Goal: Communication & Community: Share content

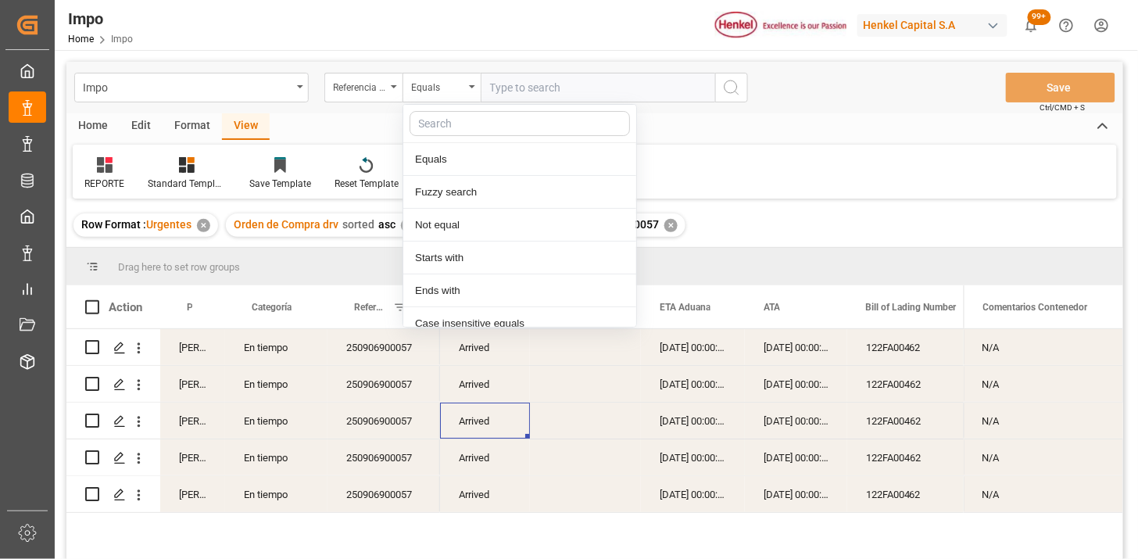
scroll to position [78, 0]
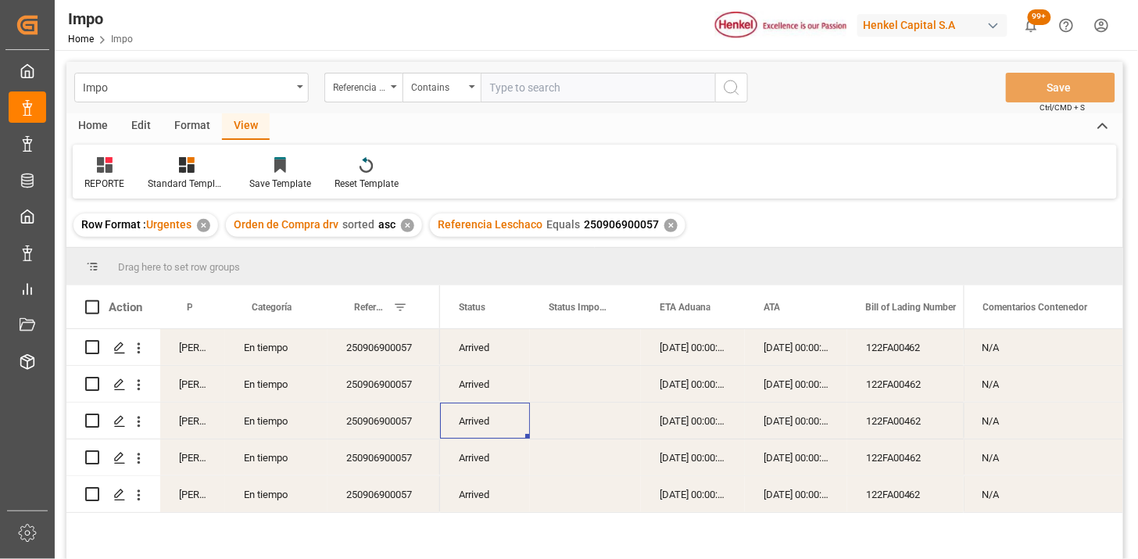
paste input "250906900094 250906900091 250806900766"
type input "250906900094,250906900091,250806900766"
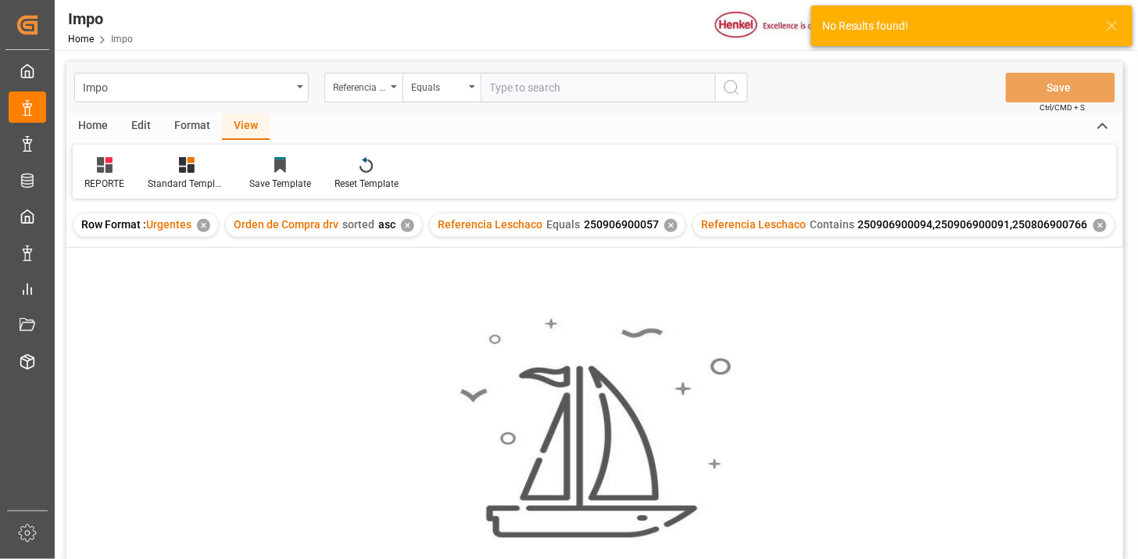
click at [407, 227] on div "✕" at bounding box center [407, 225] width 13 height 13
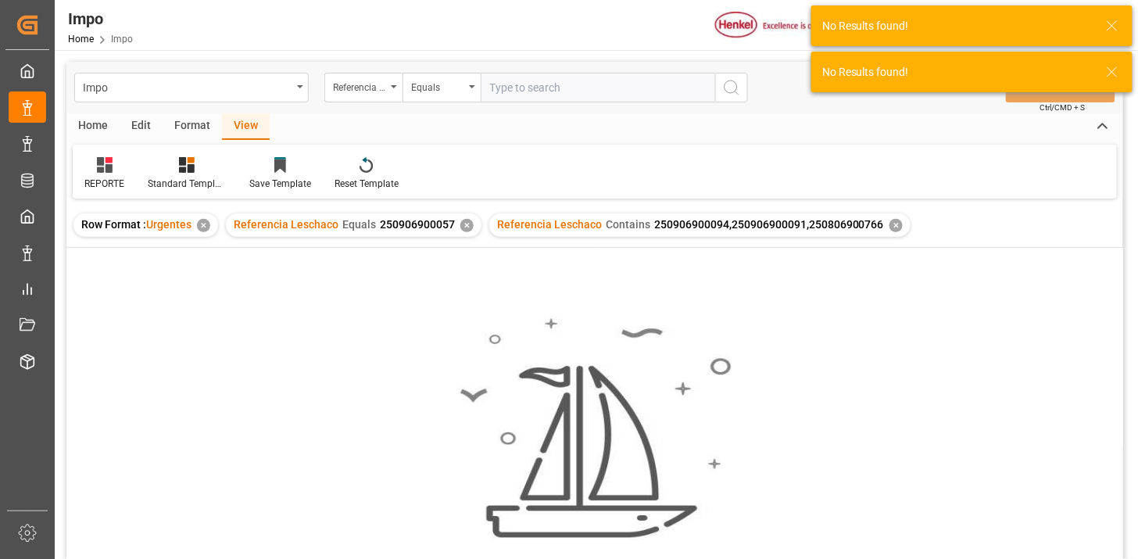
click at [463, 229] on div "✕" at bounding box center [466, 225] width 13 height 13
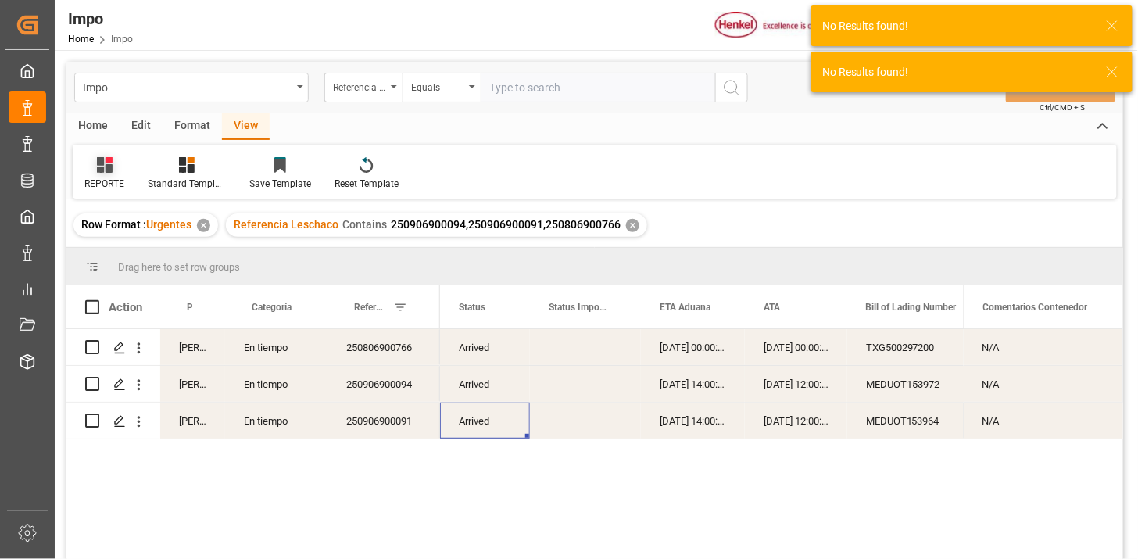
click at [100, 157] on icon at bounding box center [105, 165] width 16 height 16
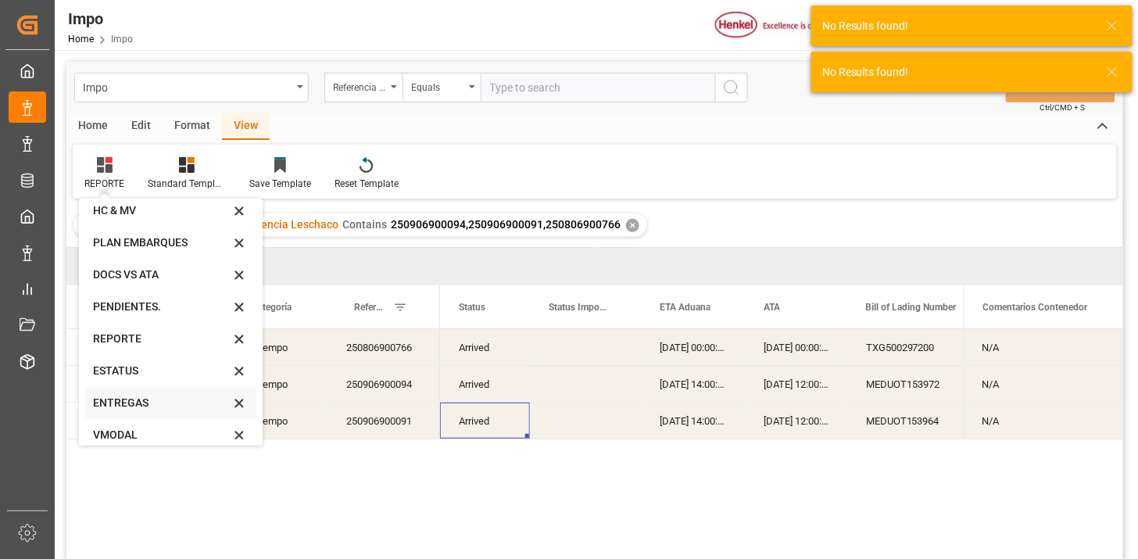
scroll to position [53, 0]
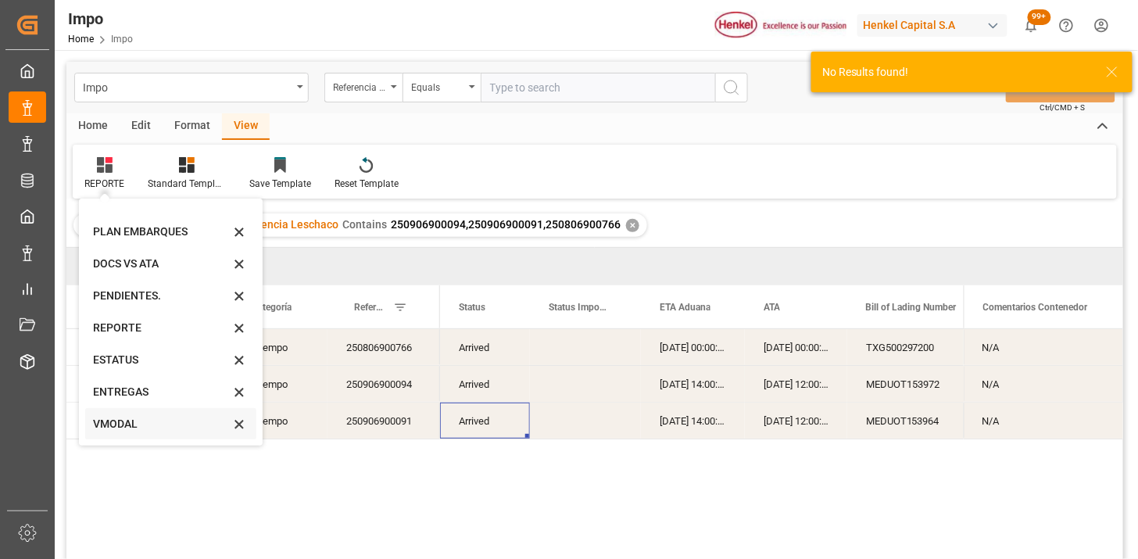
click at [151, 417] on div "VMODAL" at bounding box center [161, 424] width 137 height 16
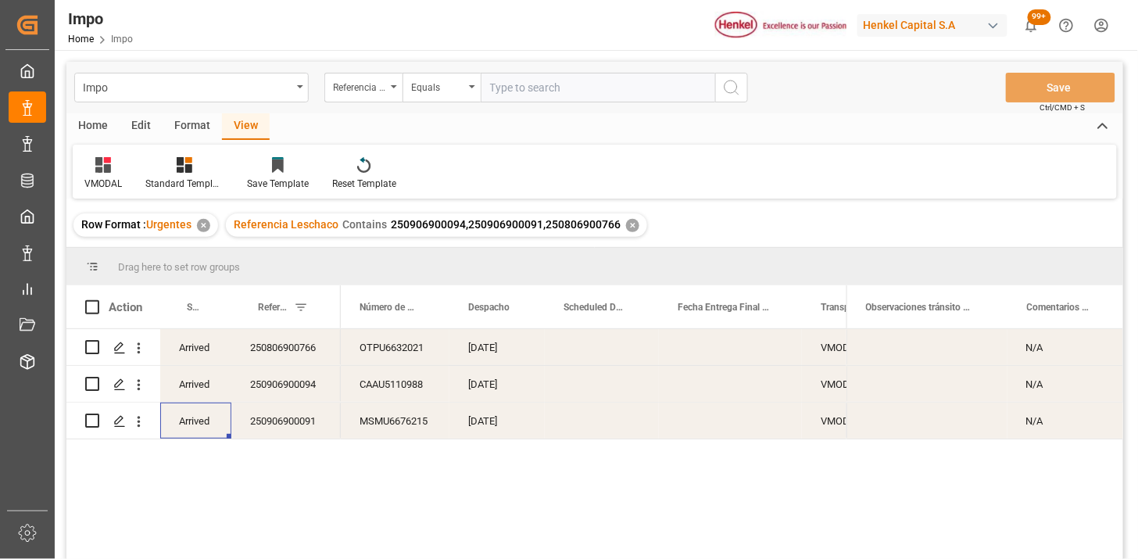
click at [609, 353] on div "Press SPACE to select this row." at bounding box center [602, 347] width 114 height 36
click at [606, 348] on div "Press SPACE to select this row." at bounding box center [602, 347] width 114 height 36
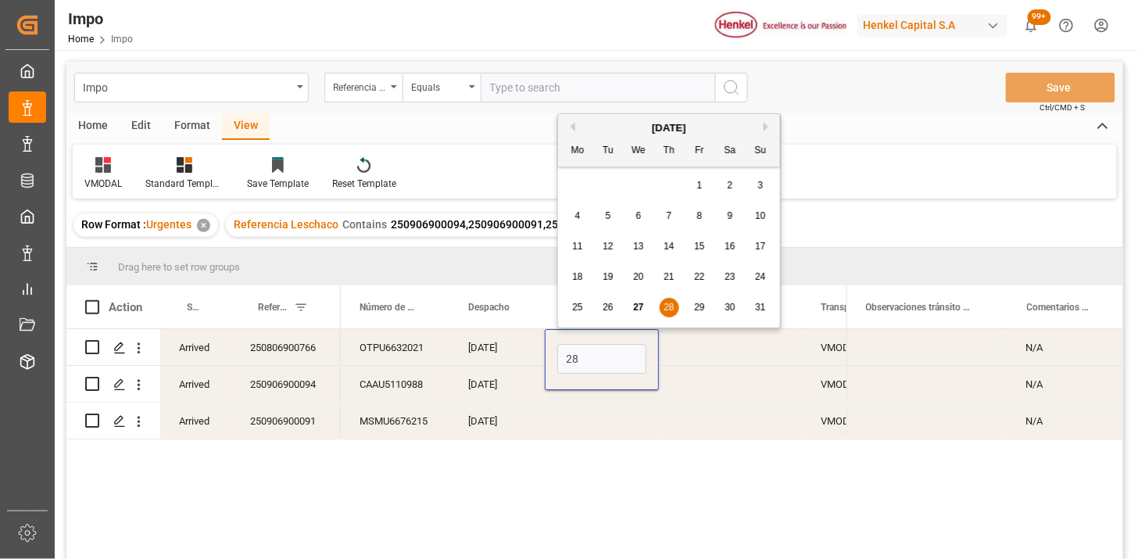
type input "28-08-2025"
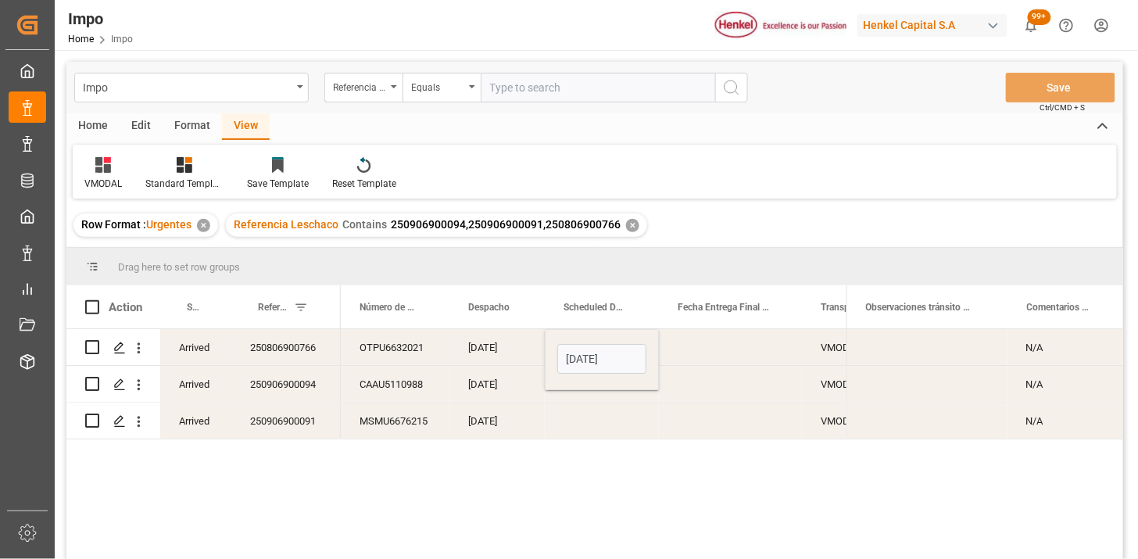
drag, startPoint x: 498, startPoint y: 352, endPoint x: 483, endPoint y: 341, distance: 19.5
click at [487, 342] on div "25-08-2025" at bounding box center [496, 347] width 95 height 36
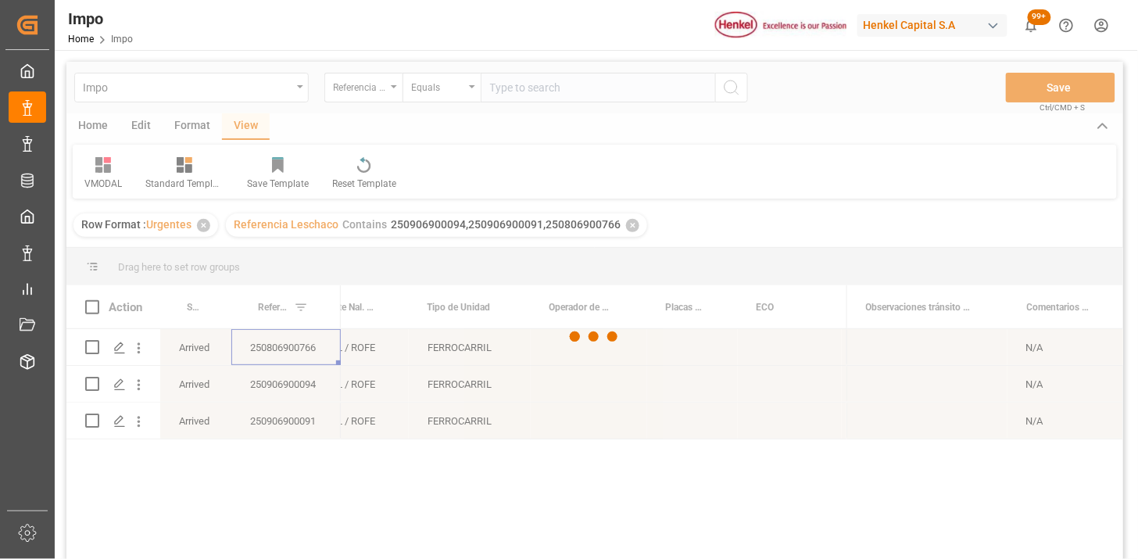
scroll to position [0, 0]
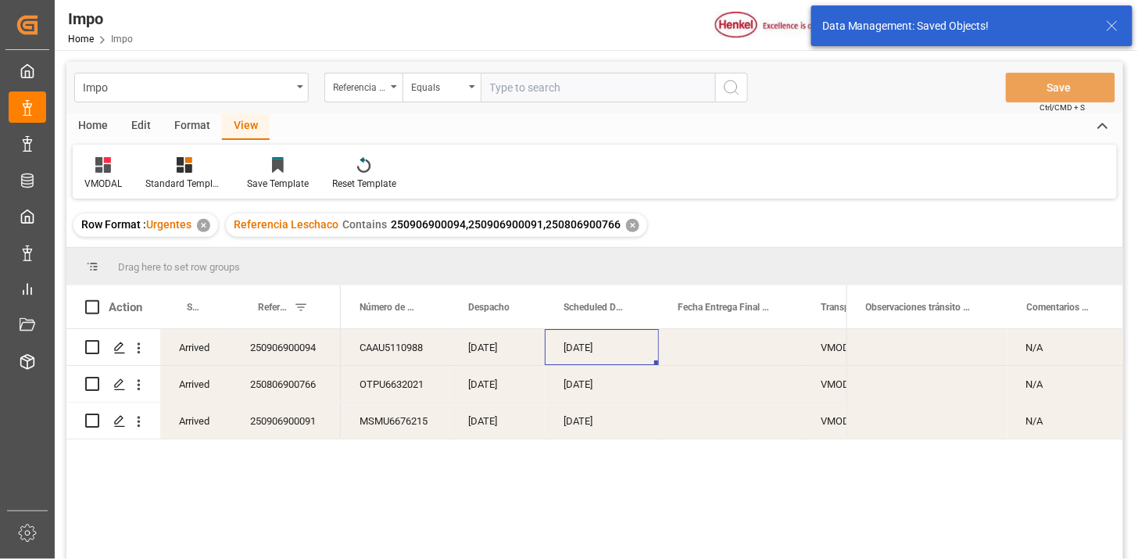
click at [305, 352] on div "250906900094" at bounding box center [285, 347] width 109 height 36
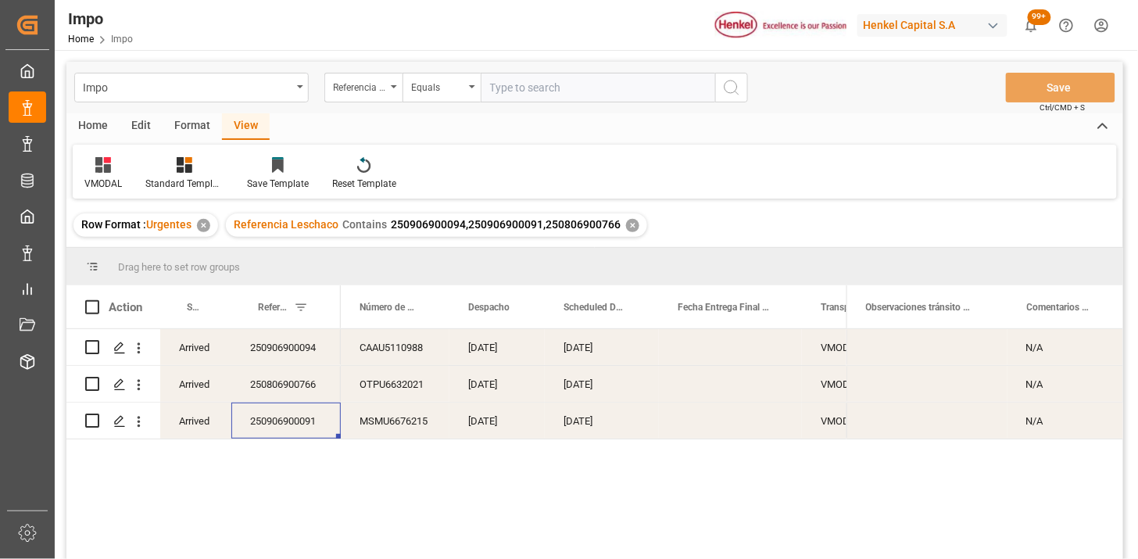
click at [316, 420] on div "250906900091" at bounding box center [285, 420] width 109 height 36
click at [426, 91] on div "Equals" at bounding box center [437, 86] width 53 height 18
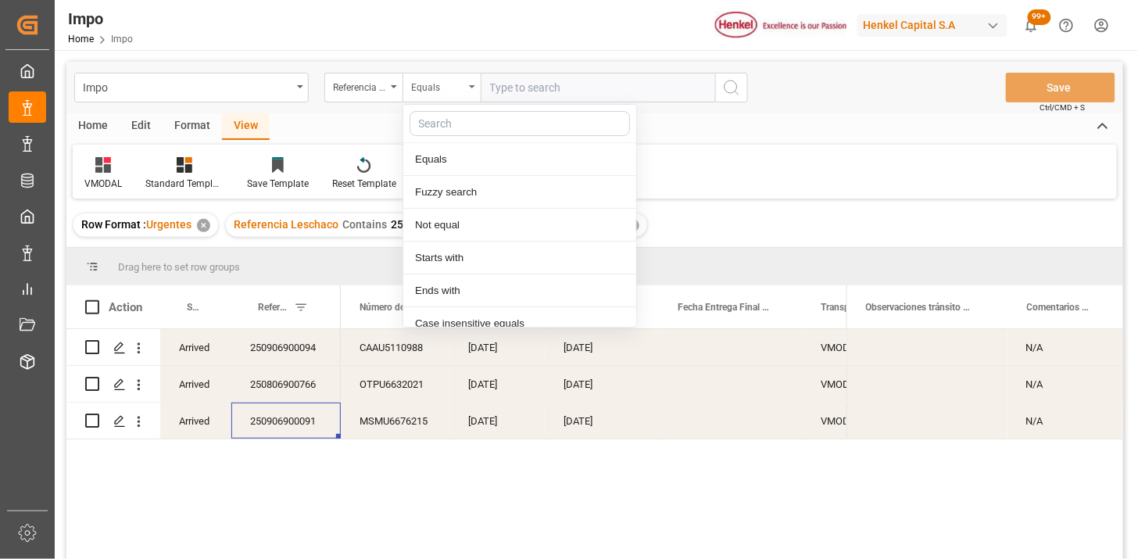
scroll to position [78, 0]
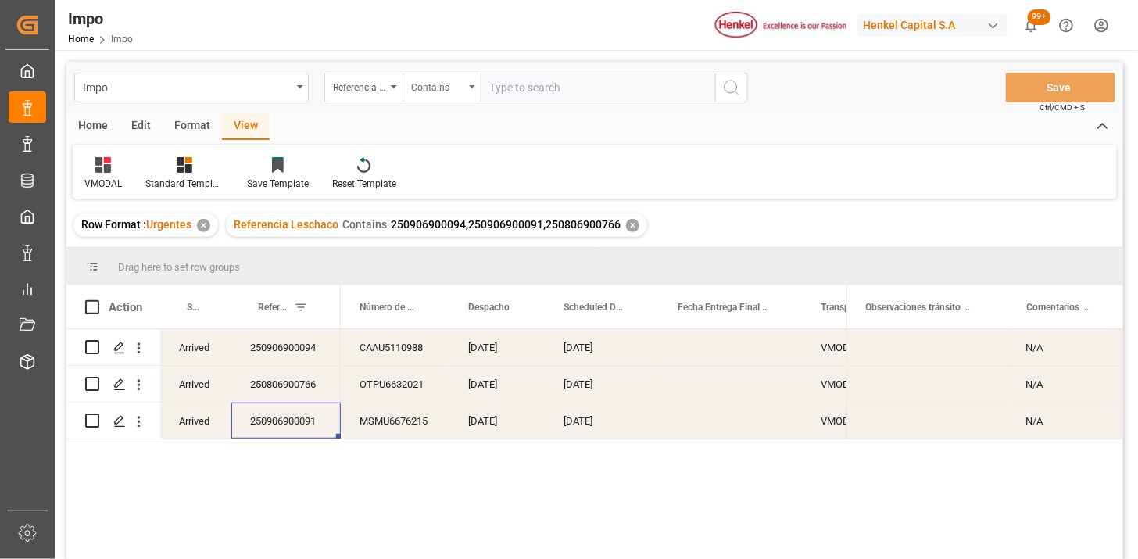
paste input "250906900094 250906900091 250806900766 250806900768 250906900090"
type input "250906900094,250906900091,250806900766,250806900768,250906900090"
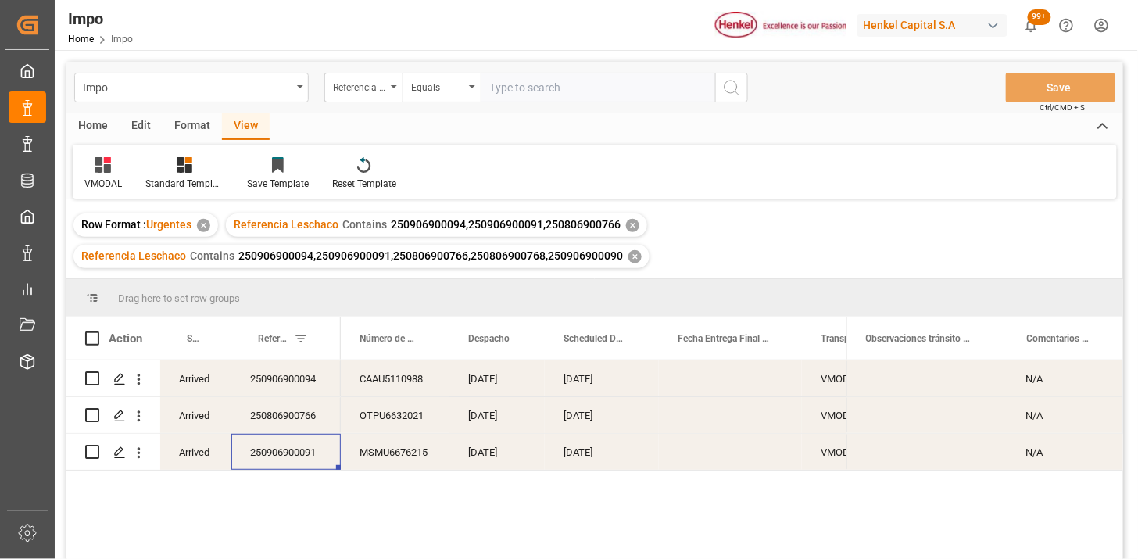
click at [630, 225] on div "✕" at bounding box center [632, 225] width 13 height 13
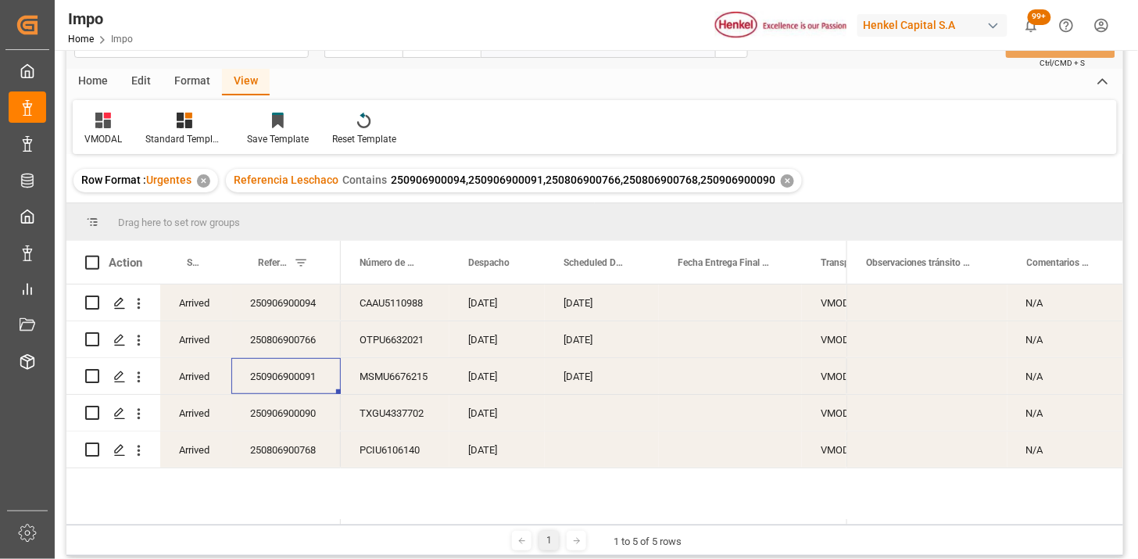
scroll to position [87, 0]
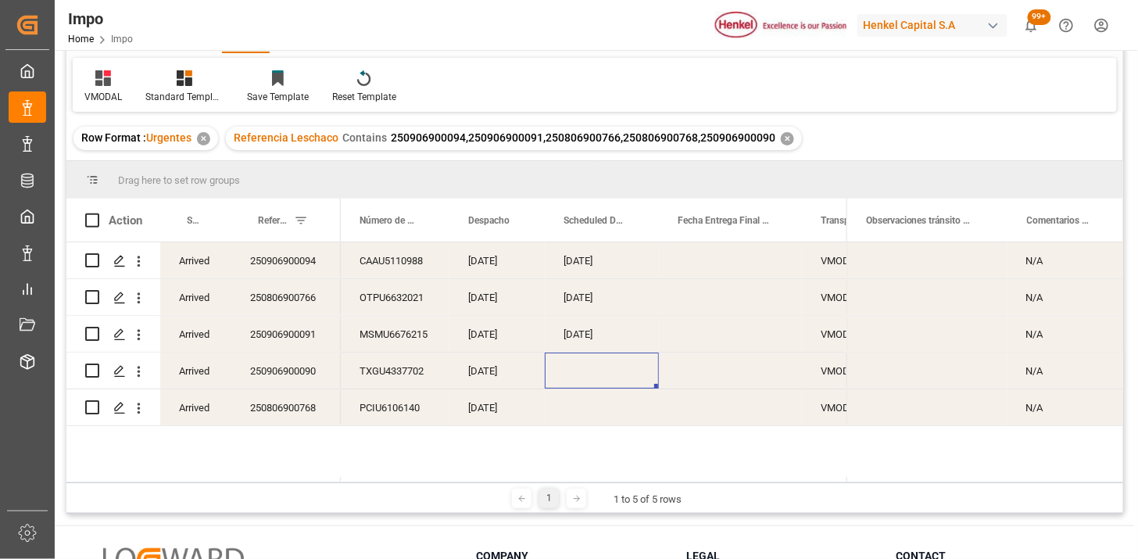
click at [595, 377] on div "Press SPACE to select this row." at bounding box center [602, 370] width 114 height 36
click at [292, 404] on div "250806900768" at bounding box center [285, 407] width 109 height 36
click at [293, 383] on div "250906900090" at bounding box center [285, 370] width 109 height 36
click at [581, 372] on div "Press SPACE to select this row." at bounding box center [602, 370] width 114 height 36
click at [581, 371] on div "Press SPACE to select this row." at bounding box center [602, 370] width 114 height 36
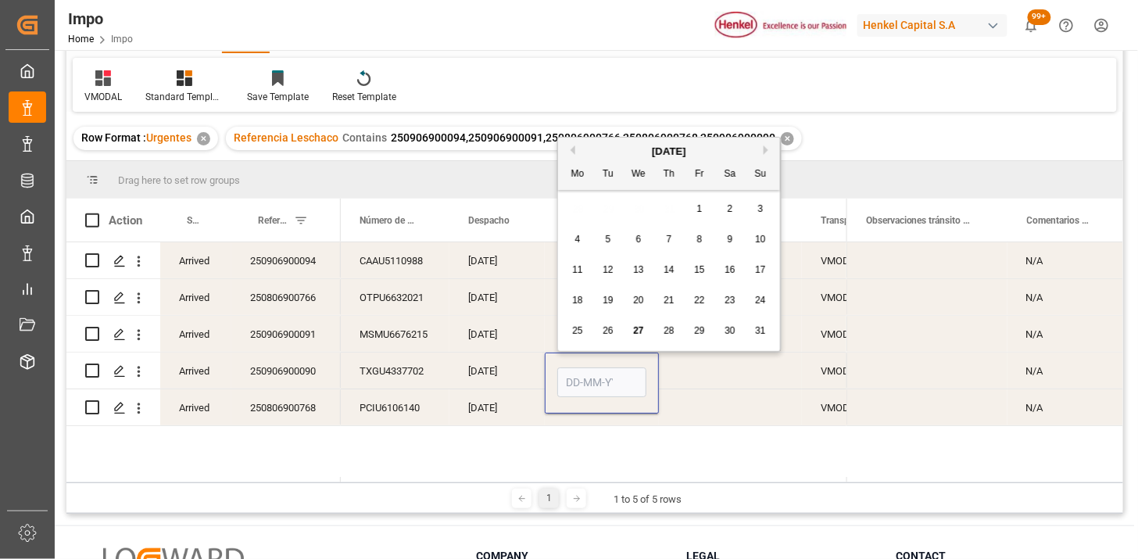
click at [581, 371] on input "Press SPACE to select this row." at bounding box center [601, 382] width 89 height 30
type input "29-08-2025"
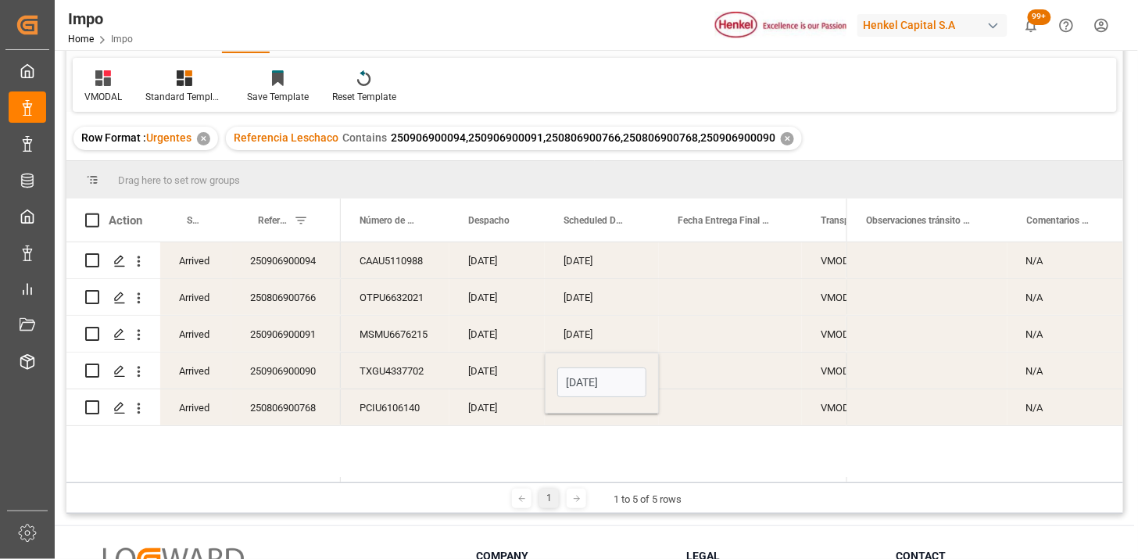
click at [500, 377] on div "26-08-2025" at bounding box center [496, 370] width 95 height 36
click at [588, 224] on span "Scheduled Delivery Date" at bounding box center [594, 220] width 63 height 11
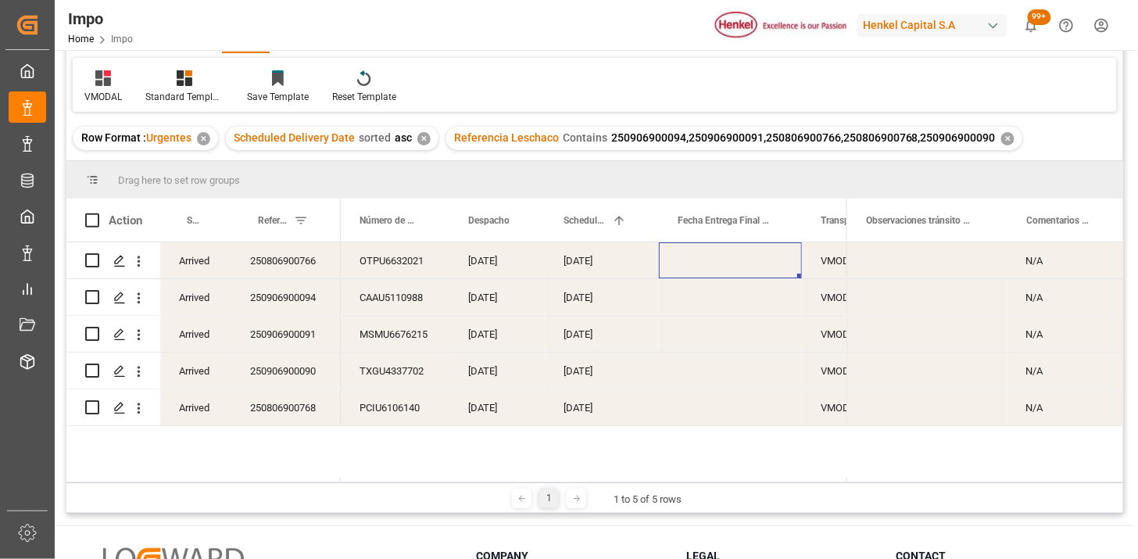
click at [728, 260] on div "Press SPACE to select this row." at bounding box center [730, 260] width 143 height 36
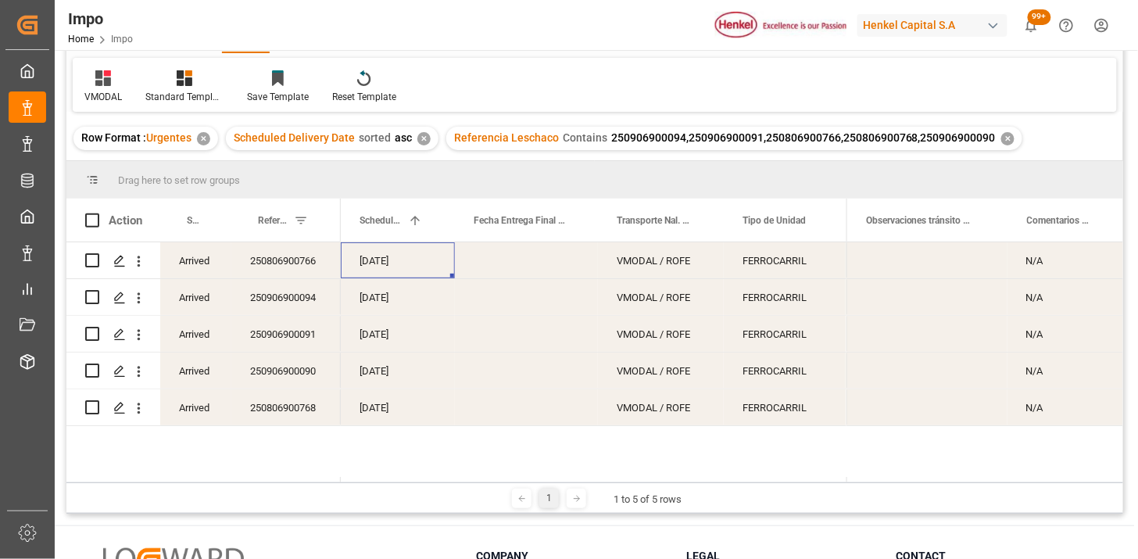
scroll to position [0, 108]
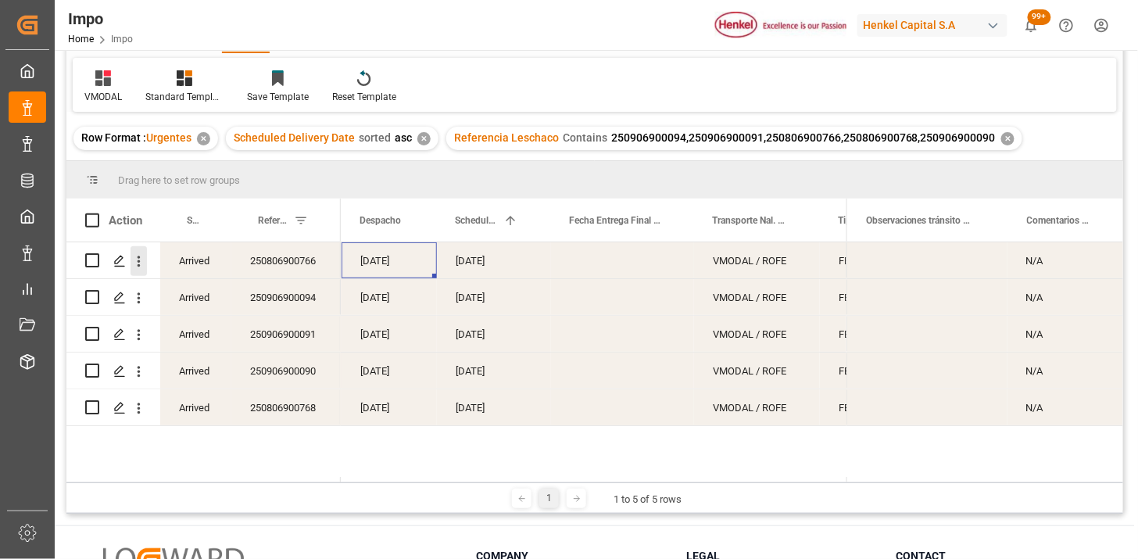
click at [138, 266] on icon "open menu" at bounding box center [138, 261] width 16 height 16
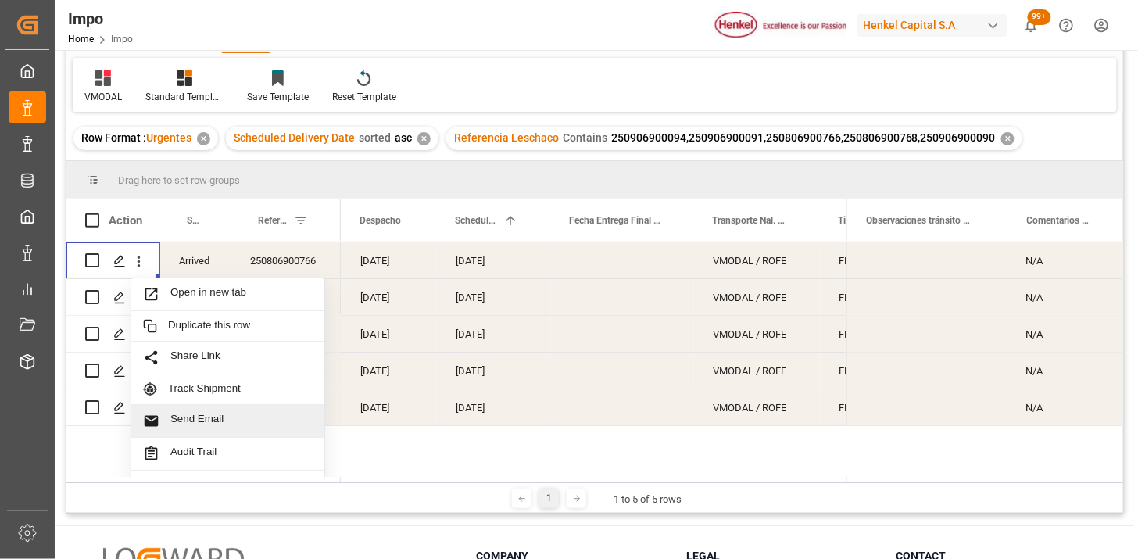
drag, startPoint x: 213, startPoint y: 427, endPoint x: 269, endPoint y: 420, distance: 55.9
click at [213, 426] on span "Send Email" at bounding box center [241, 421] width 142 height 16
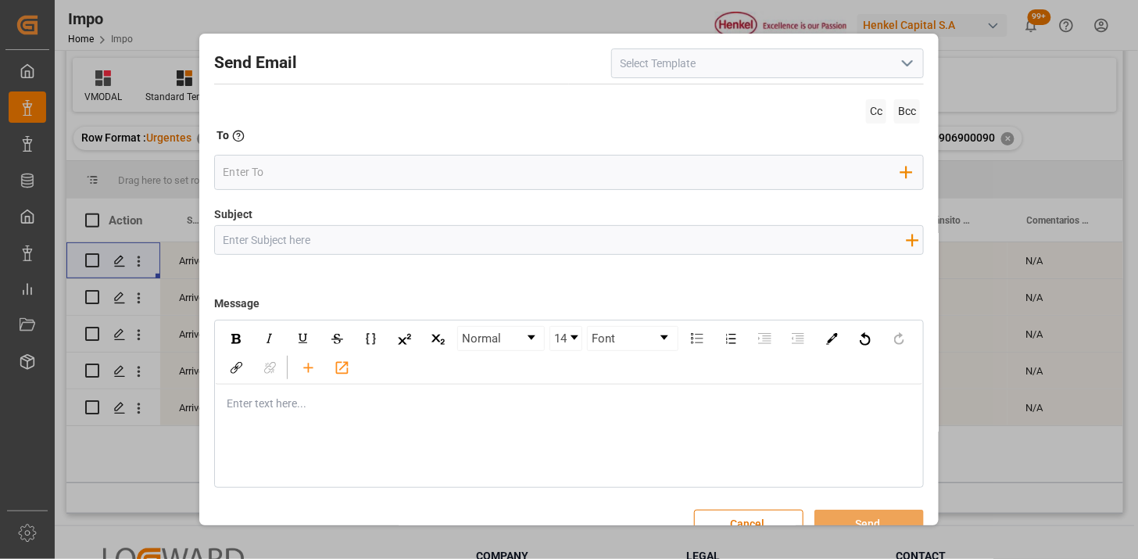
click at [898, 66] on icon "open menu" at bounding box center [907, 63] width 19 height 19
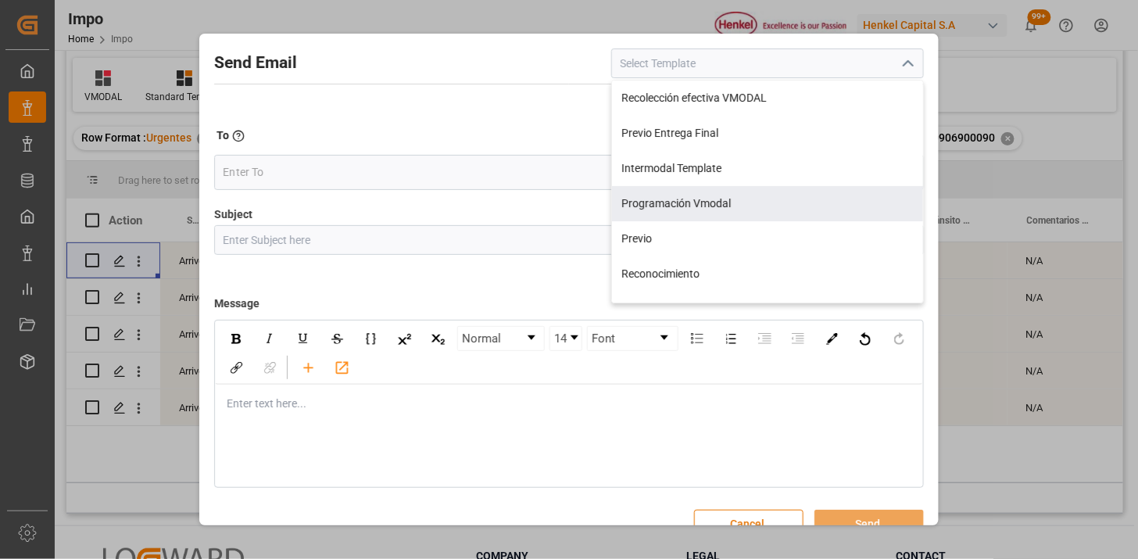
click at [844, 196] on div "Programación Vmodal" at bounding box center [767, 203] width 311 height 35
type input "Programación Vmodal"
type input "PROGRAMACIÓN CARGA {{scheduledDeliveryDate}} || OC {{customerpoDerived}} || {{f…"
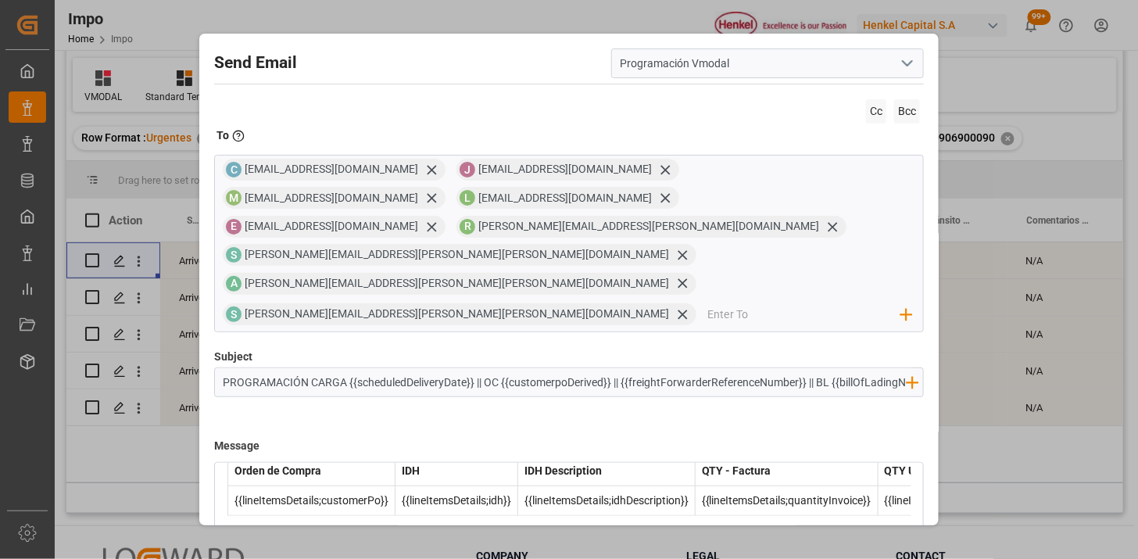
scroll to position [148, 0]
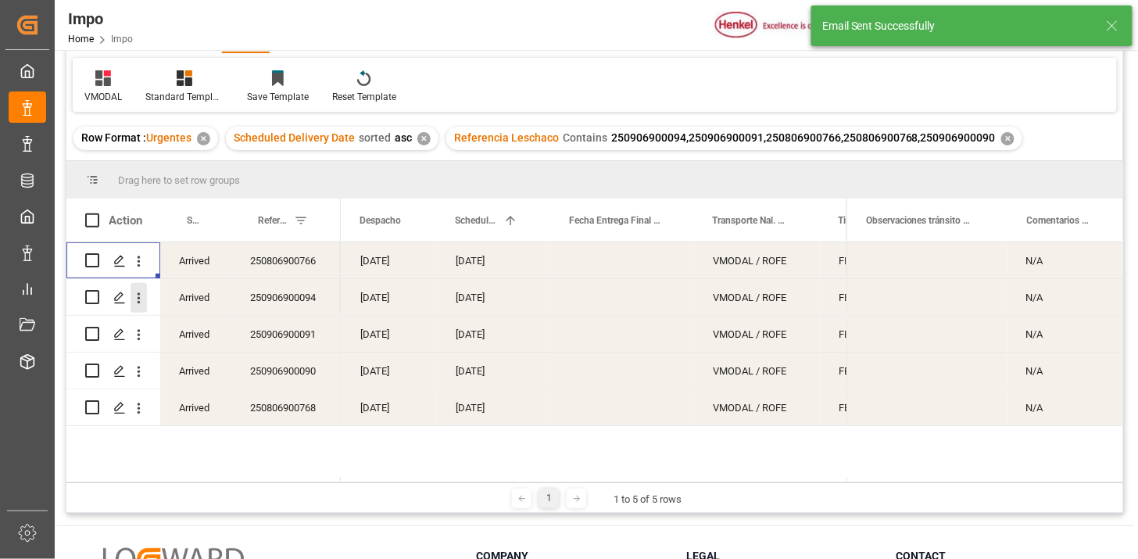
click at [141, 302] on icon "open menu" at bounding box center [138, 298] width 16 height 16
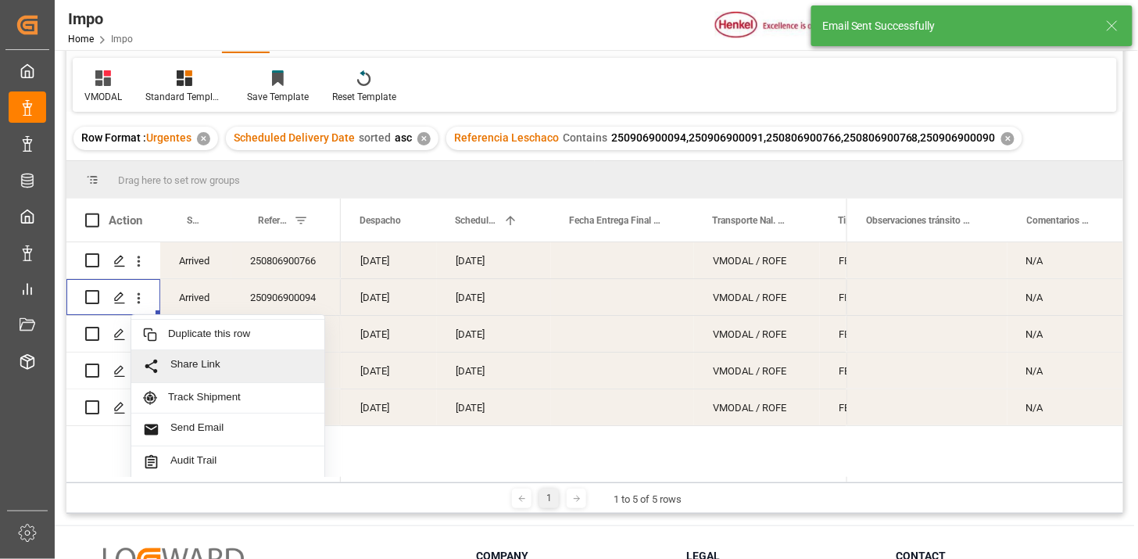
scroll to position [34, 0]
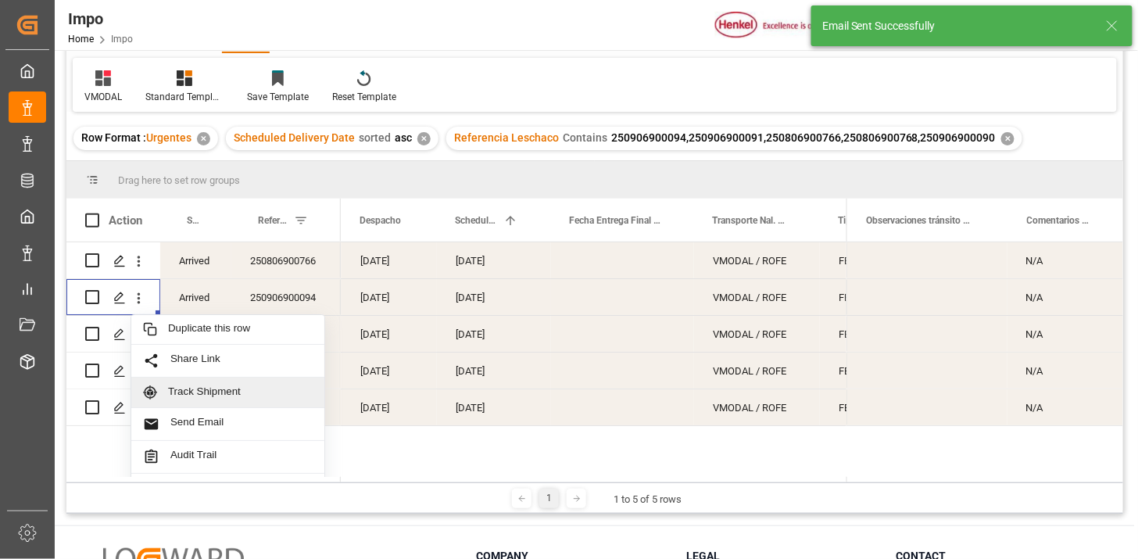
click at [235, 418] on span "Send Email" at bounding box center [241, 424] width 142 height 16
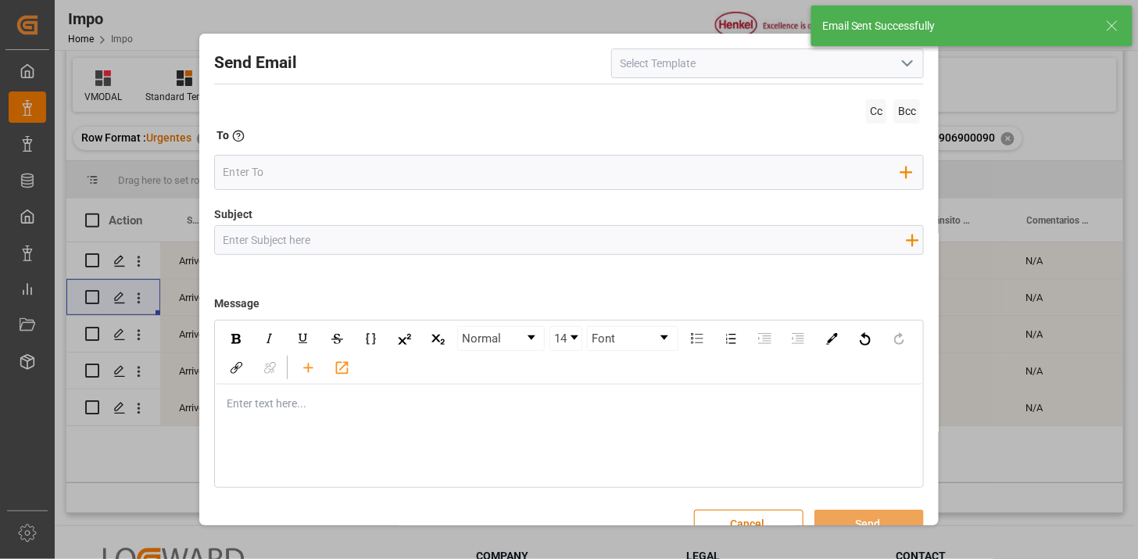
click at [903, 66] on icon "open menu" at bounding box center [907, 63] width 19 height 19
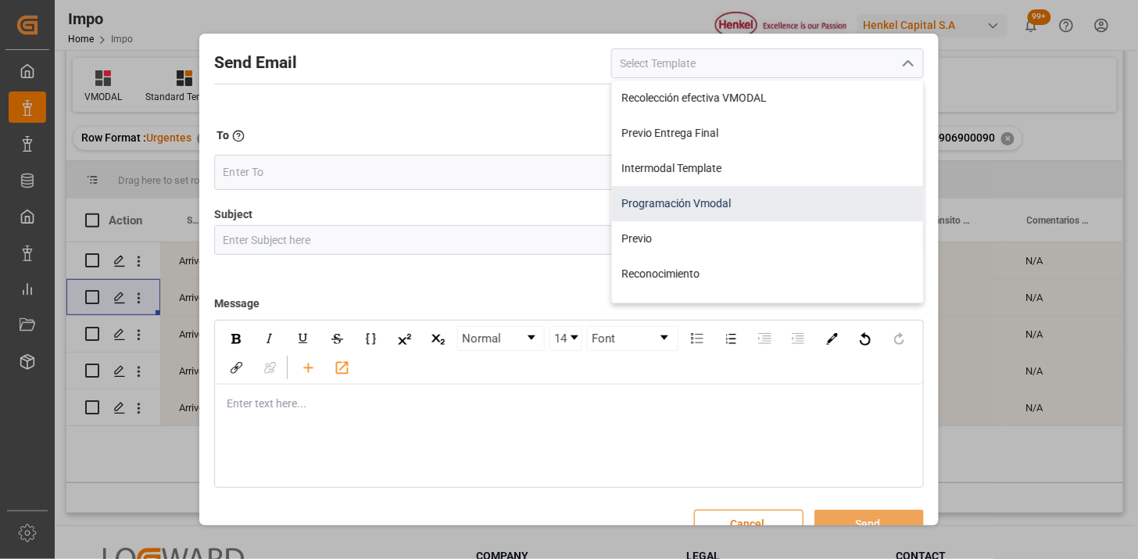
click at [756, 193] on div "Programación Vmodal" at bounding box center [767, 203] width 311 height 35
type input "Programación Vmodal"
type input "PROGRAMACIÓN CARGA {{scheduledDeliveryDate}} || OC {{customerpoDerived}} || {{f…"
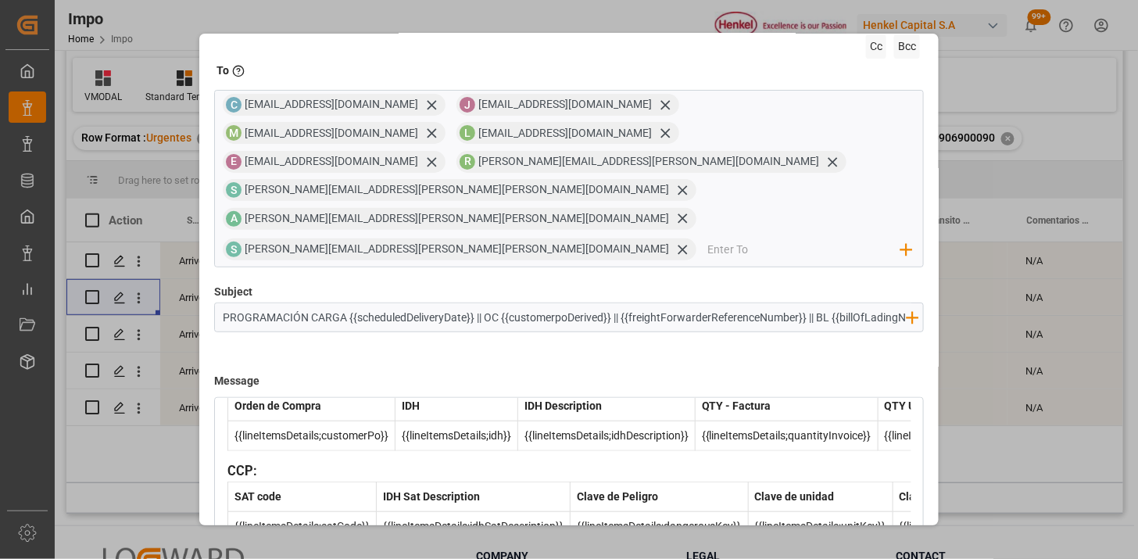
scroll to position [148, 0]
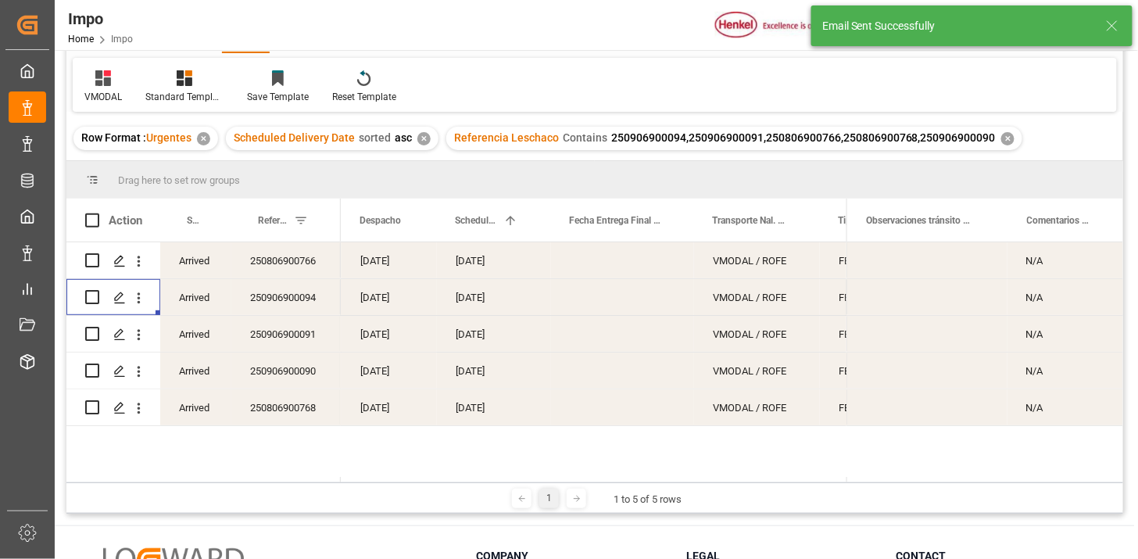
drag, startPoint x: 134, startPoint y: 332, endPoint x: 147, endPoint y: 347, distance: 19.9
click at [133, 331] on icon "open menu" at bounding box center [138, 335] width 16 height 16
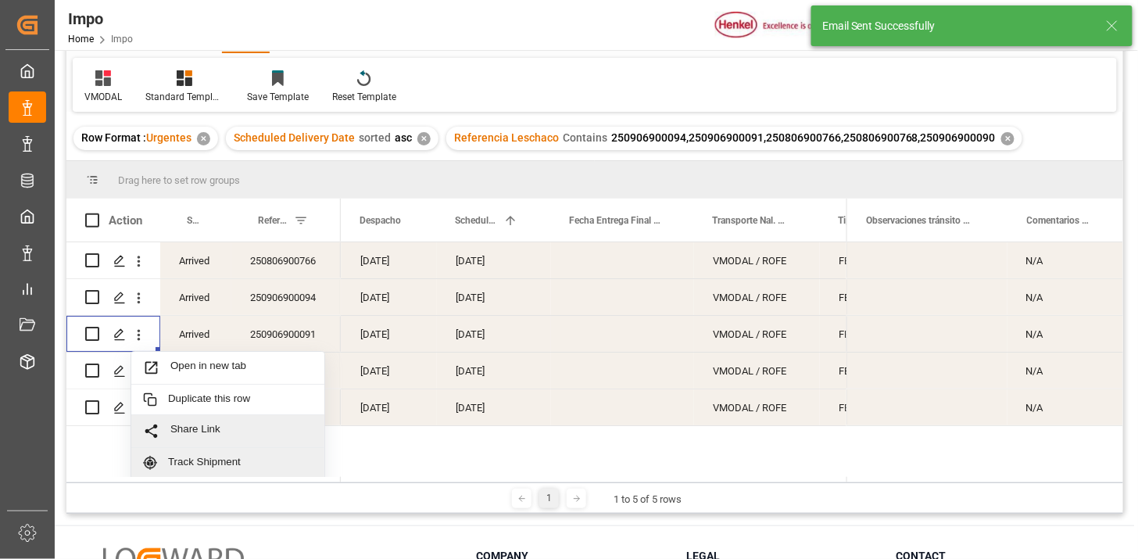
scroll to position [34, 0]
click at [244, 449] on div "Send Email" at bounding box center [227, 461] width 193 height 33
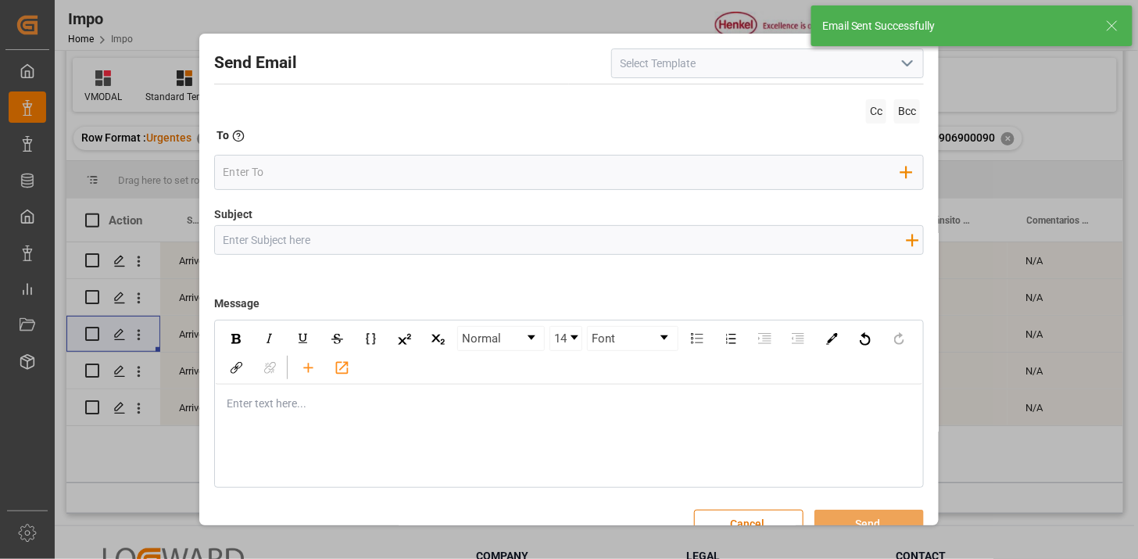
click at [908, 71] on icon "open menu" at bounding box center [907, 63] width 19 height 19
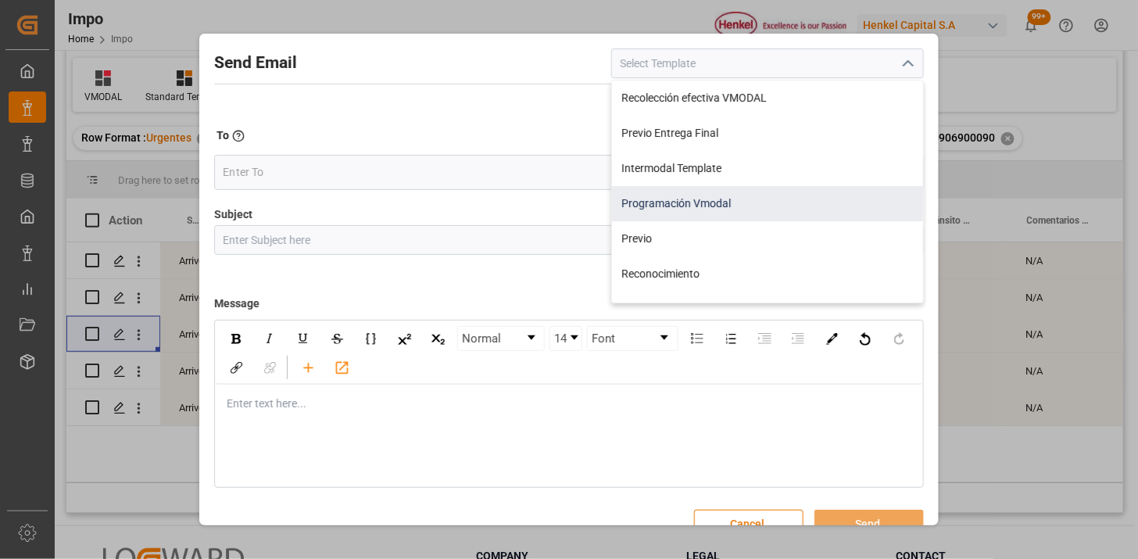
click at [799, 200] on div "Programación Vmodal" at bounding box center [767, 203] width 311 height 35
type input "Programación Vmodal"
type input "PROGRAMACIÓN CARGA {{scheduledDeliveryDate}} || OC {{customerpoDerived}} || {{f…"
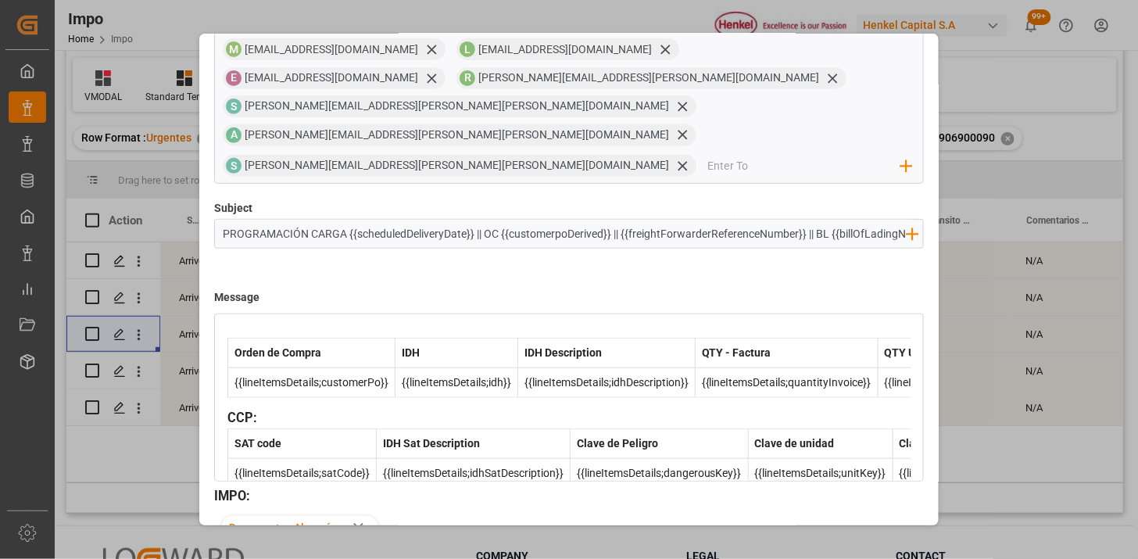
scroll to position [536, 0]
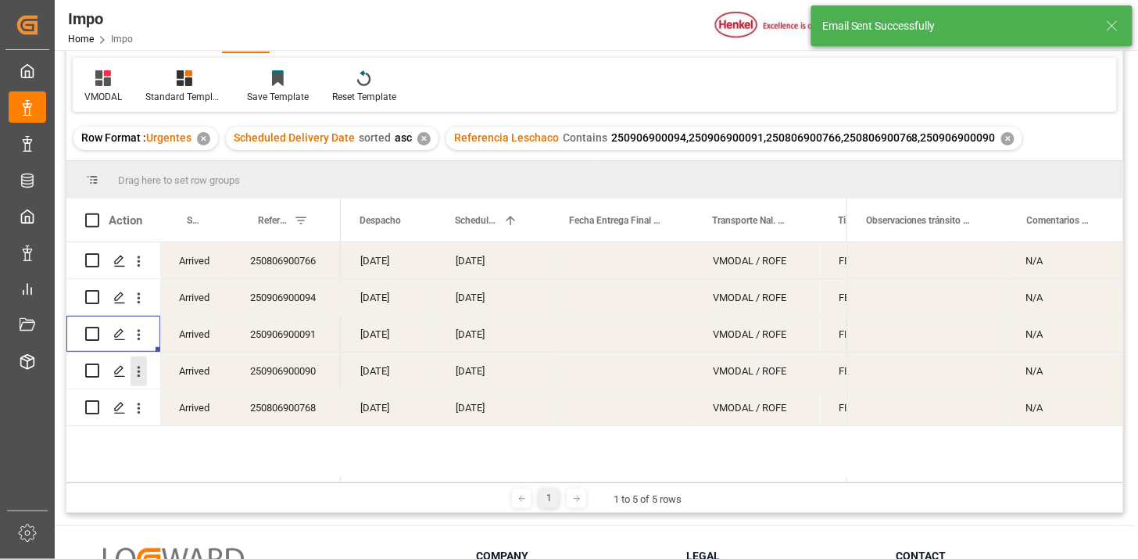
click at [142, 365] on icon "open menu" at bounding box center [138, 371] width 16 height 16
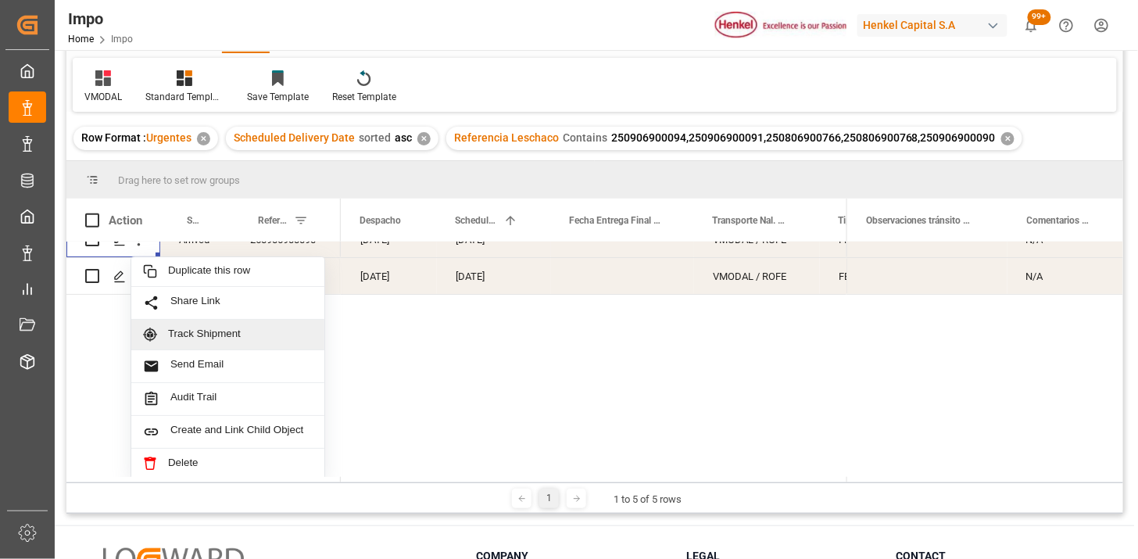
scroll to position [138, 0]
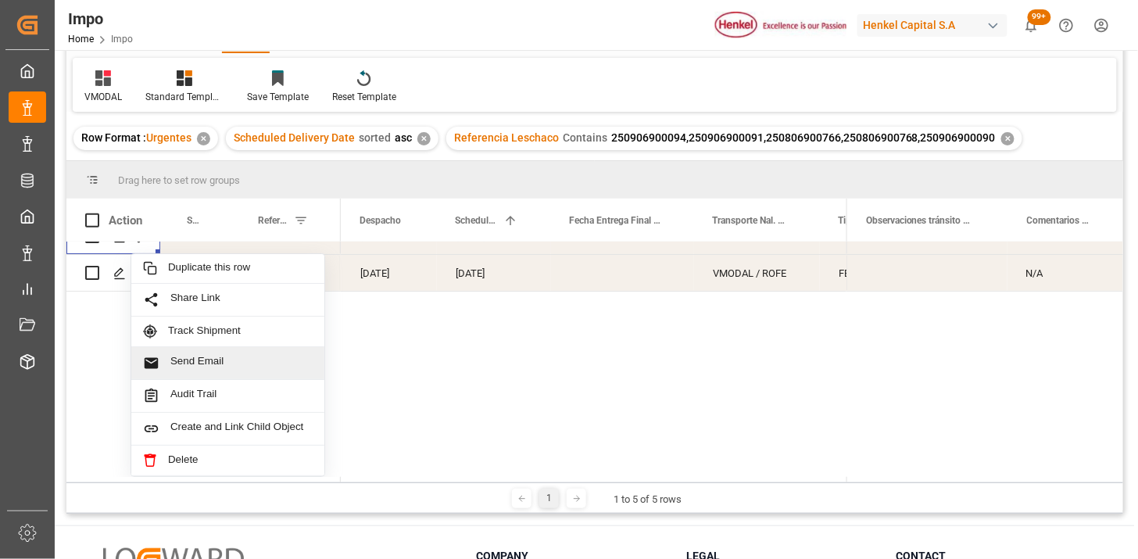
click at [238, 365] on span "Send Email" at bounding box center [241, 363] width 142 height 16
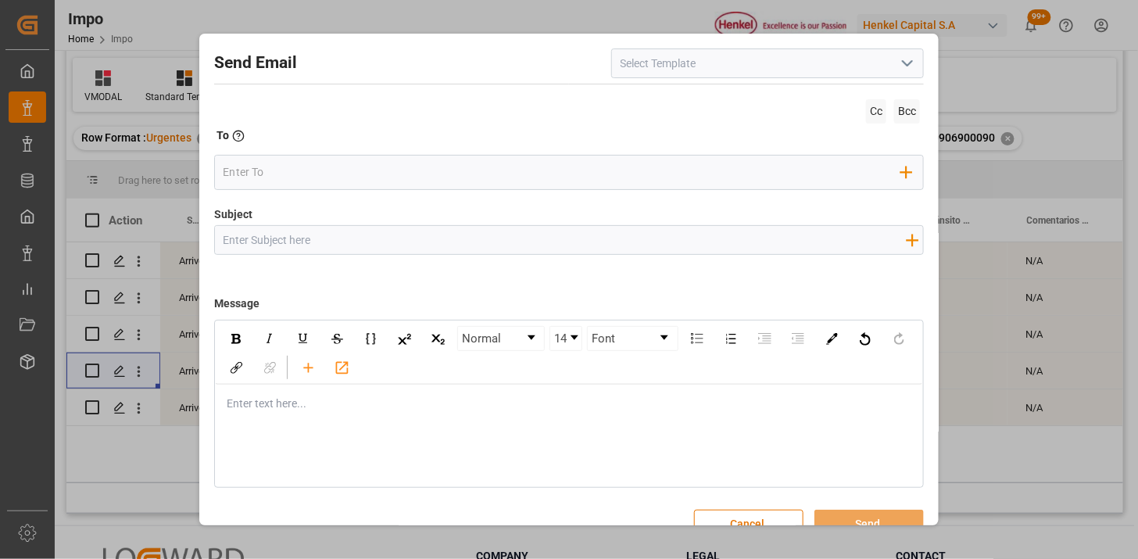
click at [906, 59] on icon "open menu" at bounding box center [907, 63] width 19 height 19
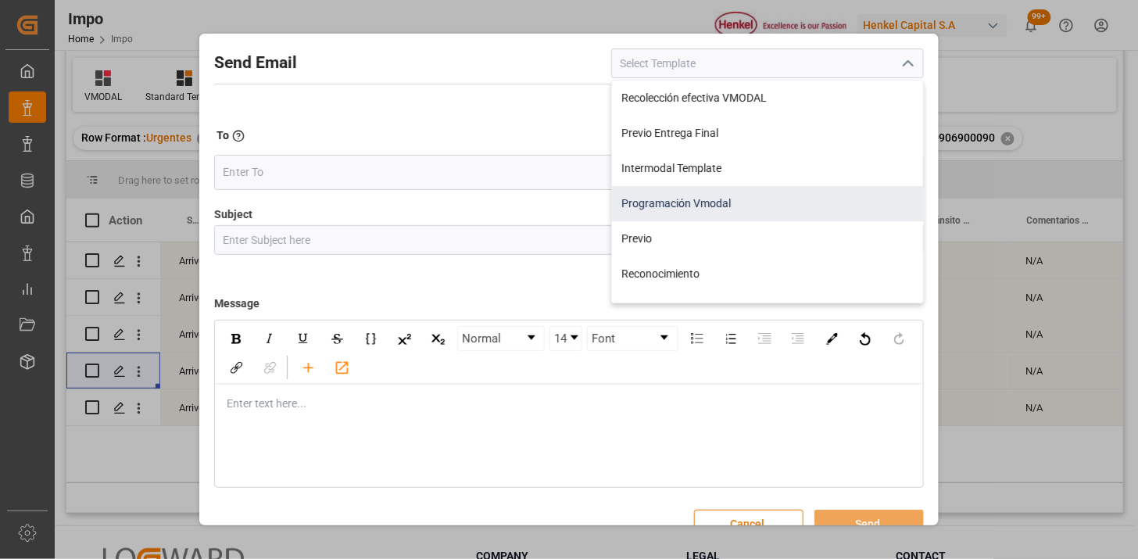
click at [795, 193] on div "Programación Vmodal" at bounding box center [767, 203] width 311 height 35
type input "Programación Vmodal"
type input "PROGRAMACIÓN CARGA {{scheduledDeliveryDate}} || OC {{customerpoDerived}} || {{f…"
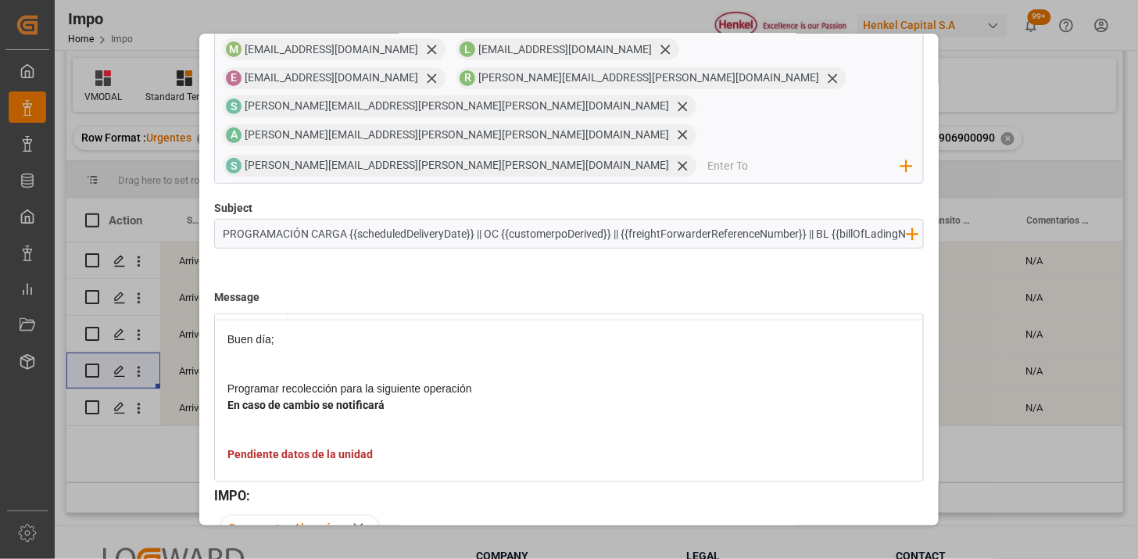
scroll to position [87, 0]
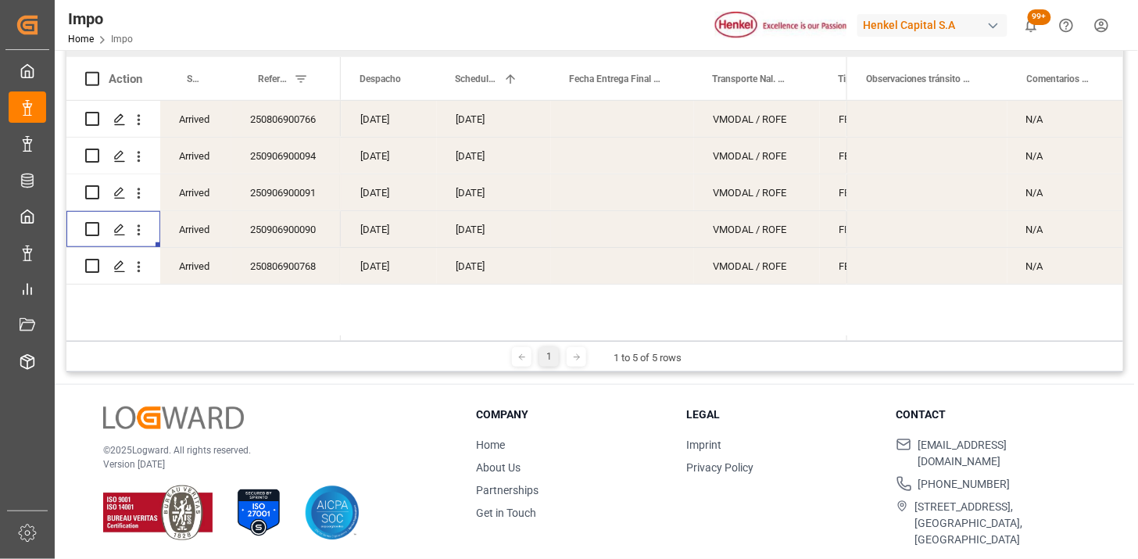
scroll to position [230, 0]
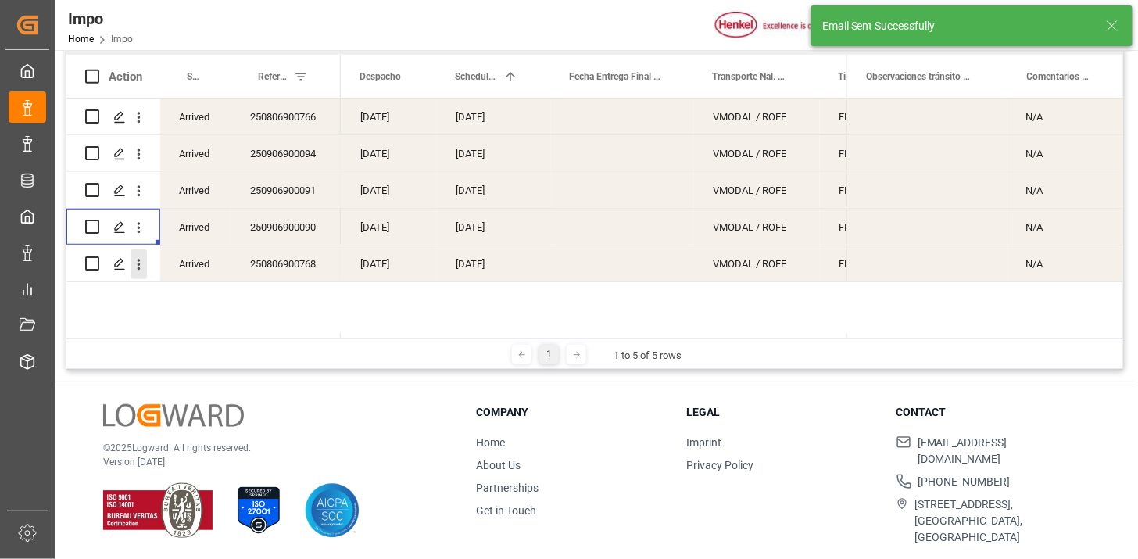
click at [144, 264] on icon "open menu" at bounding box center [138, 264] width 16 height 16
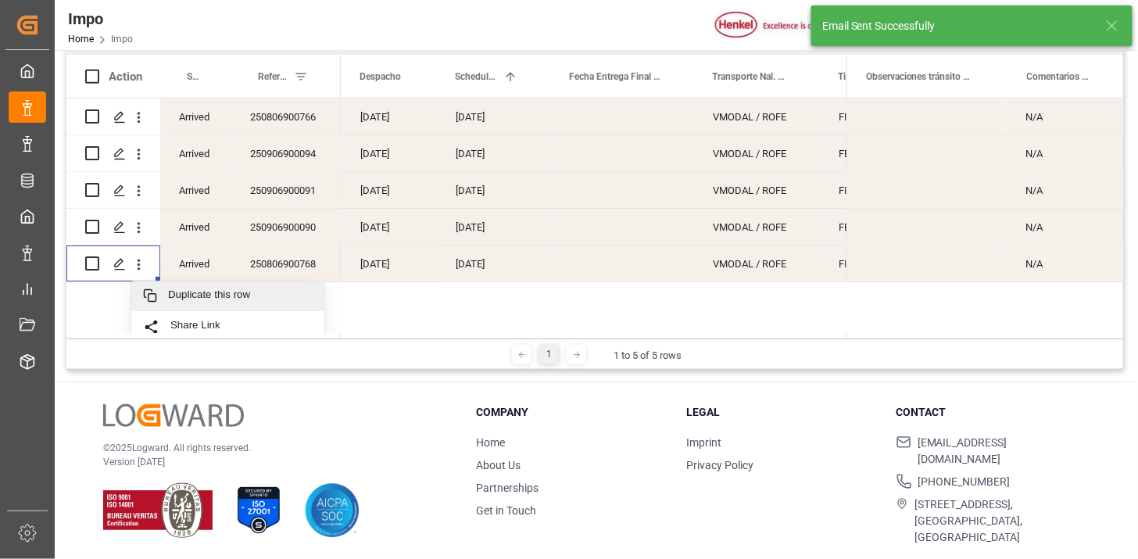
scroll to position [173, 0]
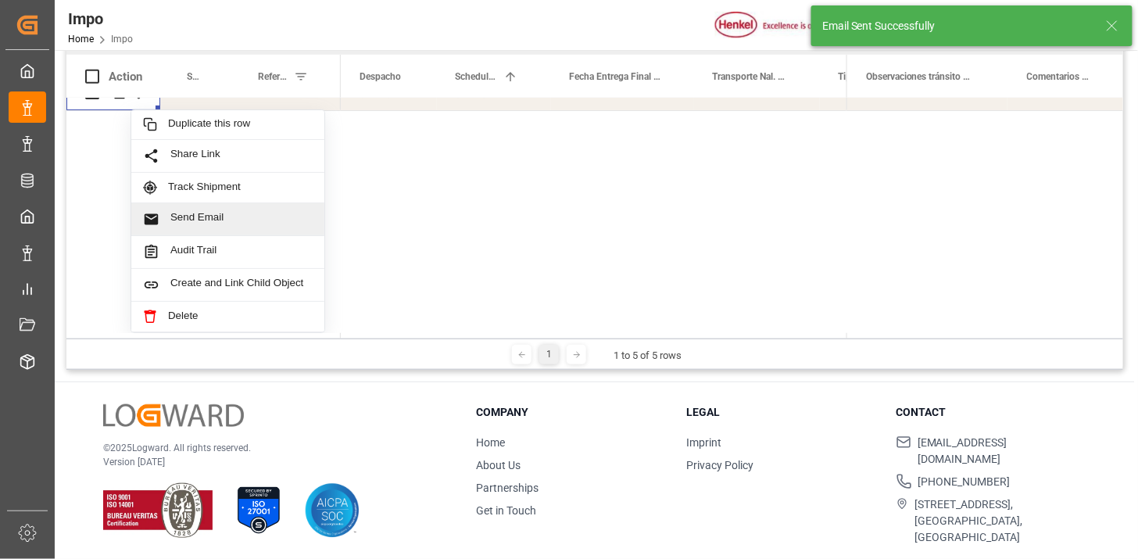
click at [251, 205] on div "Send Email" at bounding box center [227, 219] width 193 height 33
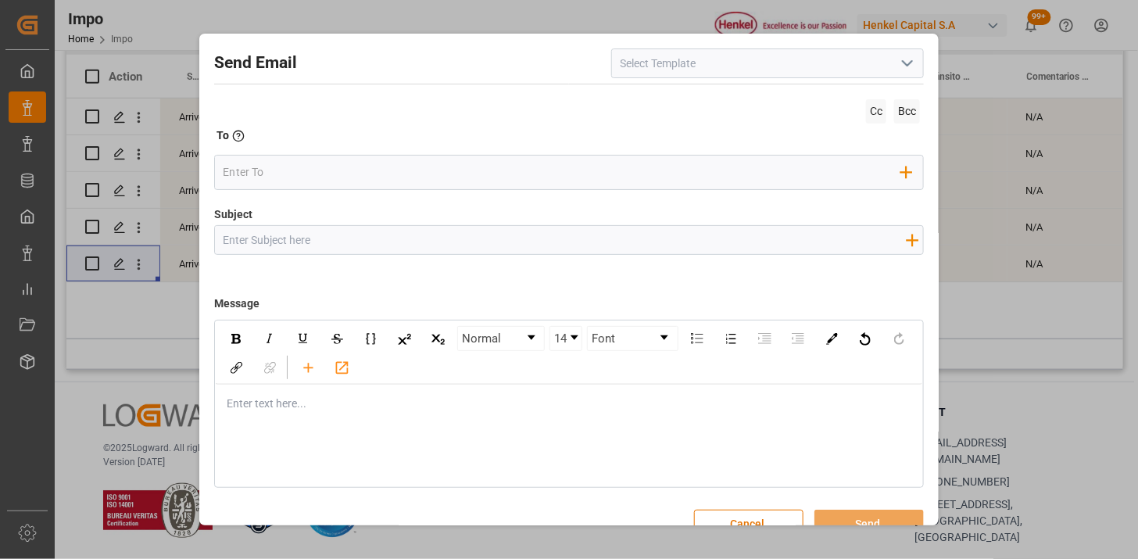
click at [905, 70] on icon "open menu" at bounding box center [907, 63] width 19 height 19
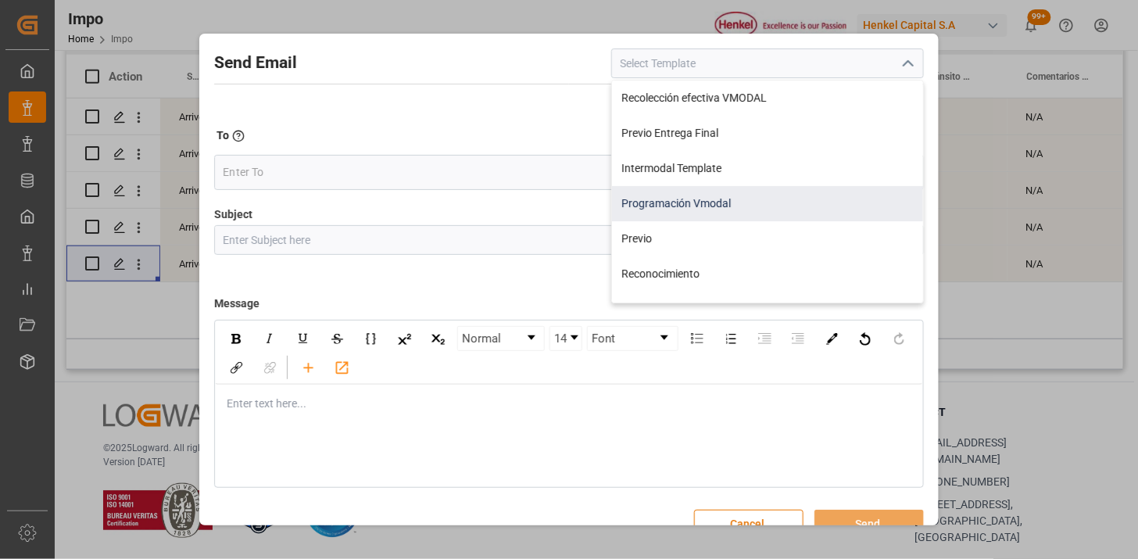
click at [794, 199] on div "Programación Vmodal" at bounding box center [767, 203] width 311 height 35
type input "Programación Vmodal"
type input "PROGRAMACIÓN CARGA {{scheduledDeliveryDate}} || OC {{customerpoDerived}} || {{f…"
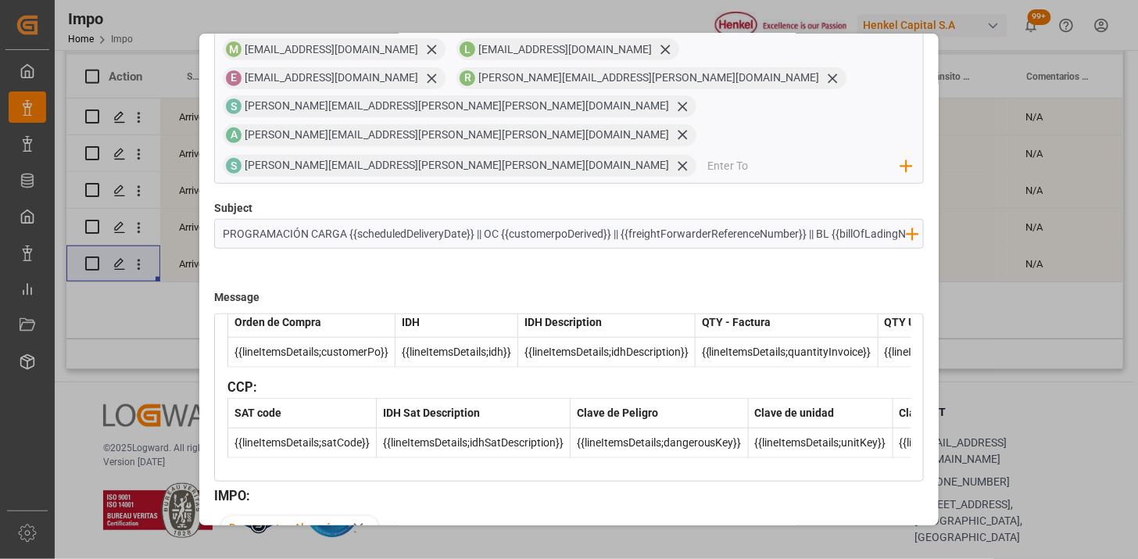
scroll to position [536, 0]
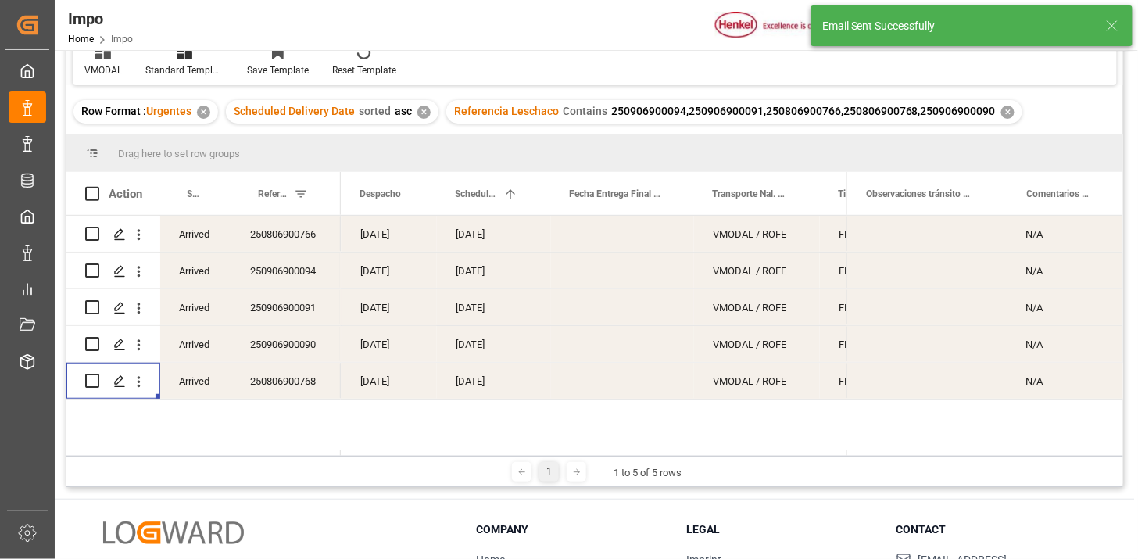
scroll to position [144, 0]
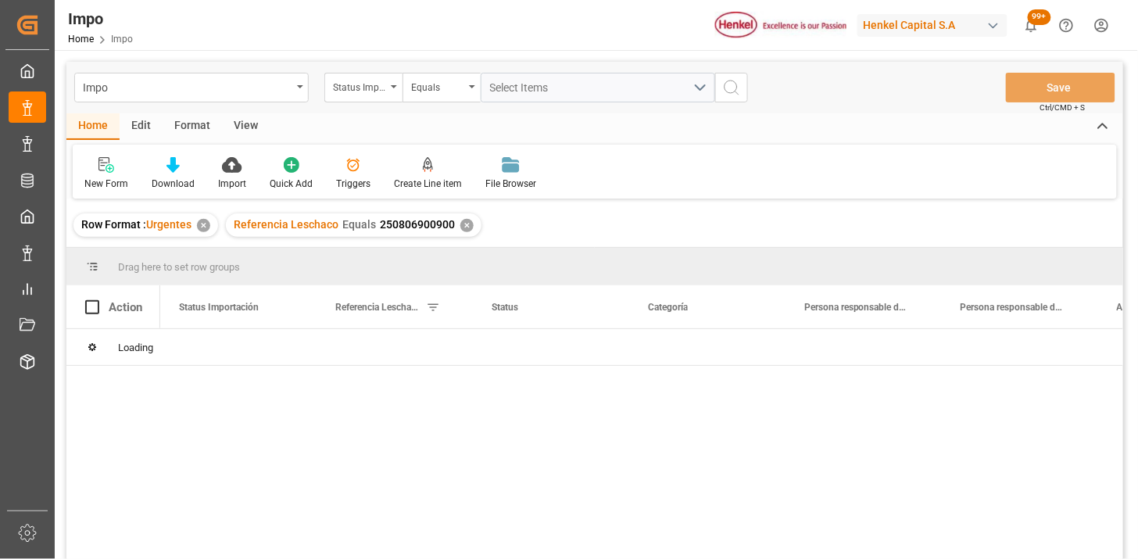
click at [145, 134] on div "Edit" at bounding box center [141, 126] width 43 height 27
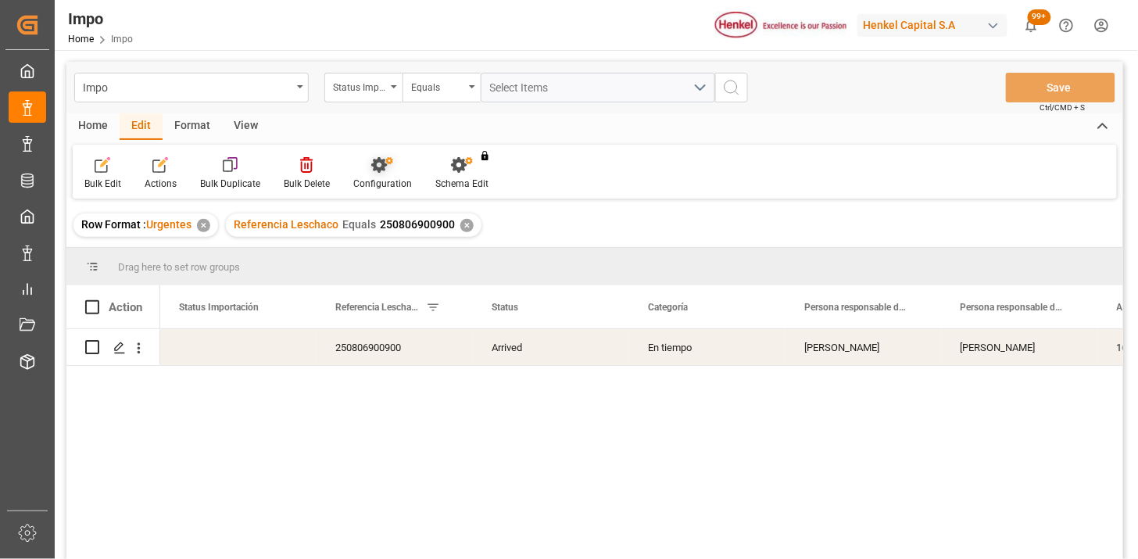
click at [381, 169] on icon at bounding box center [379, 165] width 16 height 16
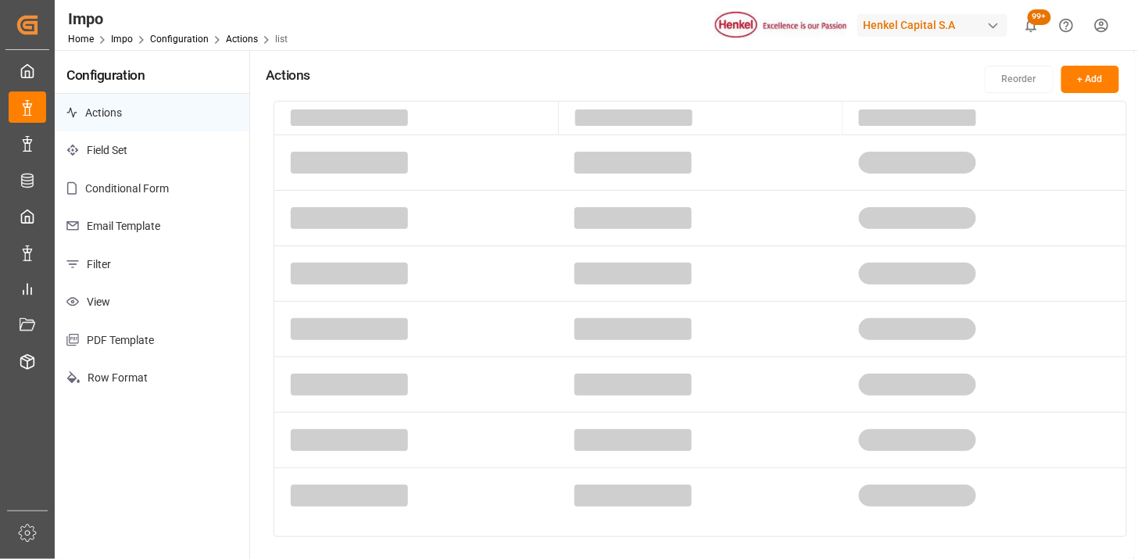
click at [196, 220] on p "Email Template" at bounding box center [152, 226] width 195 height 38
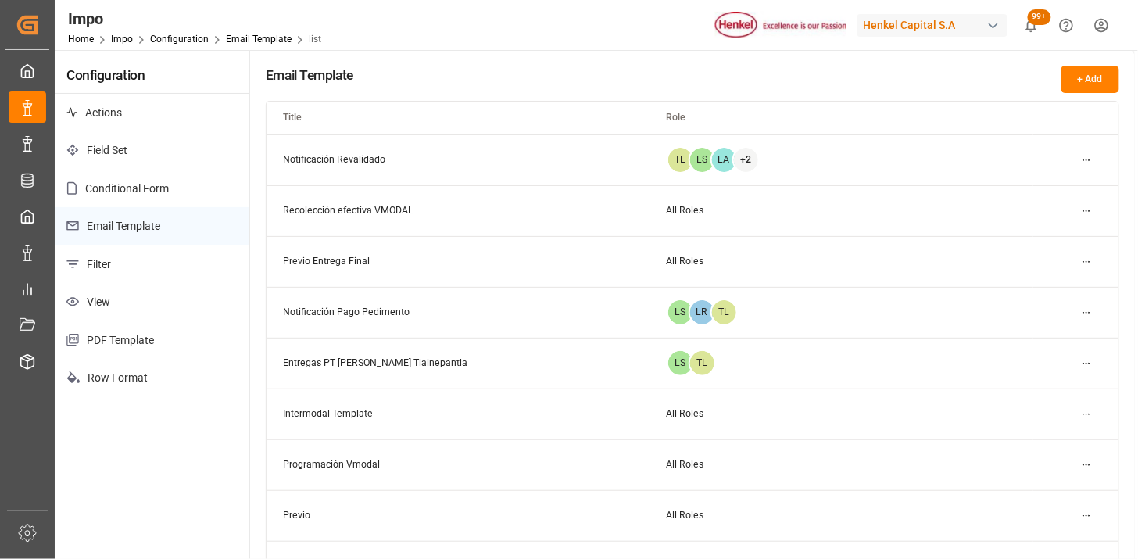
click at [1087, 466] on html "Created by potrace 1.15, written by Peter Selinger 2001-2017 Created by potrace…" at bounding box center [569, 279] width 1138 height 559
click at [1051, 496] on div "Edit" at bounding box center [1058, 495] width 80 height 22
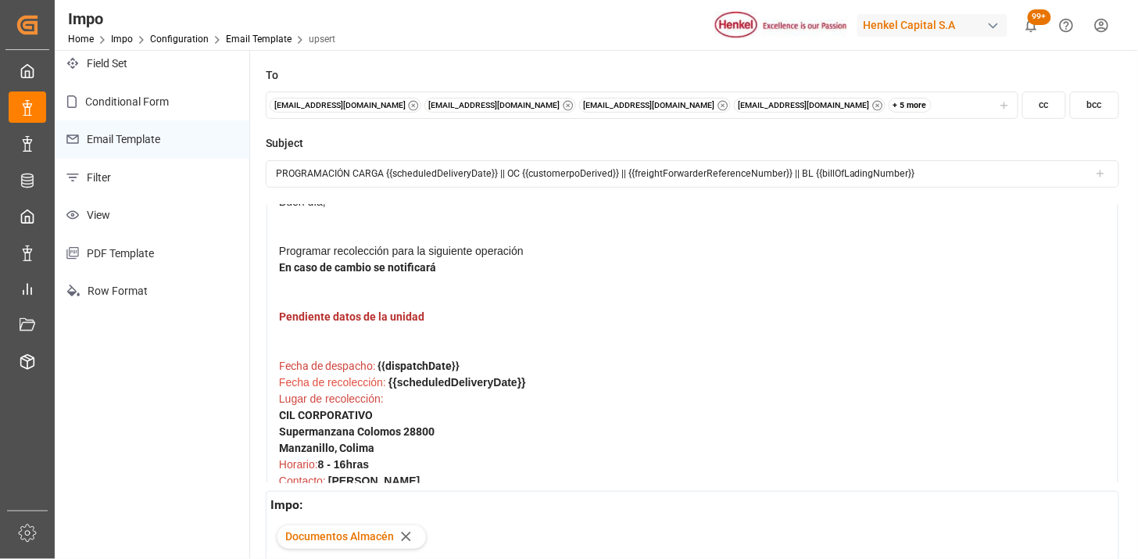
scroll to position [87, 0]
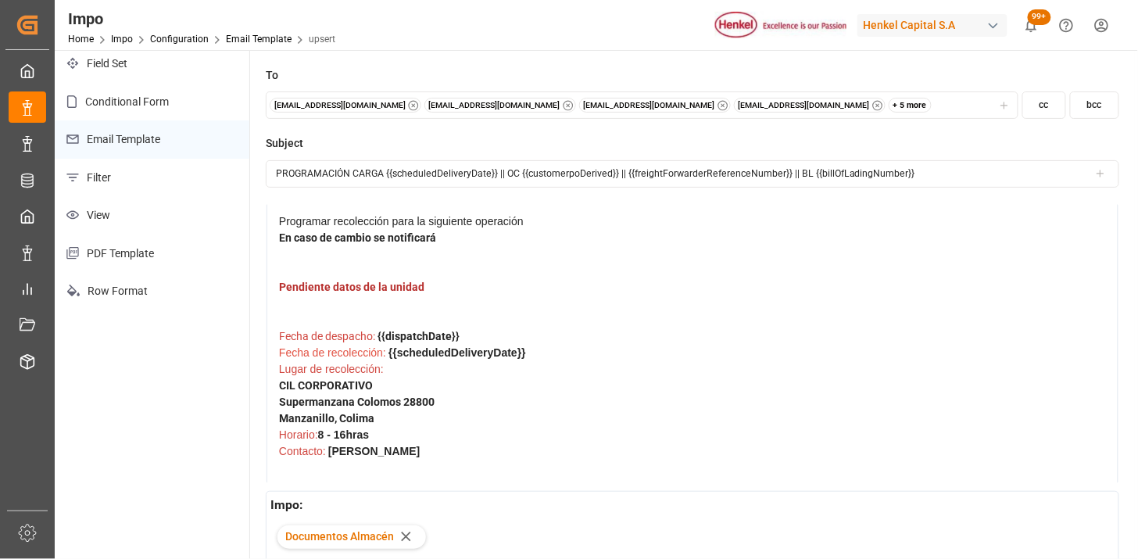
click at [430, 291] on div "Pendiente datos de la unidad" at bounding box center [692, 303] width 827 height 49
click at [548, 353] on div "Fecha de recolección: {{scheduledDeliveryDate}}" at bounding box center [692, 353] width 827 height 16
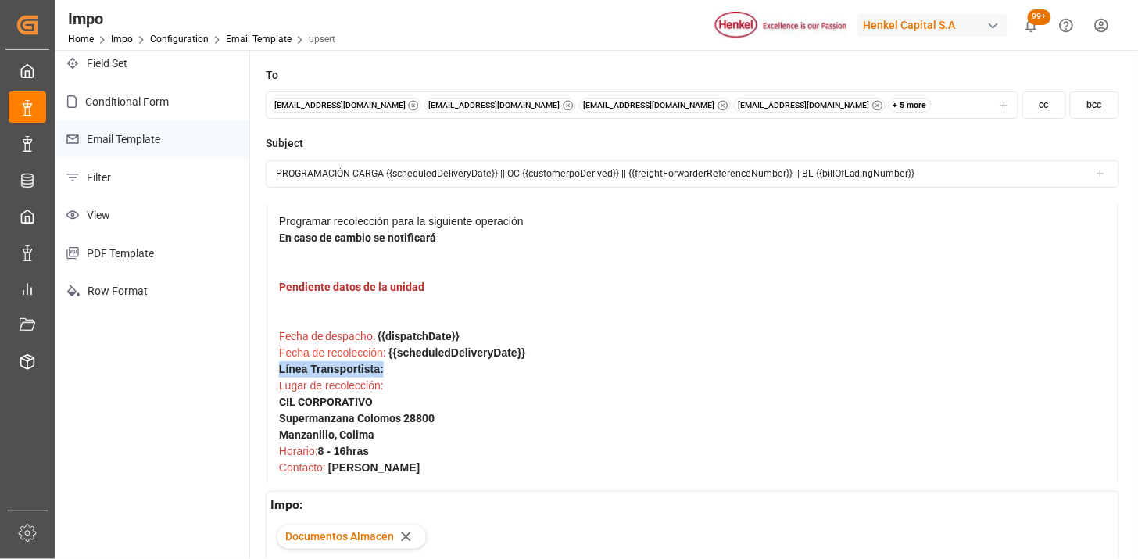
drag, startPoint x: 383, startPoint y: 363, endPoint x: 353, endPoint y: 367, distance: 30.1
click at [275, 367] on div "Buen día; Programar recolección para la siguiente operación En caso de cambio s…" at bounding box center [692, 504] width 852 height 705
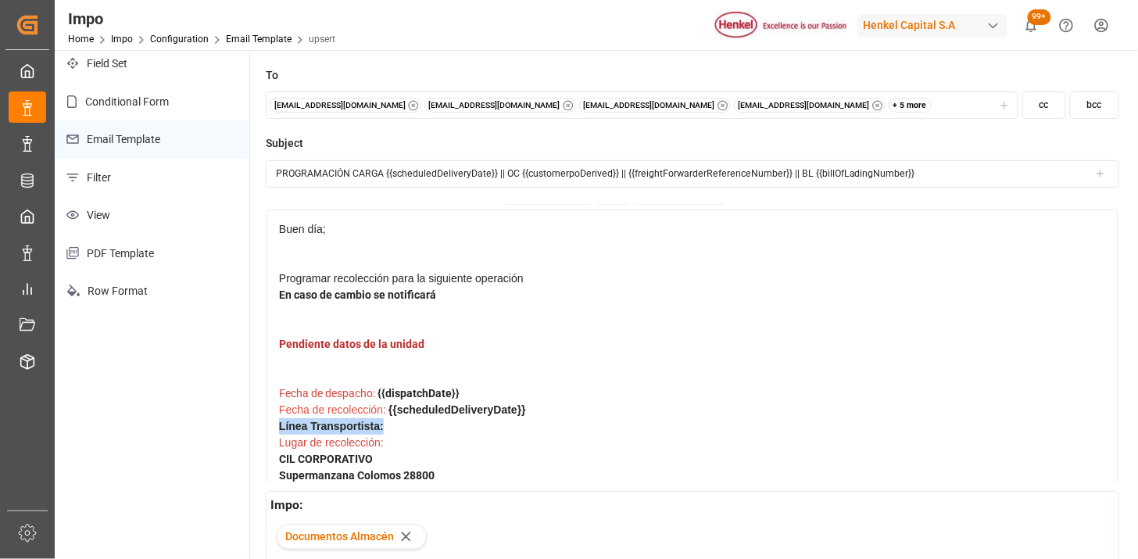
scroll to position [0, 0]
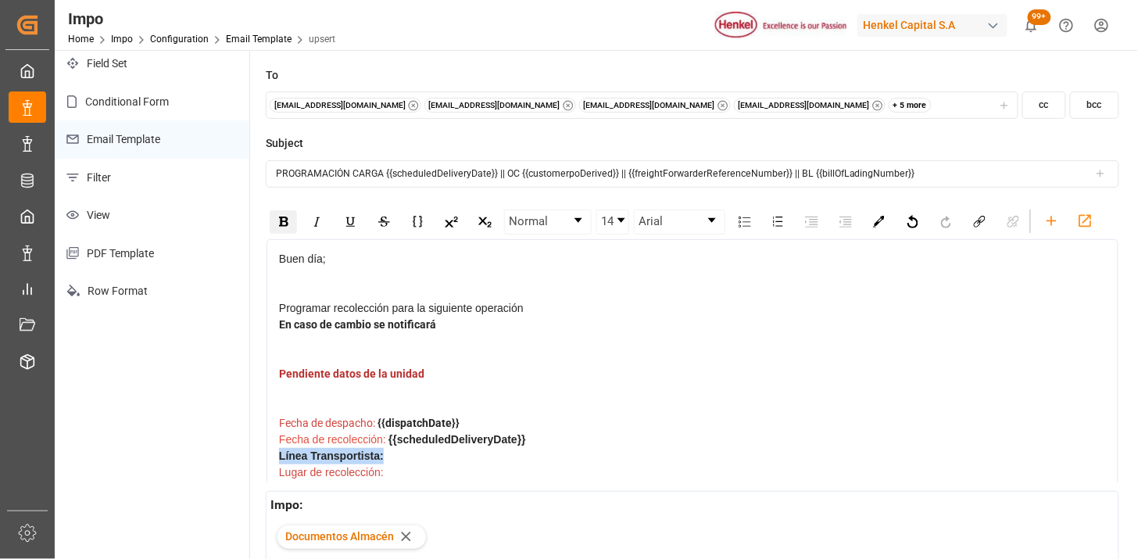
click at [279, 224] on img "rdw-inline-control" at bounding box center [283, 221] width 9 height 10
click at [876, 223] on img "rdw-color-picker" at bounding box center [879, 222] width 12 height 12
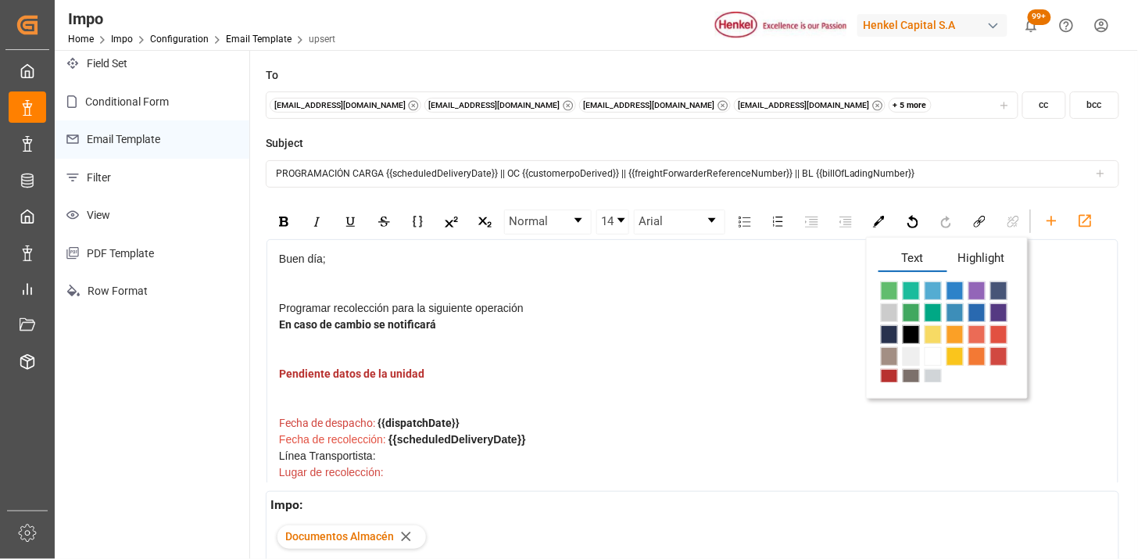
click at [891, 372] on span "rdw-color-picker" at bounding box center [889, 378] width 17 height 19
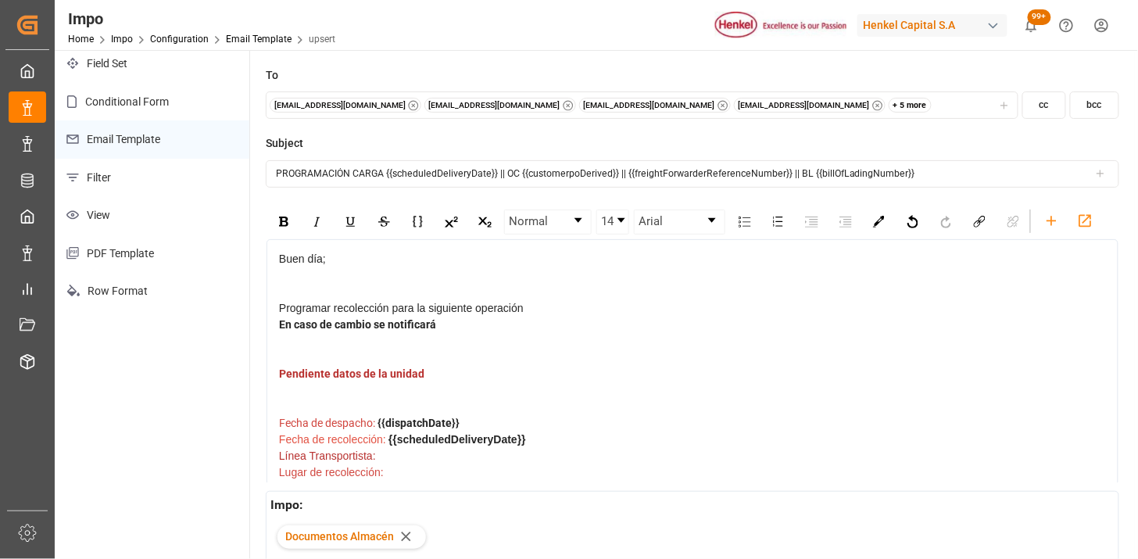
click at [581, 384] on div "Pendiente datos de la unidad" at bounding box center [692, 390] width 827 height 49
drag, startPoint x: 388, startPoint y: 453, endPoint x: 278, endPoint y: 449, distance: 110.2
click at [279, 449] on div "Línea Transportista:" at bounding box center [692, 456] width 827 height 16
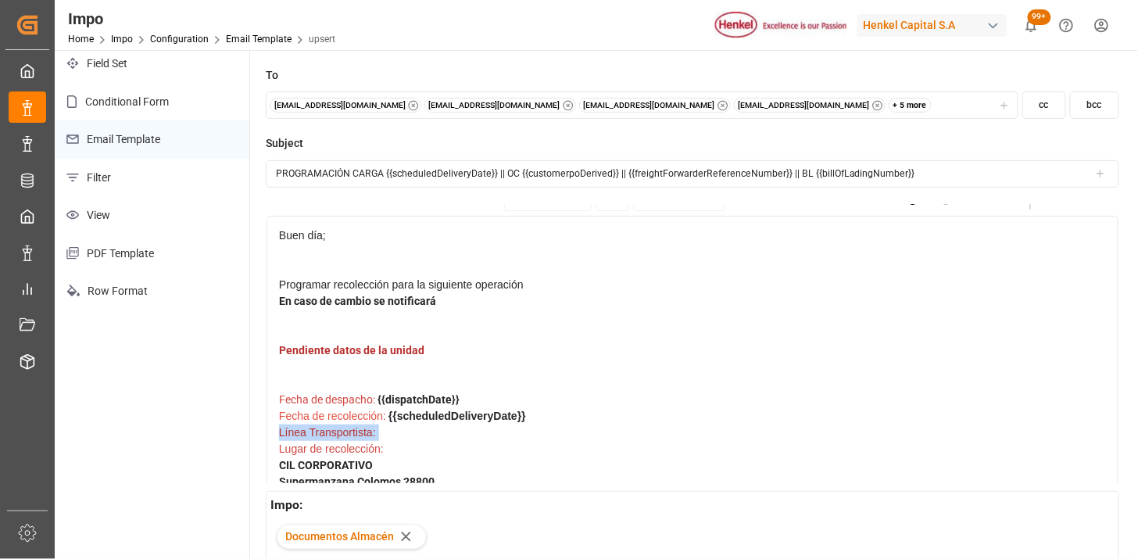
scroll to position [26, 0]
drag, startPoint x: 397, startPoint y: 475, endPoint x: 273, endPoint y: 425, distance: 133.2
click at [273, 425] on div "Buen día; Programar recolección para la siguiente operación En caso de cambio s…" at bounding box center [692, 565] width 852 height 705
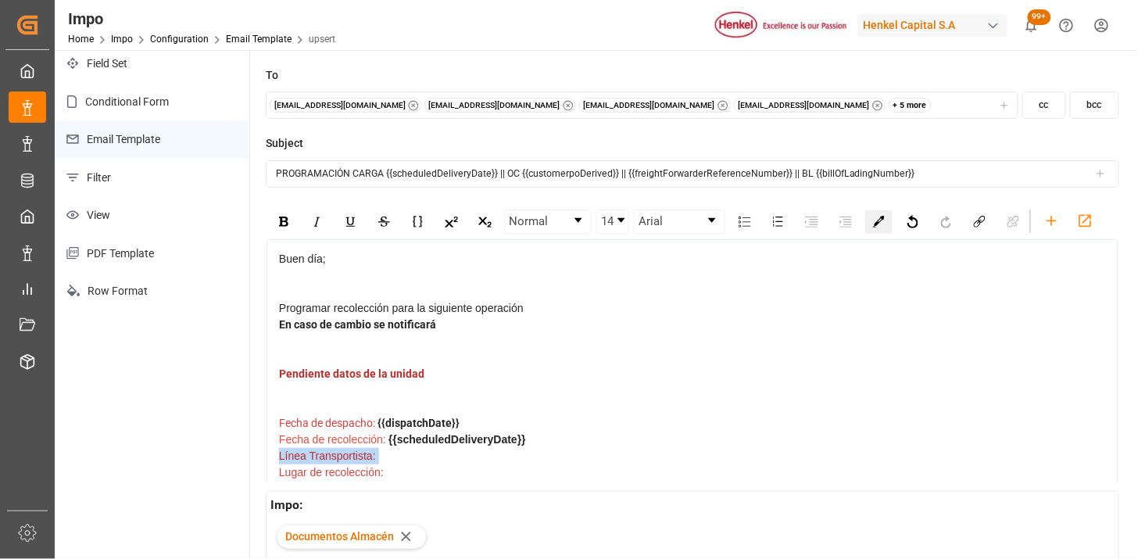
click at [867, 223] on div "rdw-color-picker" at bounding box center [878, 221] width 27 height 23
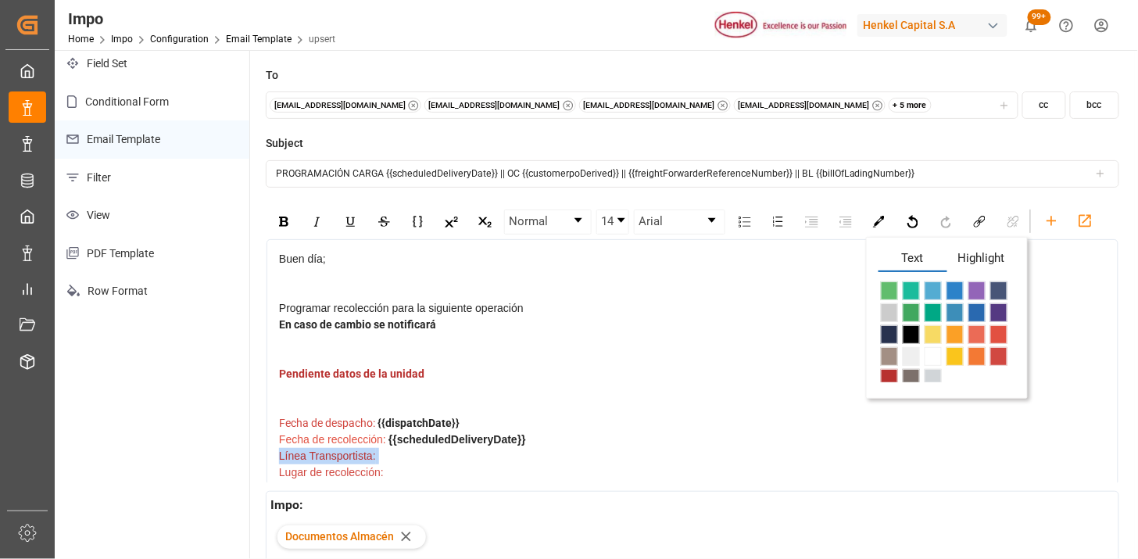
click at [998, 355] on span "rdw-color-picker" at bounding box center [998, 356] width 17 height 19
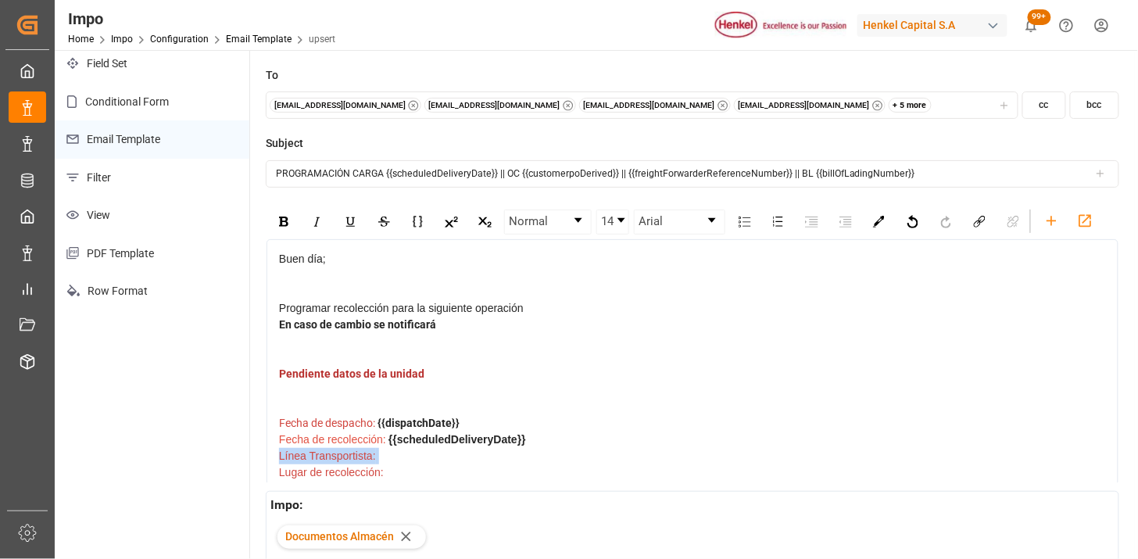
click at [603, 457] on div "Línea Transportista:" at bounding box center [692, 456] width 827 height 16
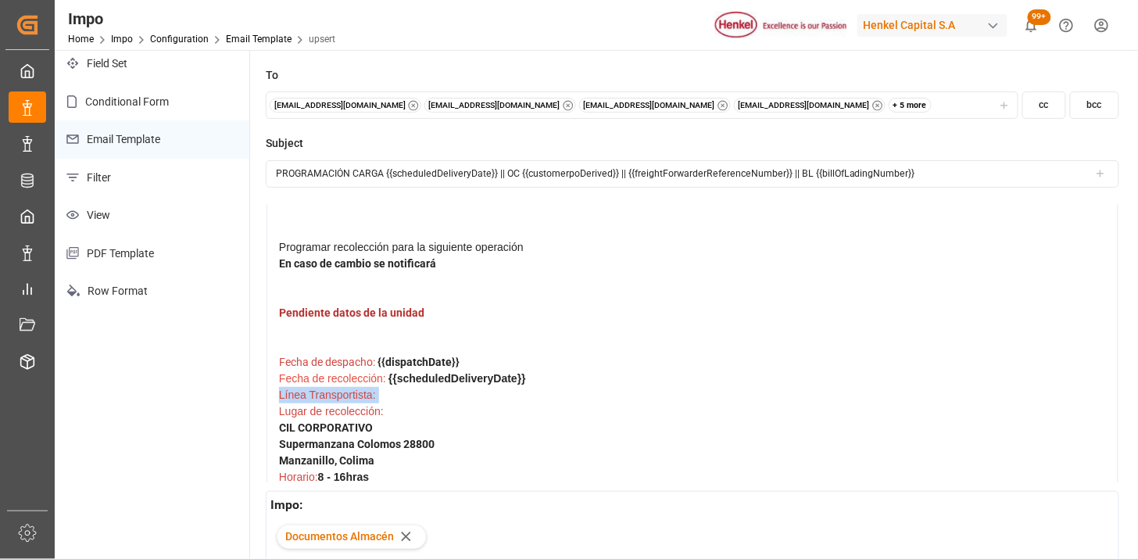
scroll to position [87, 0]
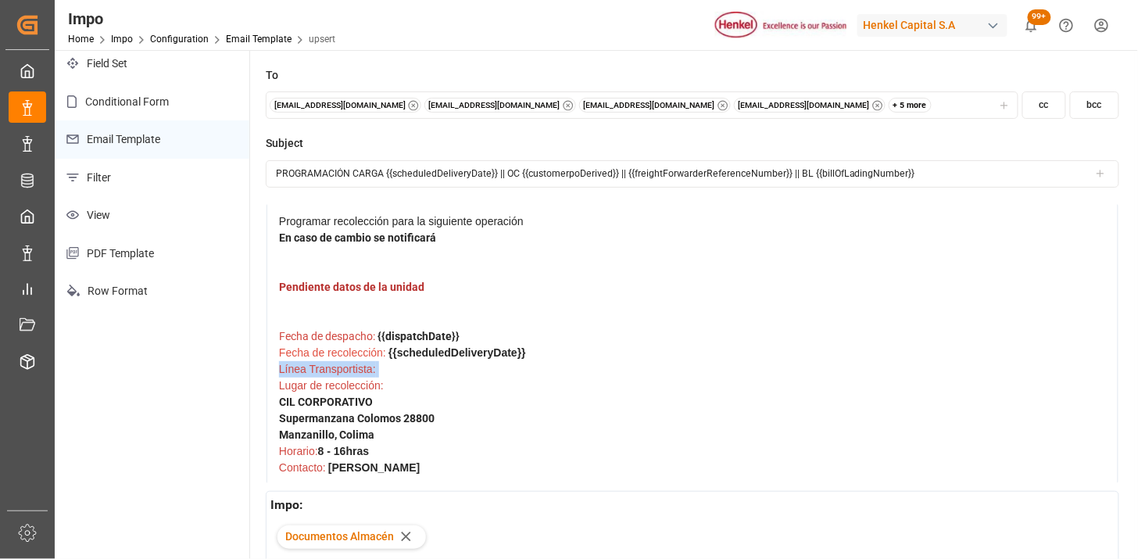
click at [434, 381] on div "Lugar de recolección:" at bounding box center [692, 385] width 827 height 16
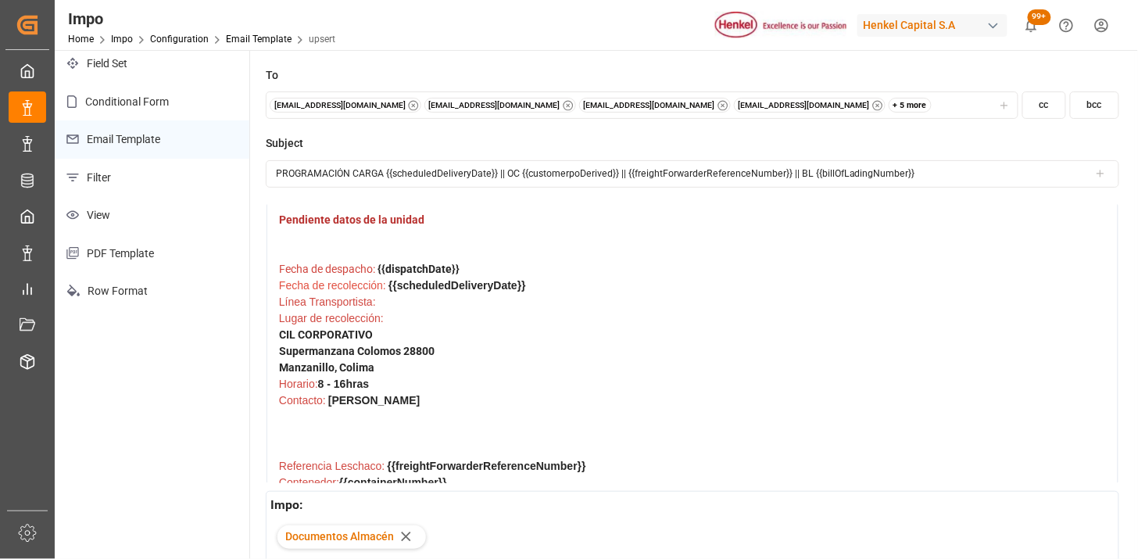
scroll to position [123, 0]
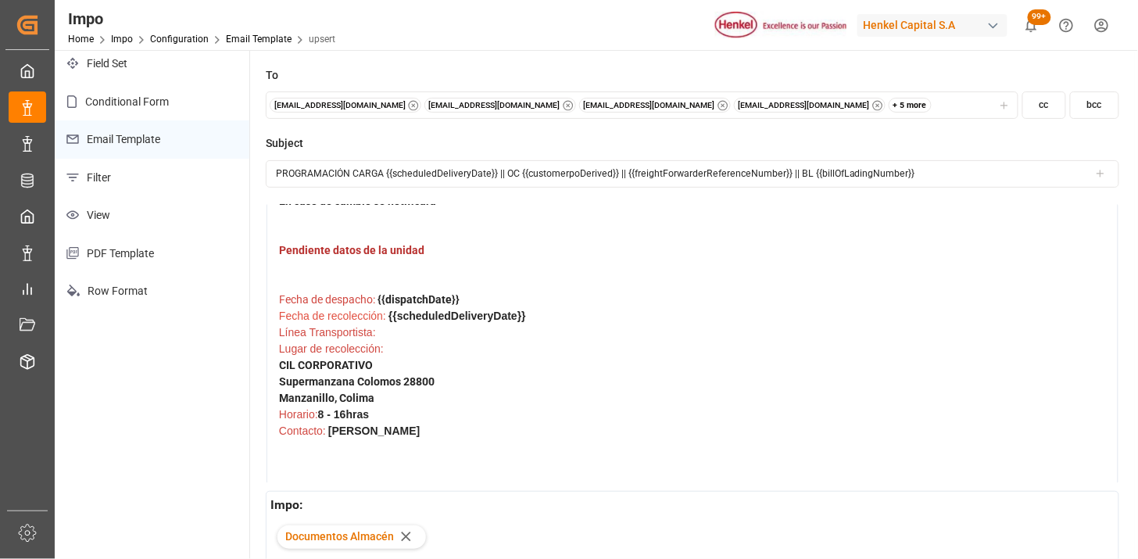
click at [409, 332] on div "Línea Transportista:" at bounding box center [692, 332] width 827 height 16
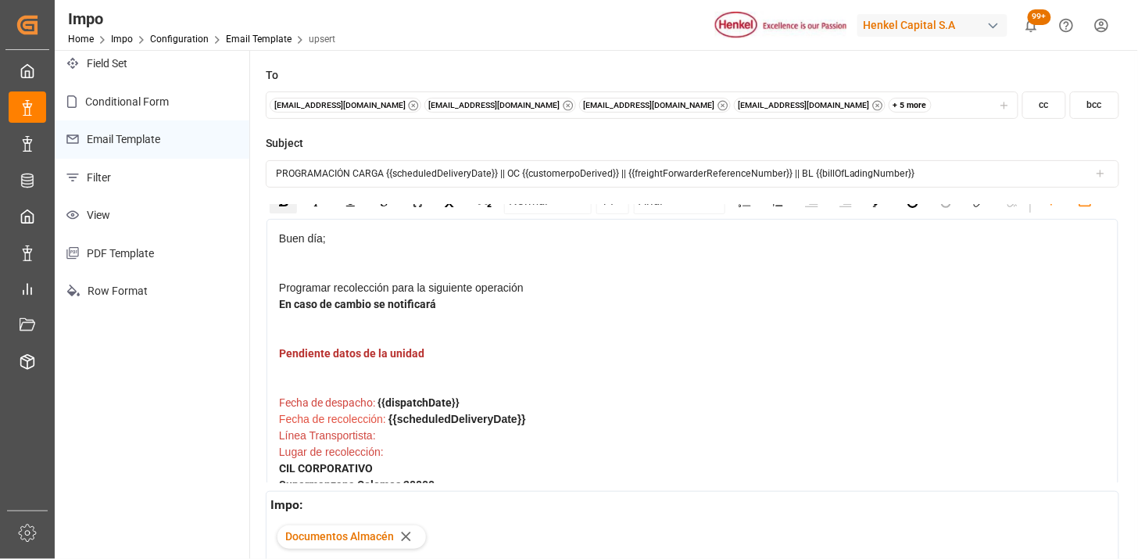
scroll to position [0, 0]
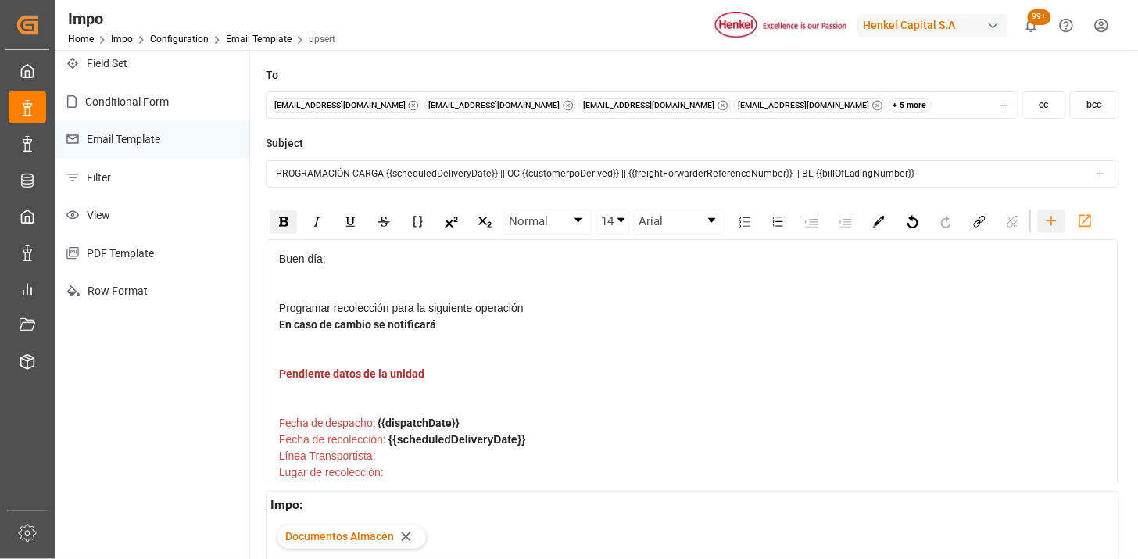
click at [1053, 216] on icon "rdw-toolbar" at bounding box center [1051, 221] width 16 height 16
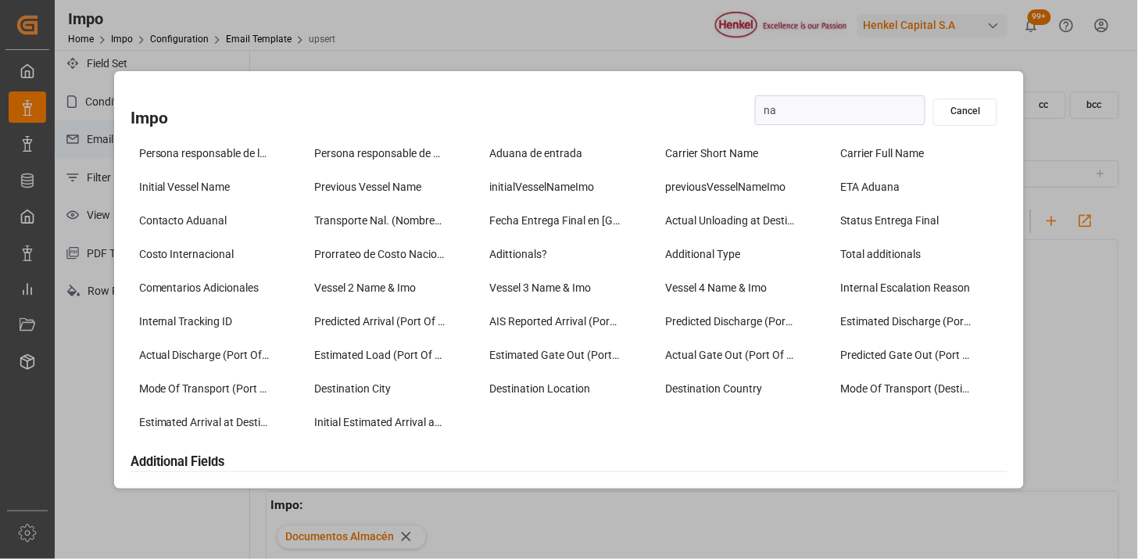
type input "n"
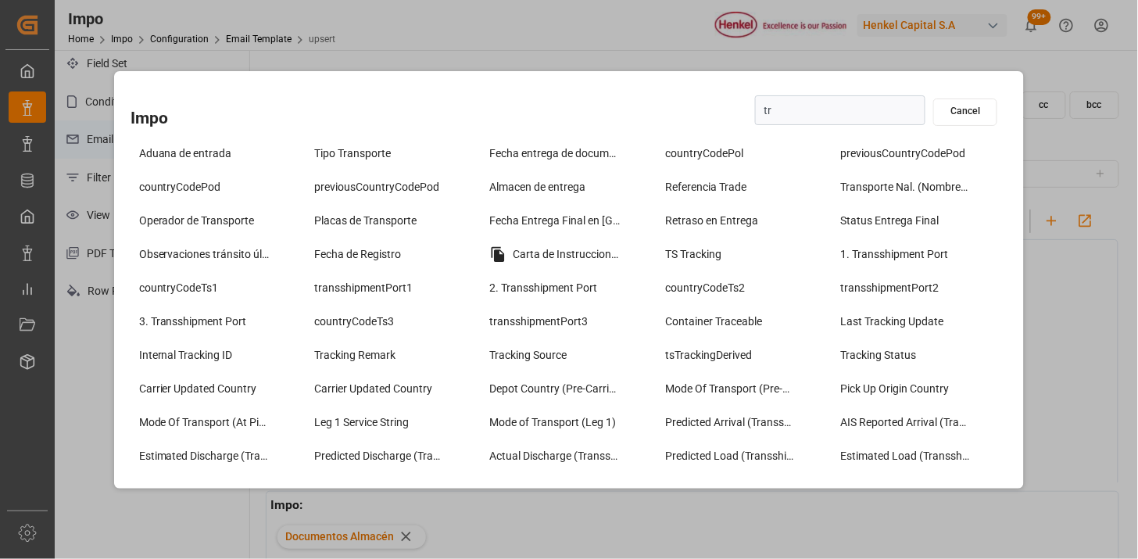
type input "tra"
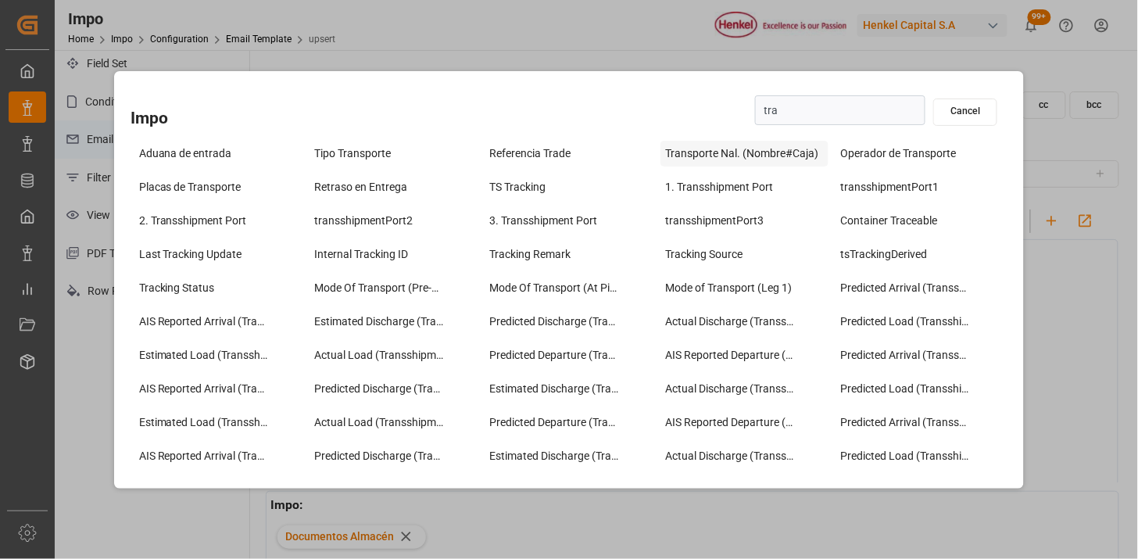
click at [689, 146] on div "Transporte Nal. (Nombre#Caja)" at bounding box center [744, 154] width 168 height 26
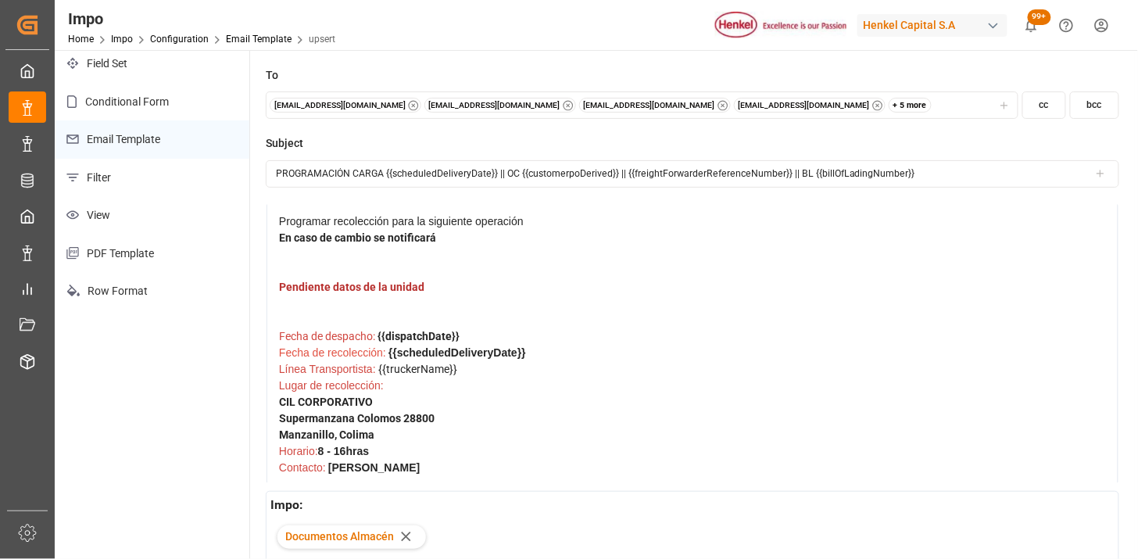
scroll to position [173, 0]
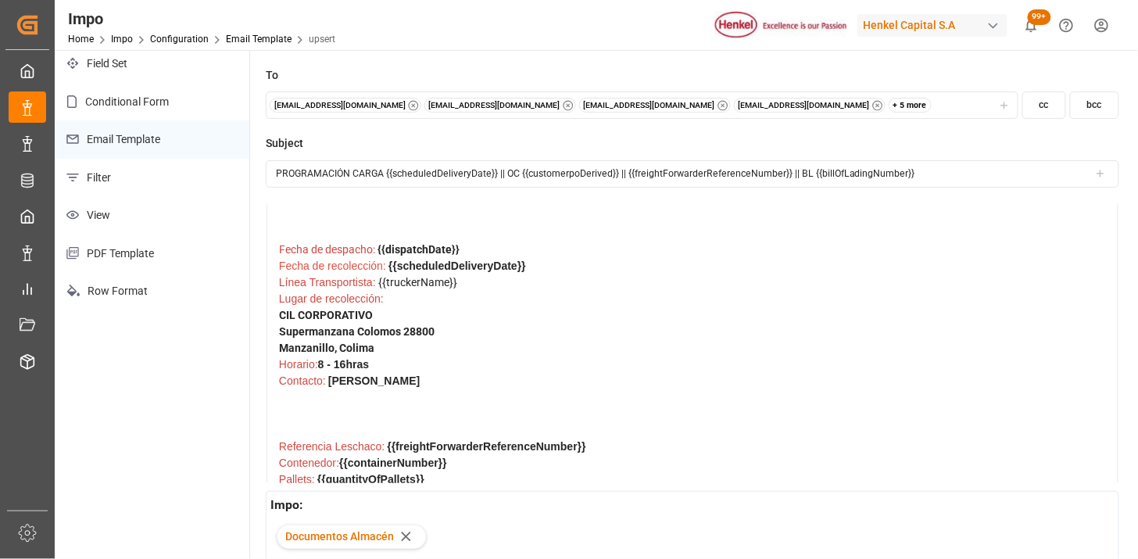
drag, startPoint x: 472, startPoint y: 279, endPoint x: 380, endPoint y: 279, distance: 92.2
click at [380, 279] on div "Línea Transportista: {{truckerName}}" at bounding box center [692, 282] width 827 height 16
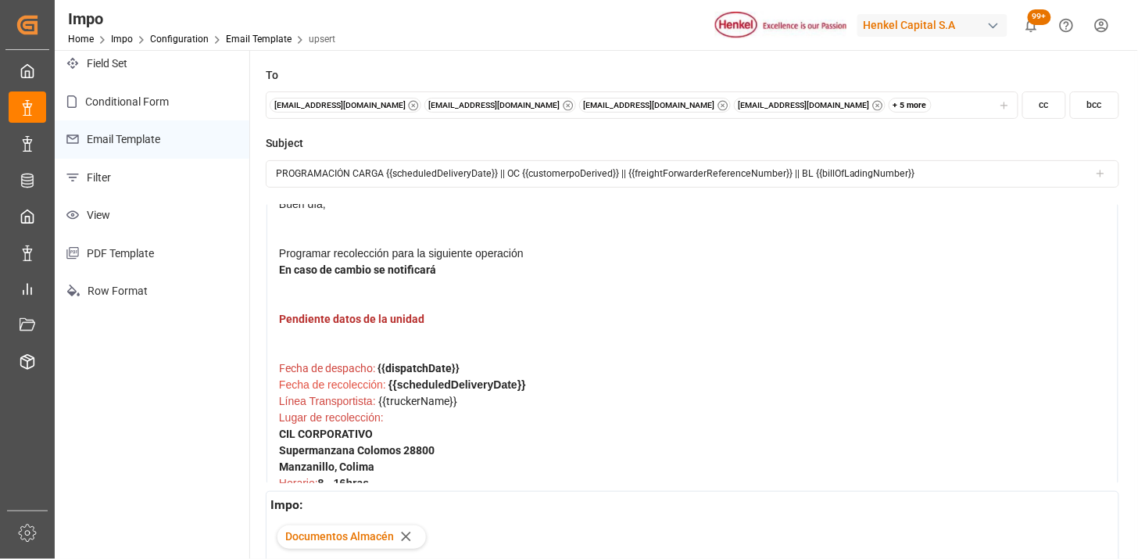
scroll to position [0, 0]
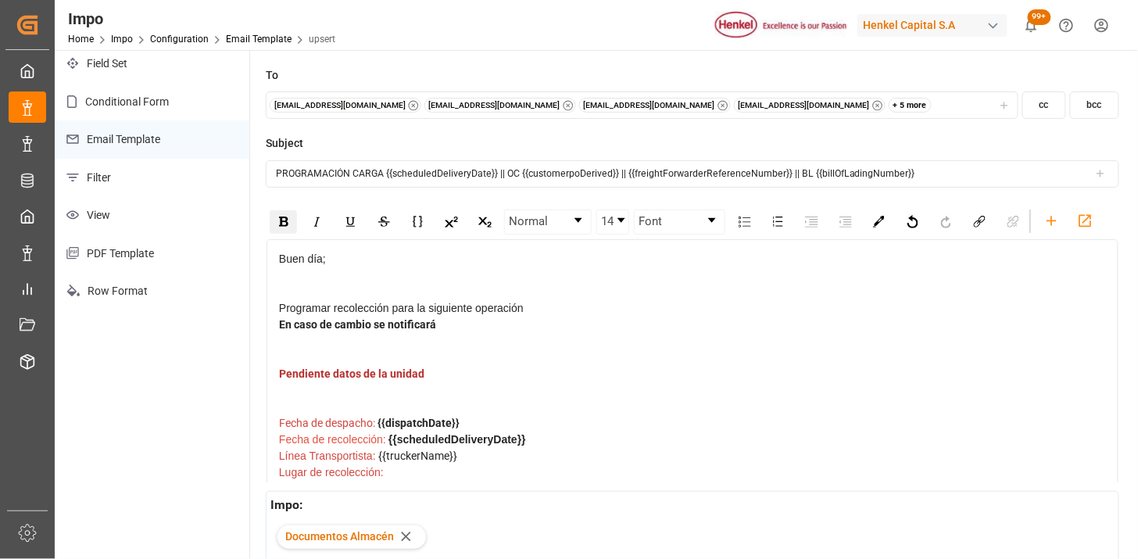
click at [279, 223] on img "rdw-inline-control" at bounding box center [283, 221] width 9 height 10
click at [578, 448] on div "Línea Transportista: {{truckerName}}" at bounding box center [692, 456] width 827 height 16
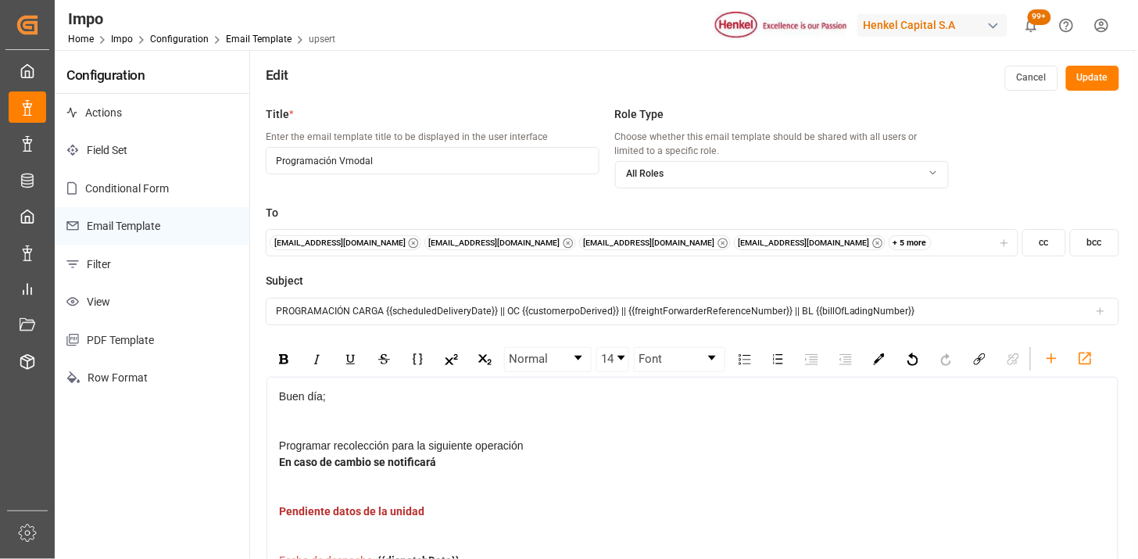
click at [1089, 86] on button "Update" at bounding box center [1092, 78] width 53 height 25
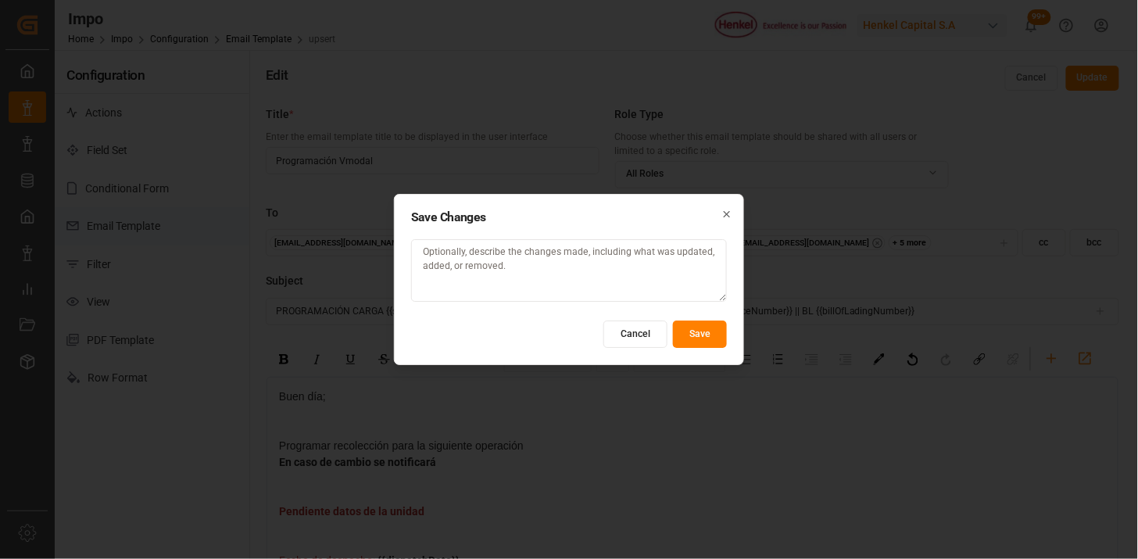
click at [698, 332] on button "Save" at bounding box center [700, 333] width 54 height 27
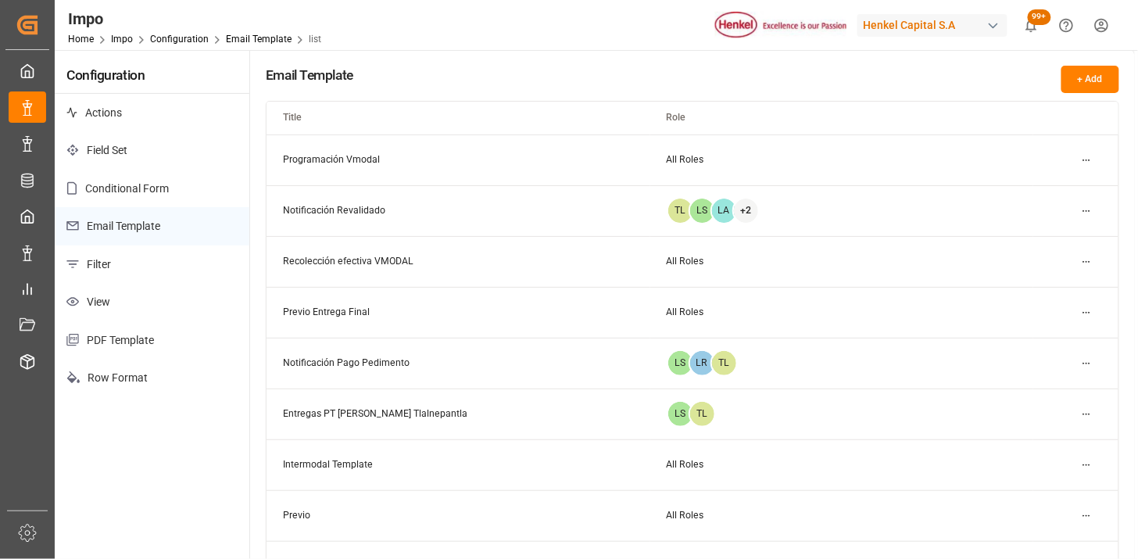
click at [1090, 160] on html "Created by potrace 1.15, written by Peter Selinger 2001-2017 Created by potrace…" at bounding box center [569, 279] width 1138 height 559
click at [1074, 193] on div "Edit" at bounding box center [1058, 191] width 80 height 22
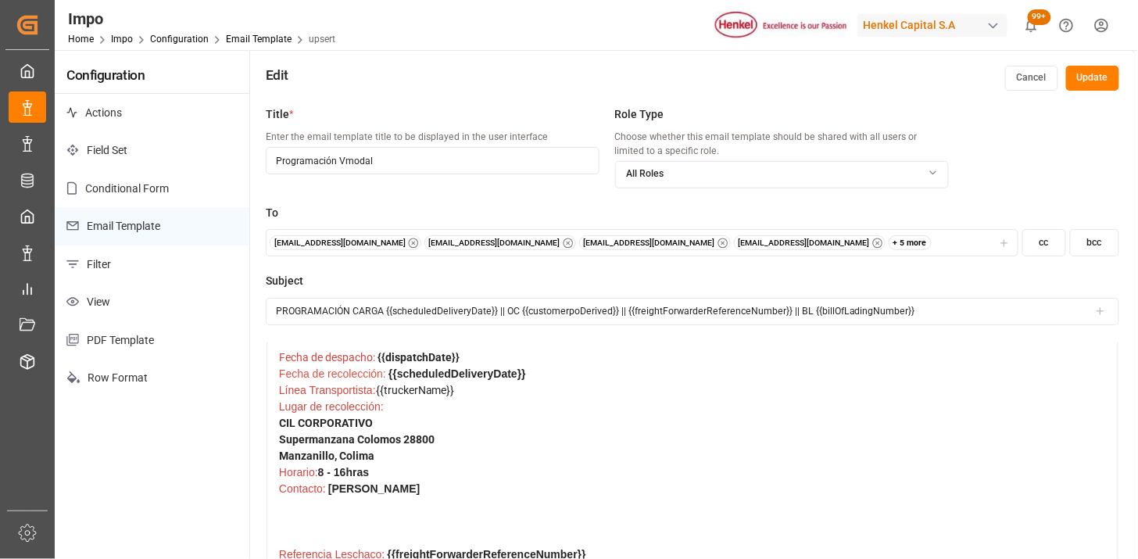
scroll to position [173, 0]
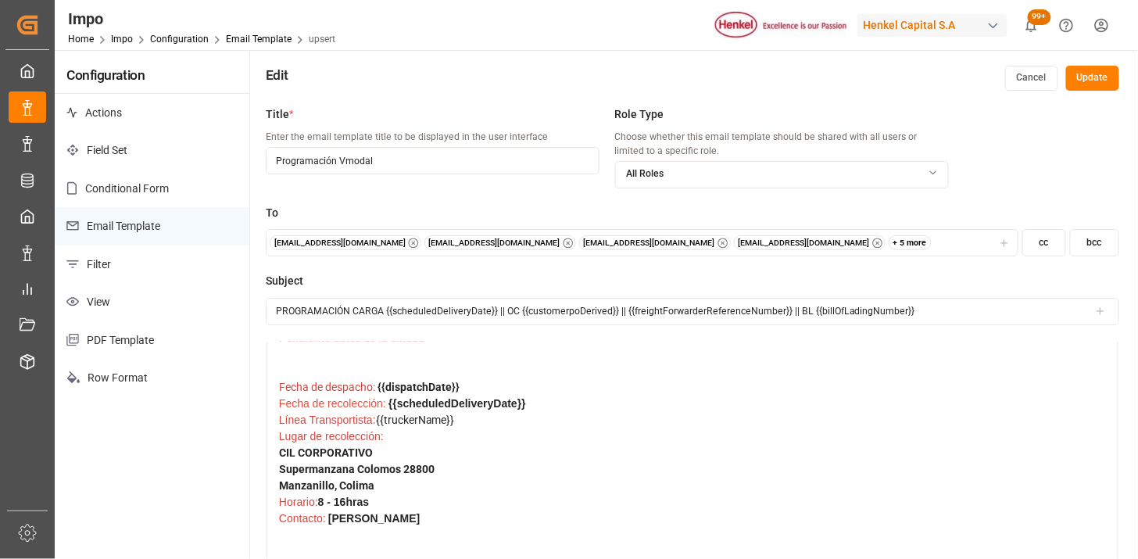
drag, startPoint x: 427, startPoint y: 420, endPoint x: 380, endPoint y: 420, distance: 47.7
click at [380, 420] on div "Línea Transportista: {{truckerName}}" at bounding box center [692, 420] width 827 height 16
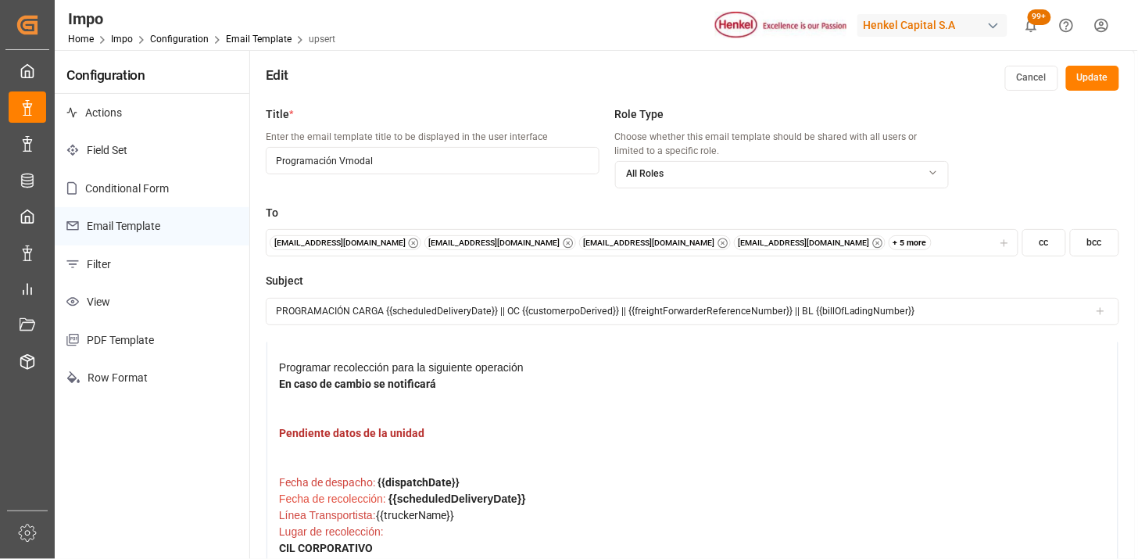
scroll to position [0, 0]
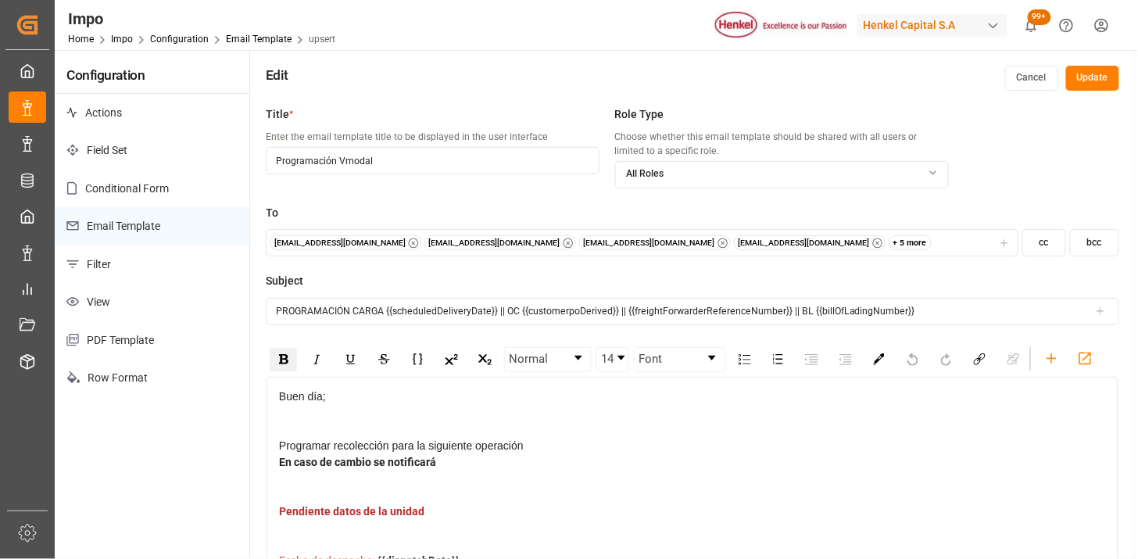
click at [287, 363] on img "rdw-inline-control" at bounding box center [283, 359] width 9 height 10
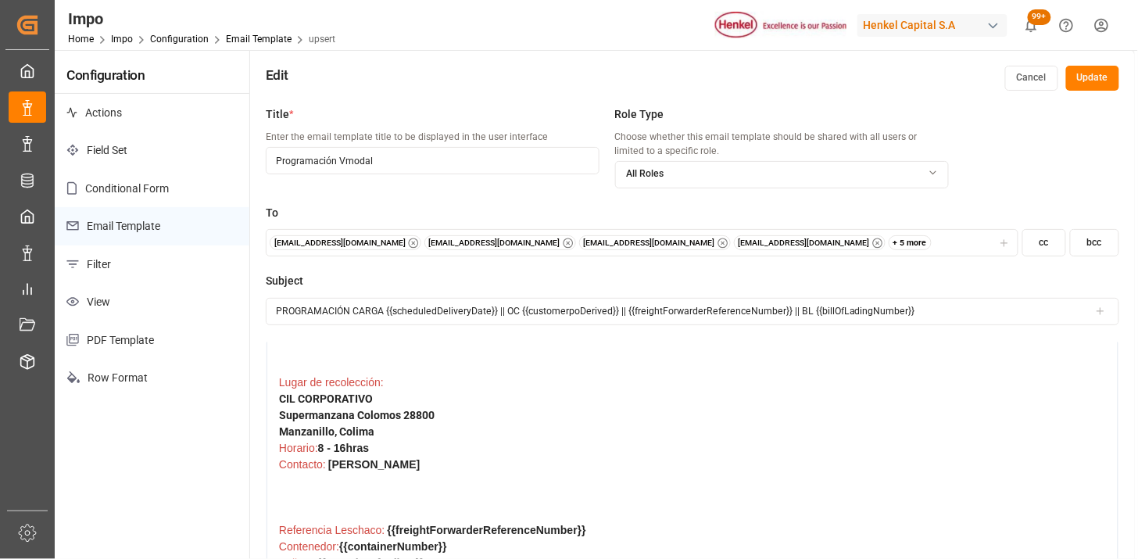
click at [548, 416] on div "Supermanzana Colomos 28800" at bounding box center [692, 415] width 827 height 16
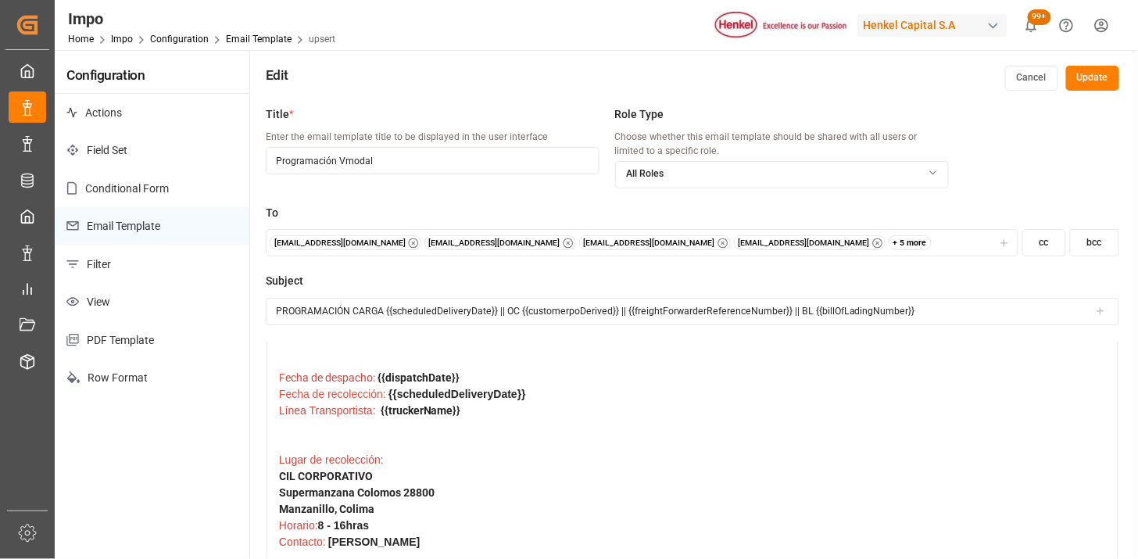
scroll to position [173, 0]
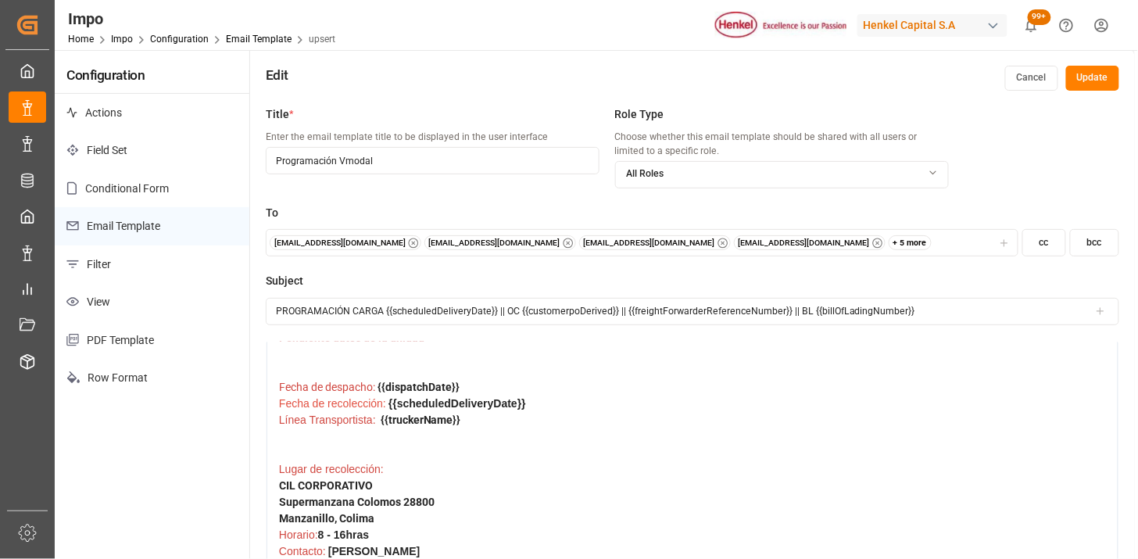
click at [598, 448] on div "Línea Transportista: {{truckerName}}" at bounding box center [692, 436] width 827 height 49
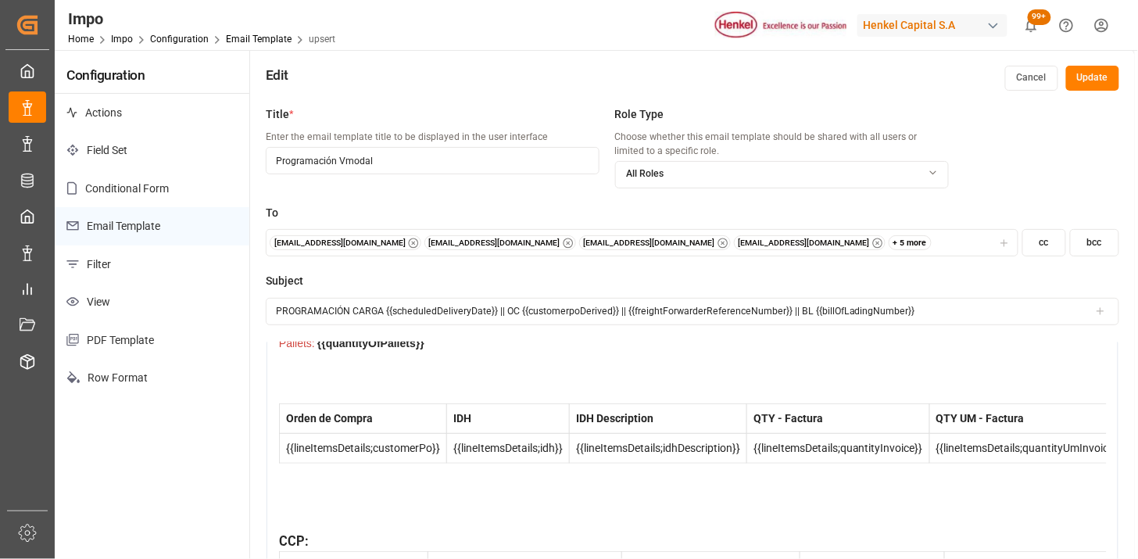
scroll to position [504, 0]
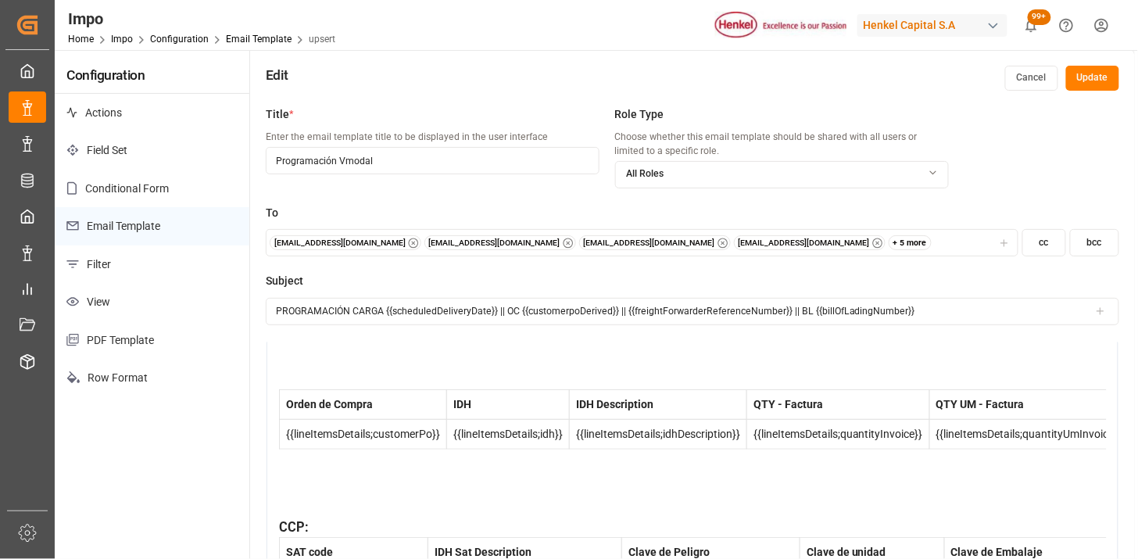
click at [1097, 84] on button "Update" at bounding box center [1092, 78] width 53 height 25
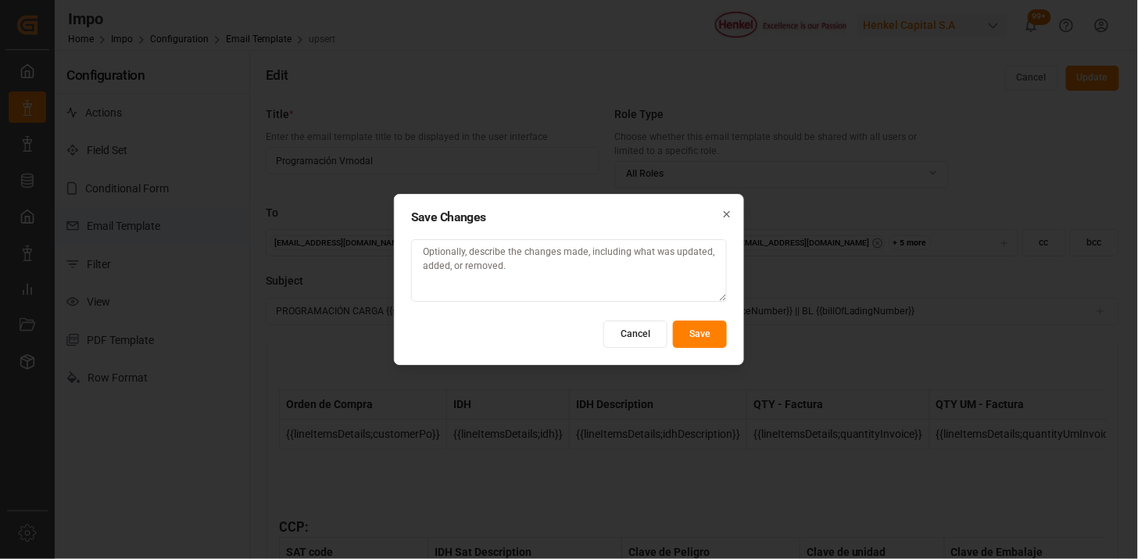
drag, startPoint x: 720, startPoint y: 338, endPoint x: 795, endPoint y: 368, distance: 80.7
click at [720, 337] on button "Save" at bounding box center [700, 333] width 54 height 27
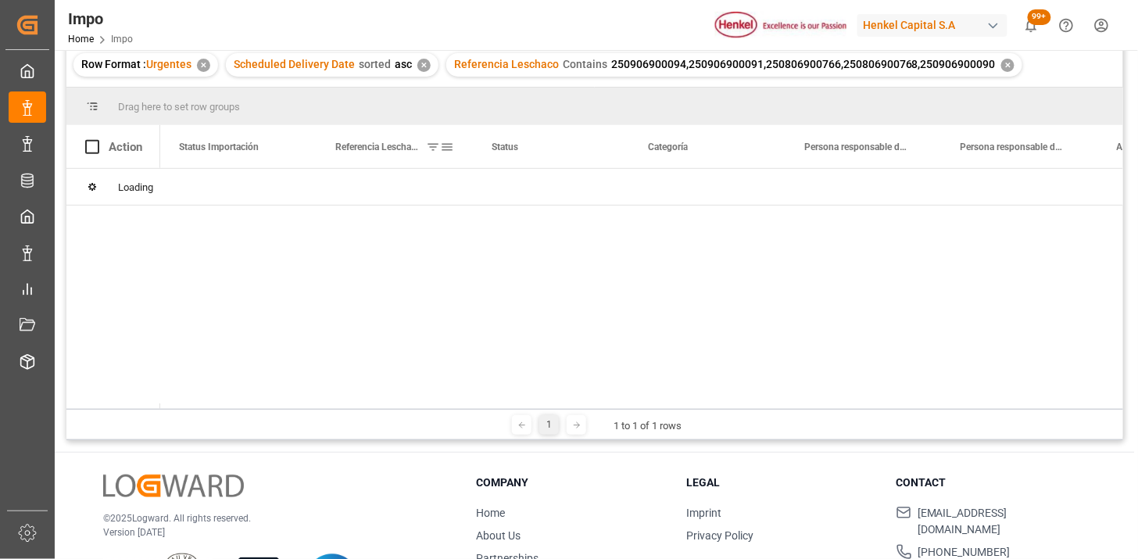
scroll to position [173, 0]
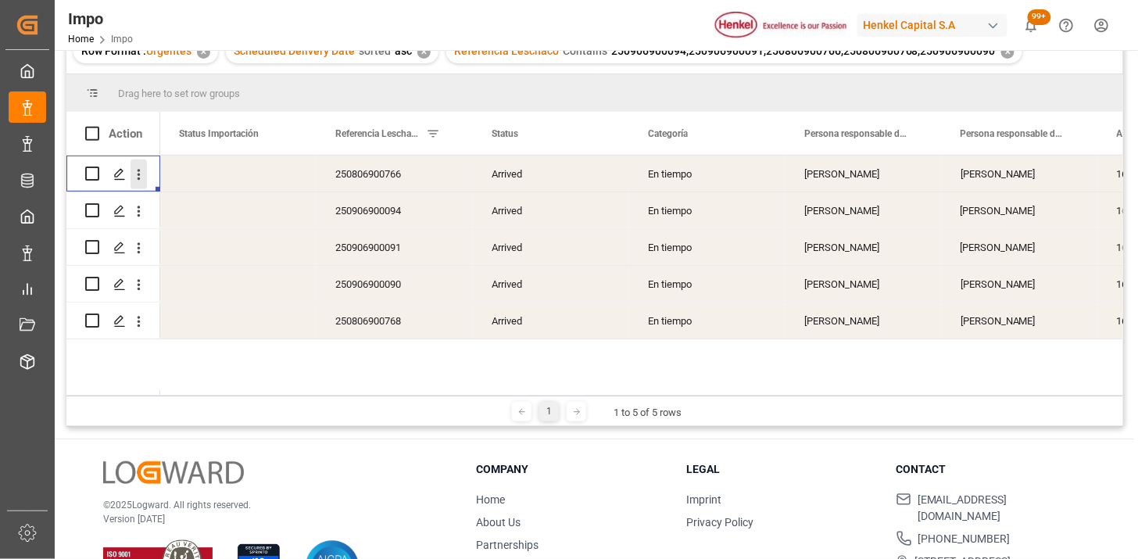
click at [145, 180] on icon "open menu" at bounding box center [138, 174] width 16 height 16
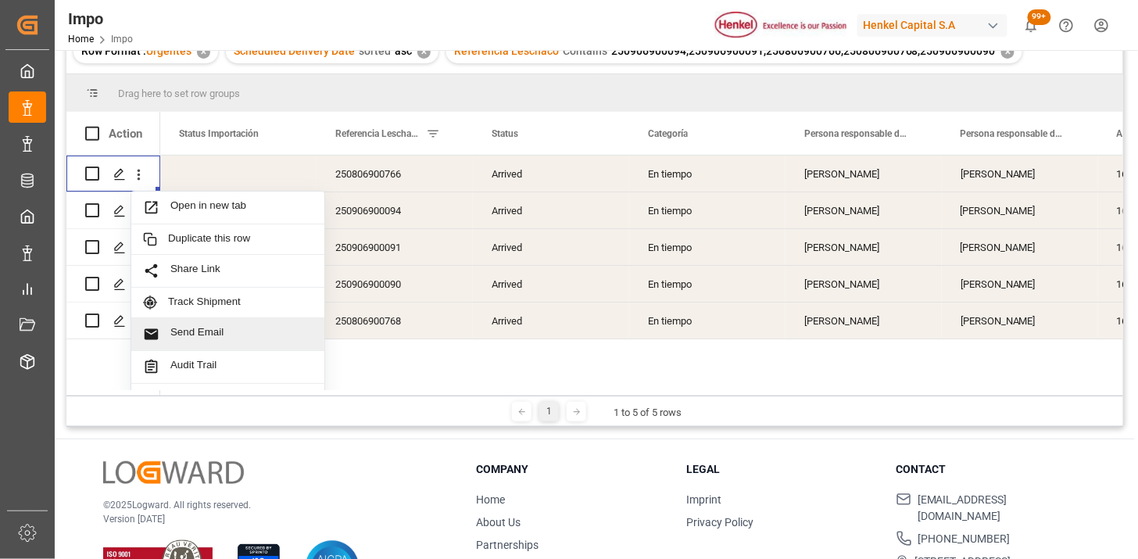
click at [263, 326] on span "Send Email" at bounding box center [241, 334] width 142 height 16
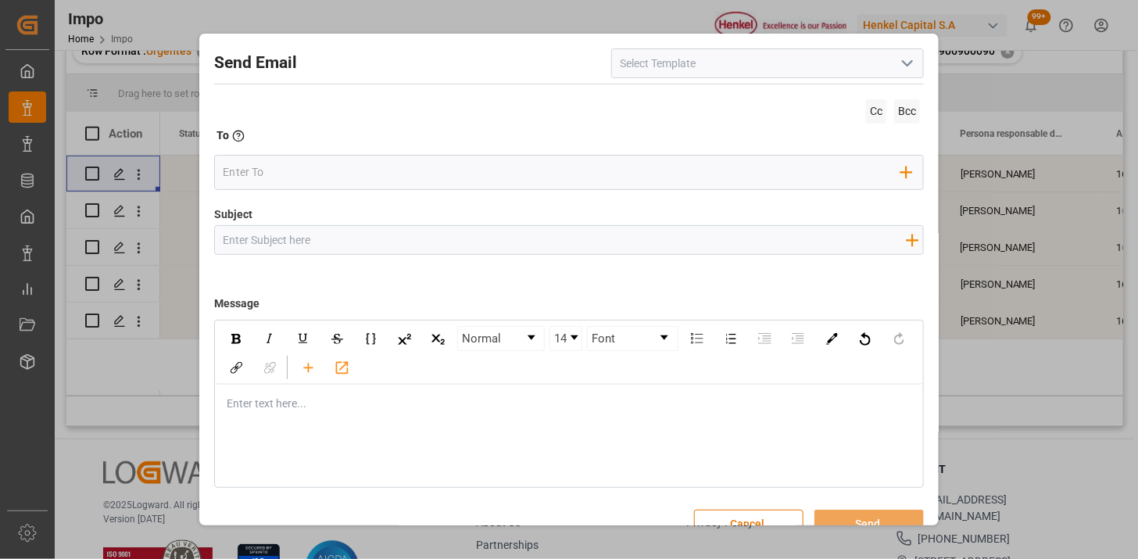
click at [912, 67] on button "open menu" at bounding box center [906, 64] width 23 height 24
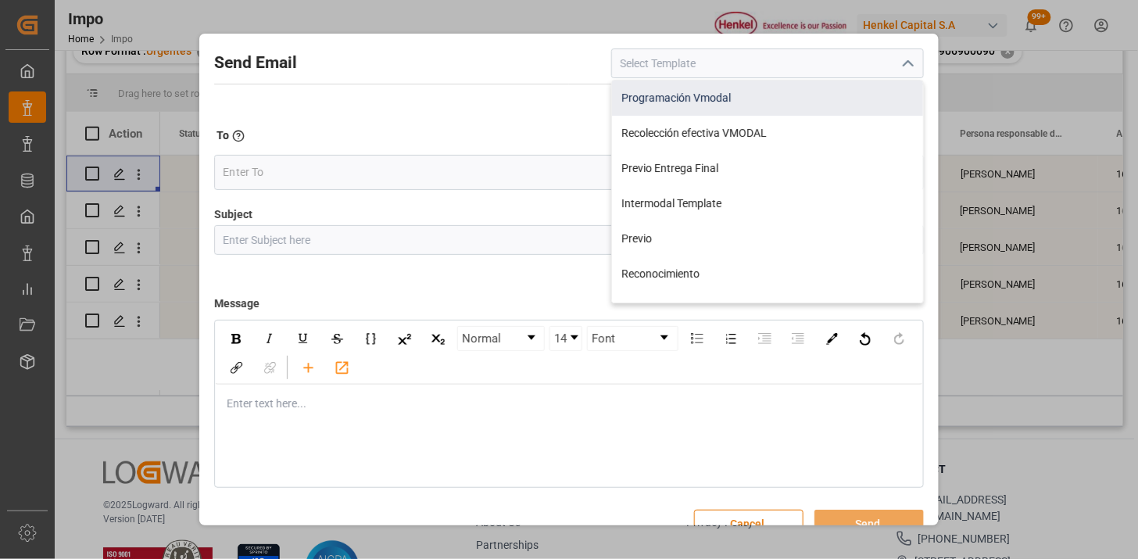
click at [842, 103] on div "Programación Vmodal" at bounding box center [767, 97] width 311 height 35
type input "Programación Vmodal"
type input "PROGRAMACIÓN CARGA {{scheduledDeliveryDate}} || OC {{customerpoDerived}} || {{f…"
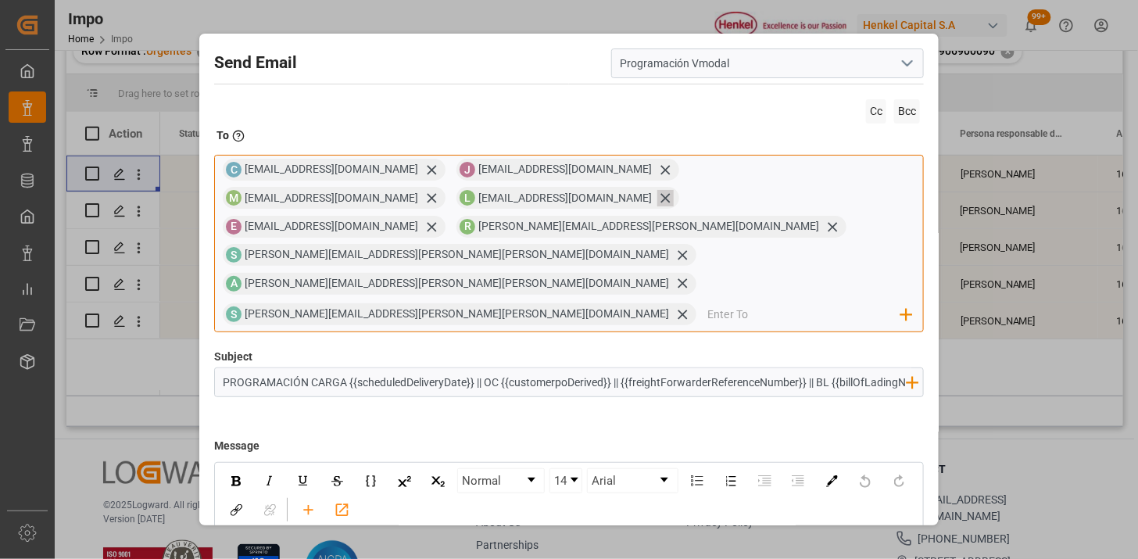
click at [673, 190] on icon at bounding box center [665, 198] width 16 height 16
click at [670, 194] on icon at bounding box center [665, 198] width 9 height 9
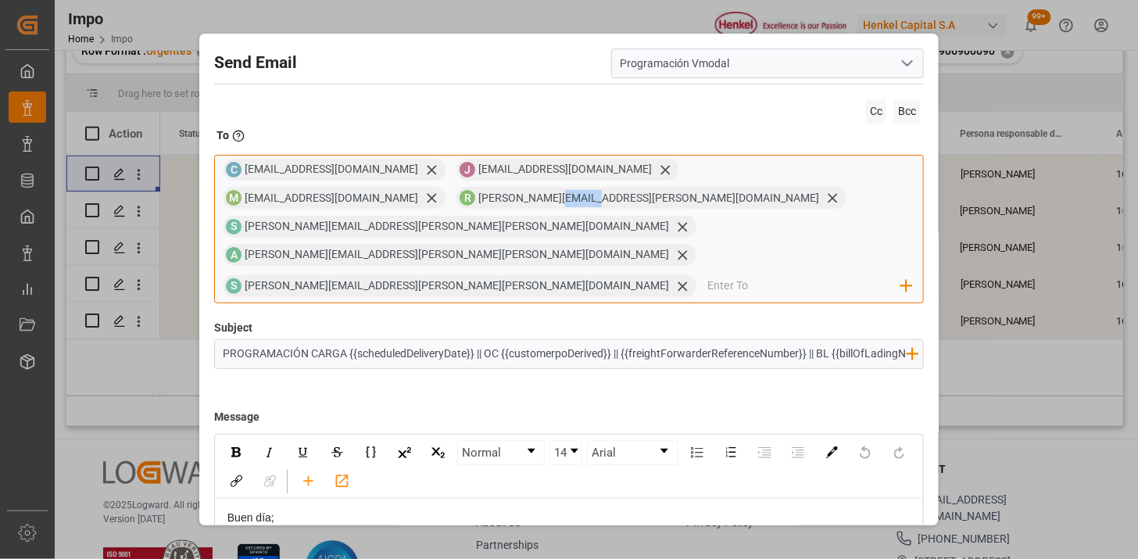
click at [819, 191] on span "raymundo.dela@henkel.com" at bounding box center [648, 197] width 341 height 13
click at [657, 170] on icon at bounding box center [665, 170] width 16 height 16
click at [657, 169] on icon at bounding box center [665, 170] width 16 height 16
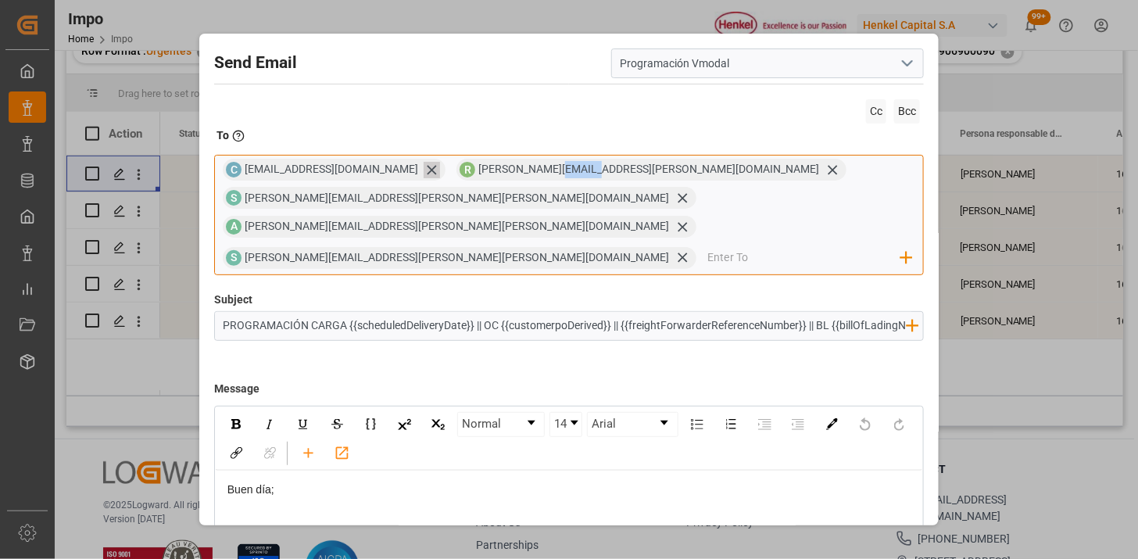
click at [427, 167] on icon at bounding box center [431, 169] width 9 height 9
click at [591, 172] on icon at bounding box center [599, 170] width 16 height 16
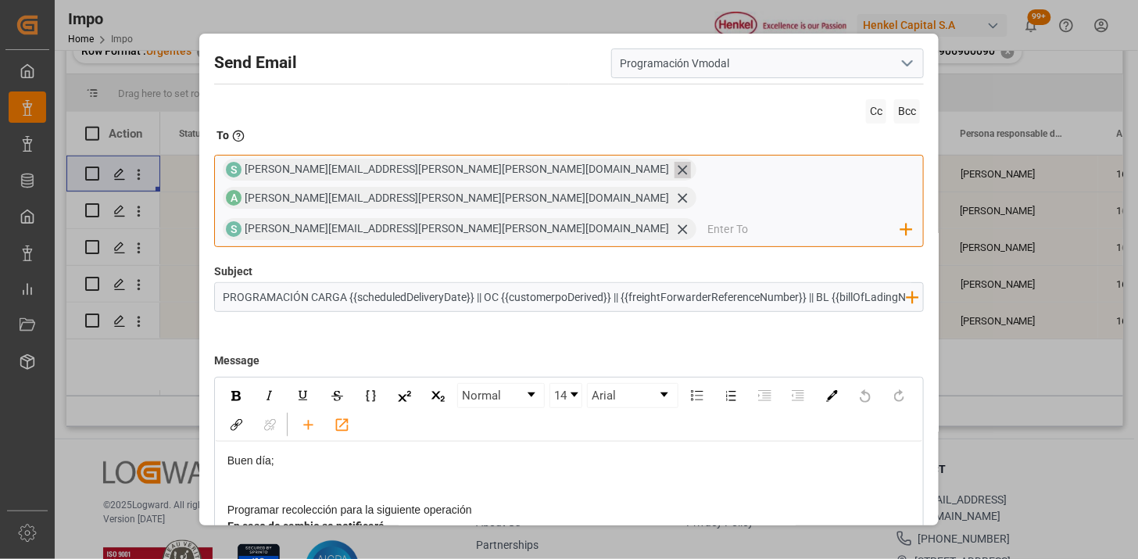
click at [674, 170] on icon at bounding box center [682, 170] width 16 height 16
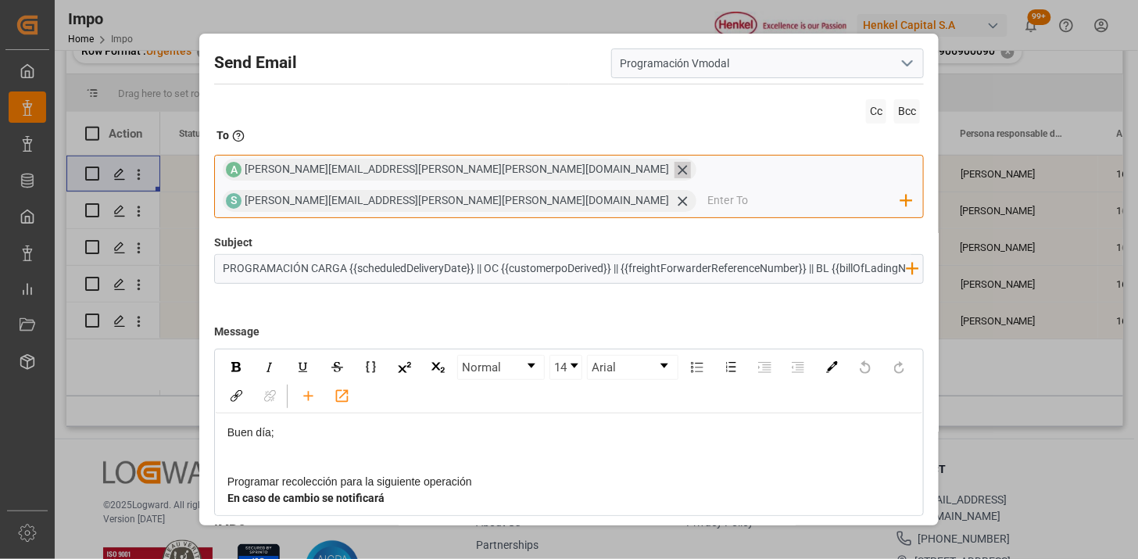
click at [674, 177] on icon at bounding box center [682, 170] width 16 height 16
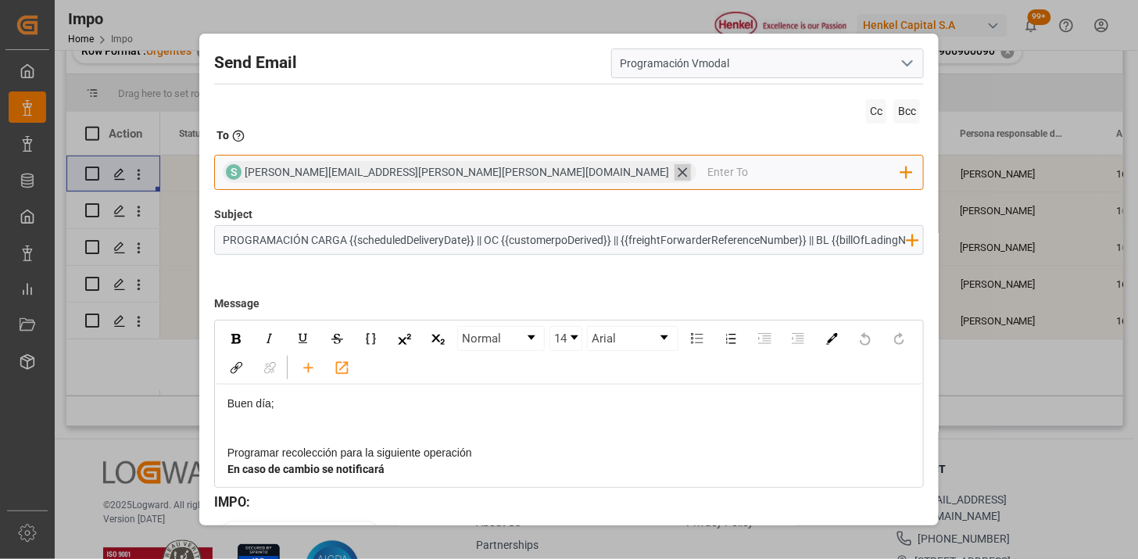
click at [674, 175] on icon at bounding box center [682, 172] width 16 height 16
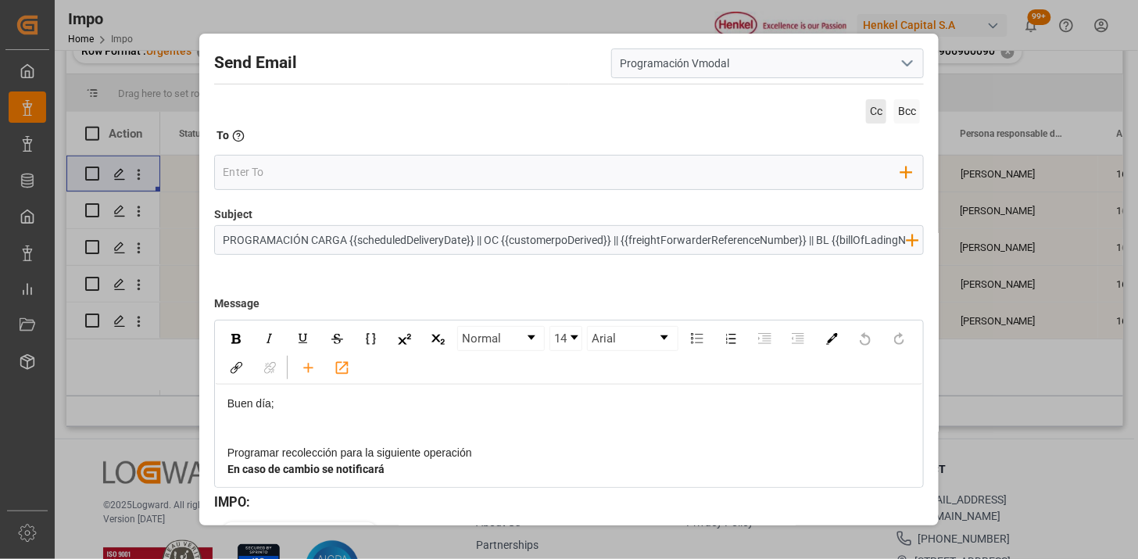
click at [866, 114] on span "Cc" at bounding box center [876, 111] width 20 height 24
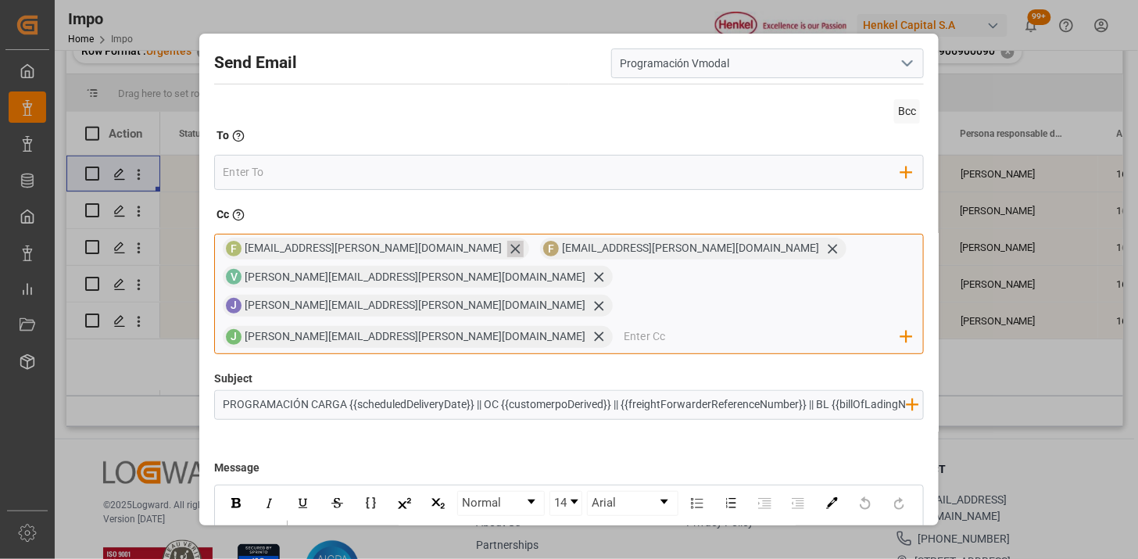
click at [507, 247] on icon at bounding box center [515, 249] width 16 height 16
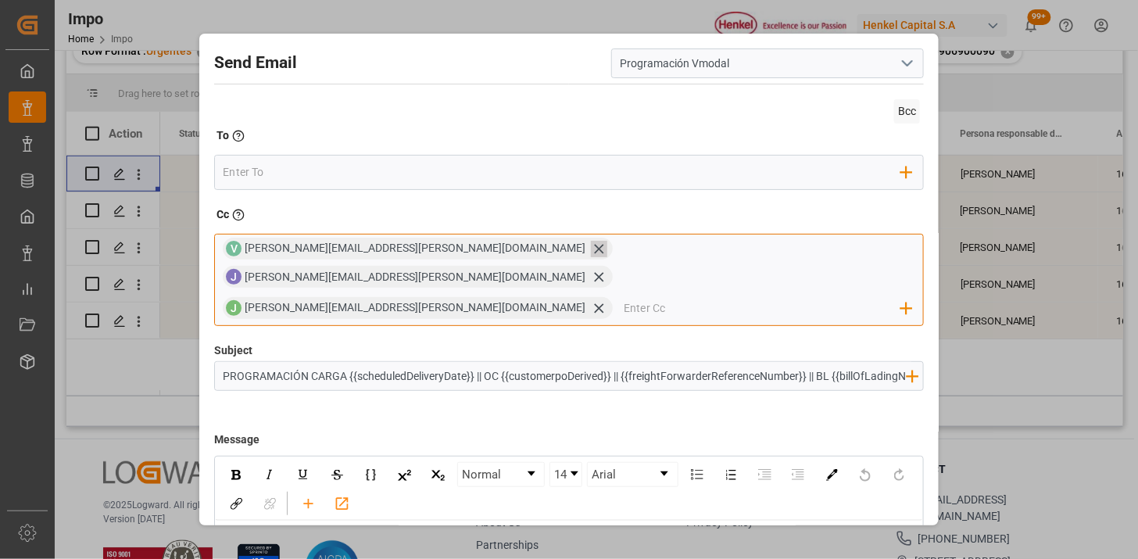
click at [591, 247] on icon at bounding box center [599, 249] width 16 height 16
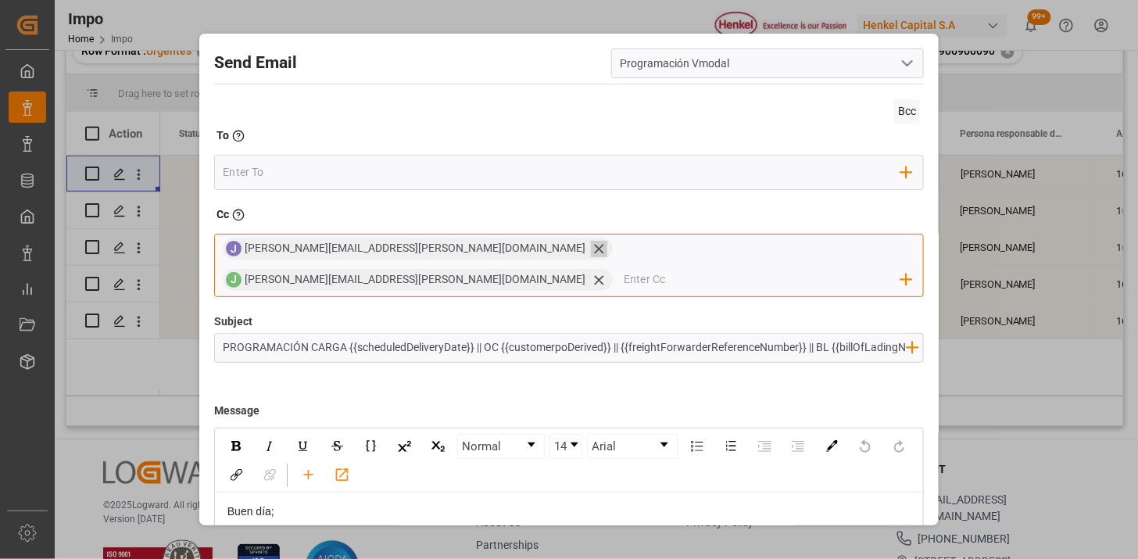
click at [591, 247] on icon at bounding box center [599, 249] width 16 height 16
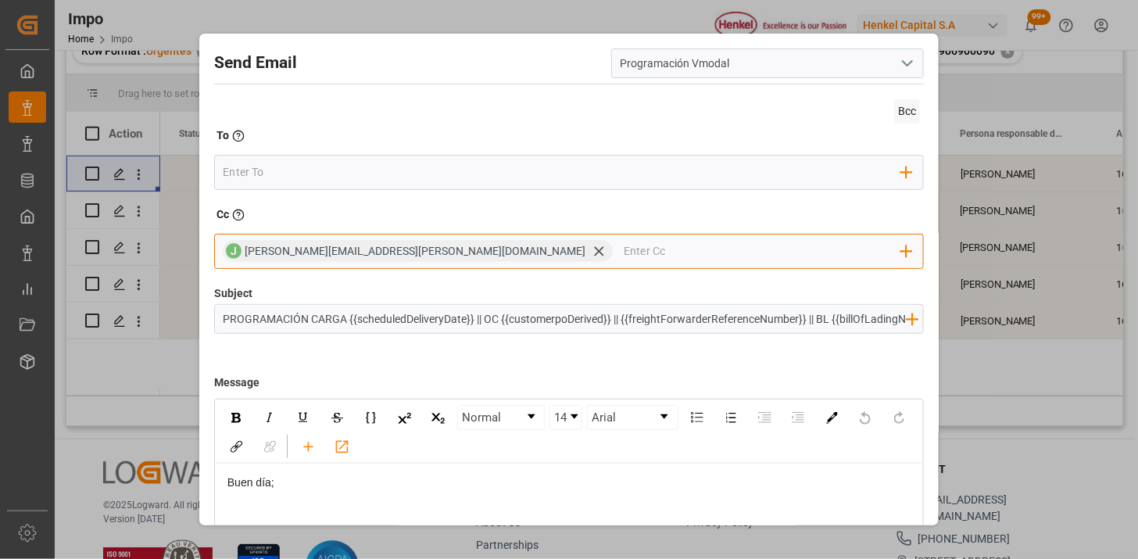
drag, startPoint x: 405, startPoint y: 248, endPoint x: 394, endPoint y: 213, distance: 36.1
click at [591, 248] on icon at bounding box center [599, 251] width 16 height 16
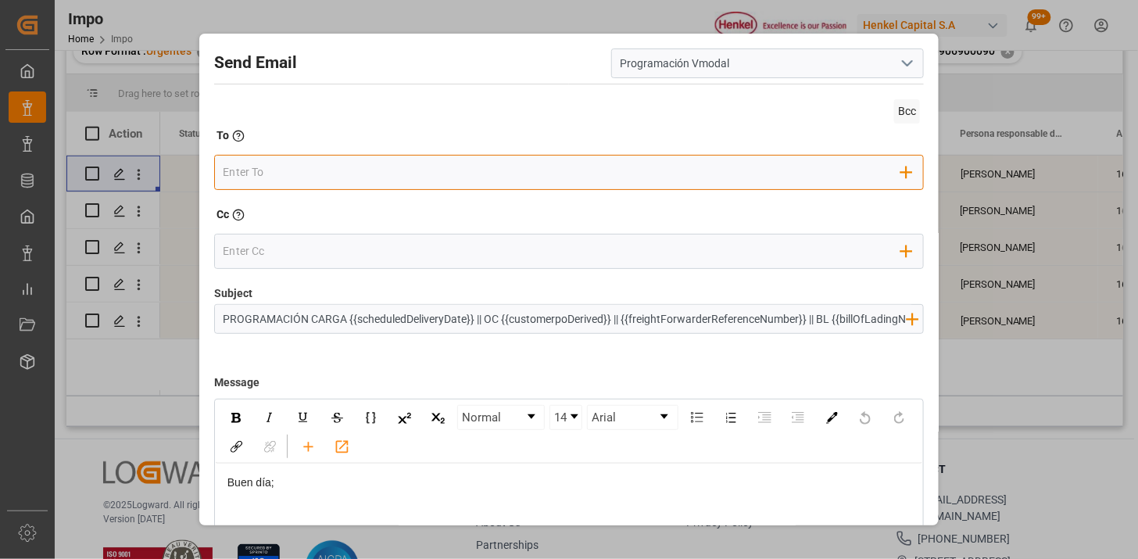
click at [380, 170] on input "email" at bounding box center [562, 172] width 678 height 23
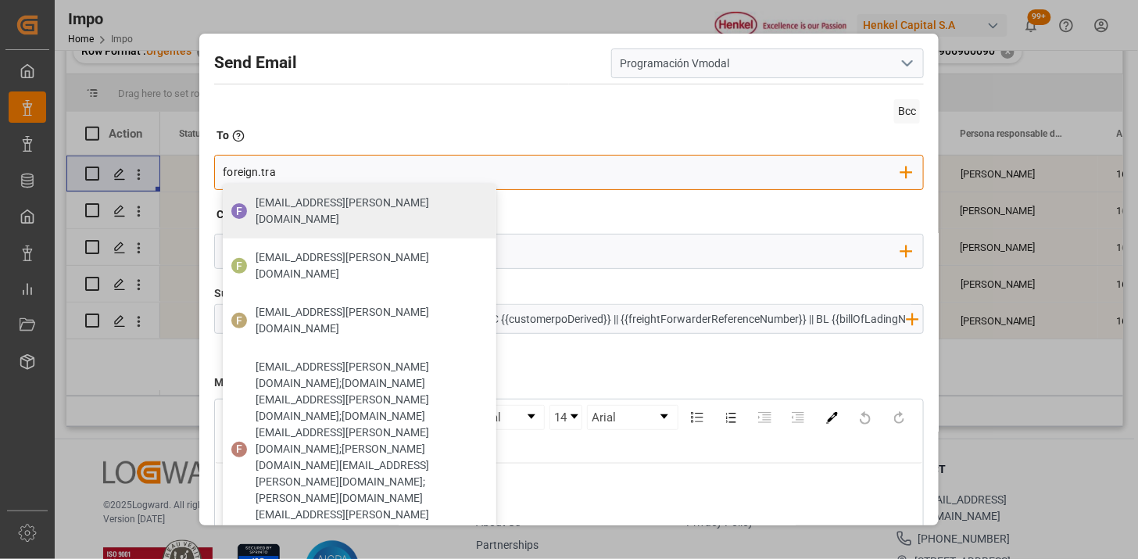
type input "foreign.trade3@henkel.com"
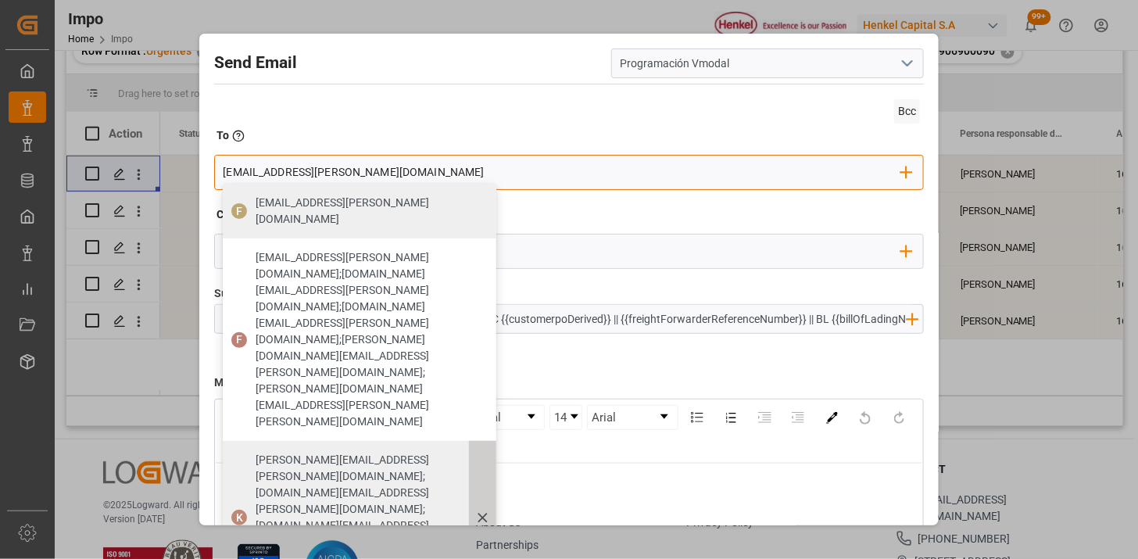
click at [0, 0] on icon at bounding box center [0, 0] width 0 height 0
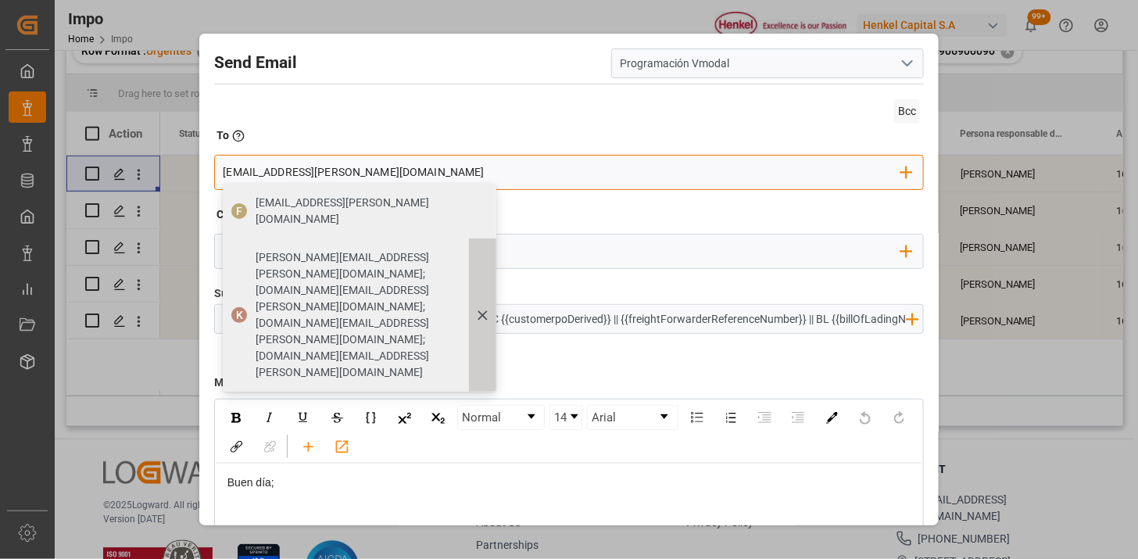
click at [483, 307] on icon at bounding box center [482, 315] width 16 height 16
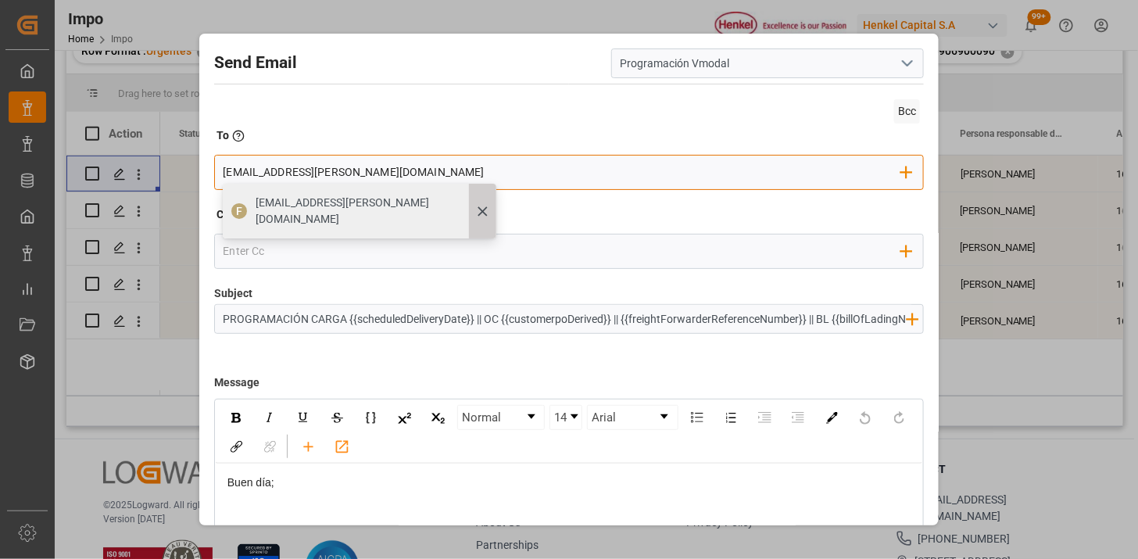
click at [469, 212] on div at bounding box center [482, 211] width 27 height 55
click at [316, 197] on span "foreign.trade3@henkel.com" at bounding box center [370, 211] width 230 height 33
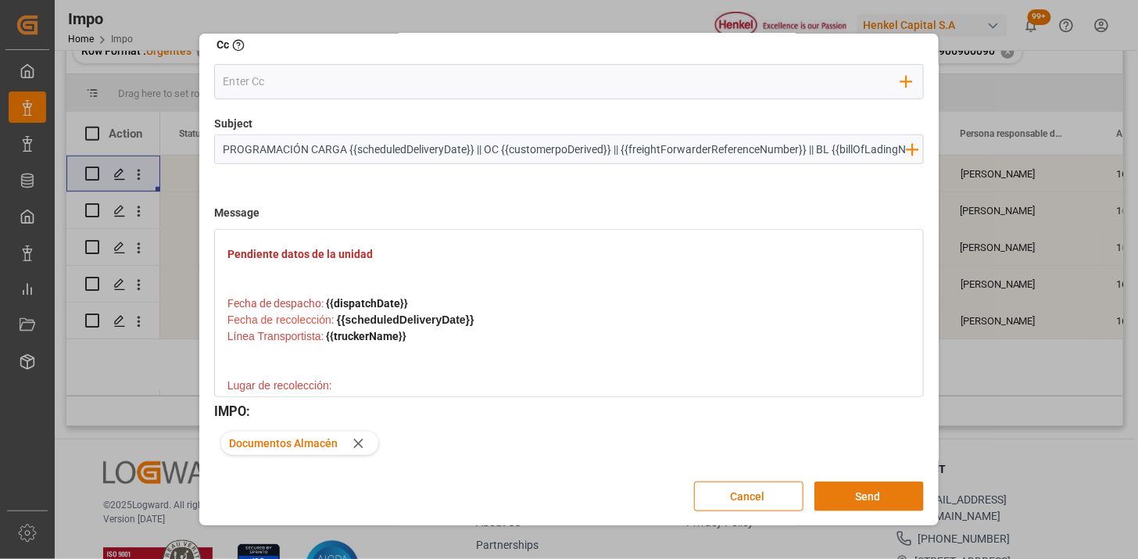
click at [817, 492] on button "Send" at bounding box center [868, 496] width 109 height 30
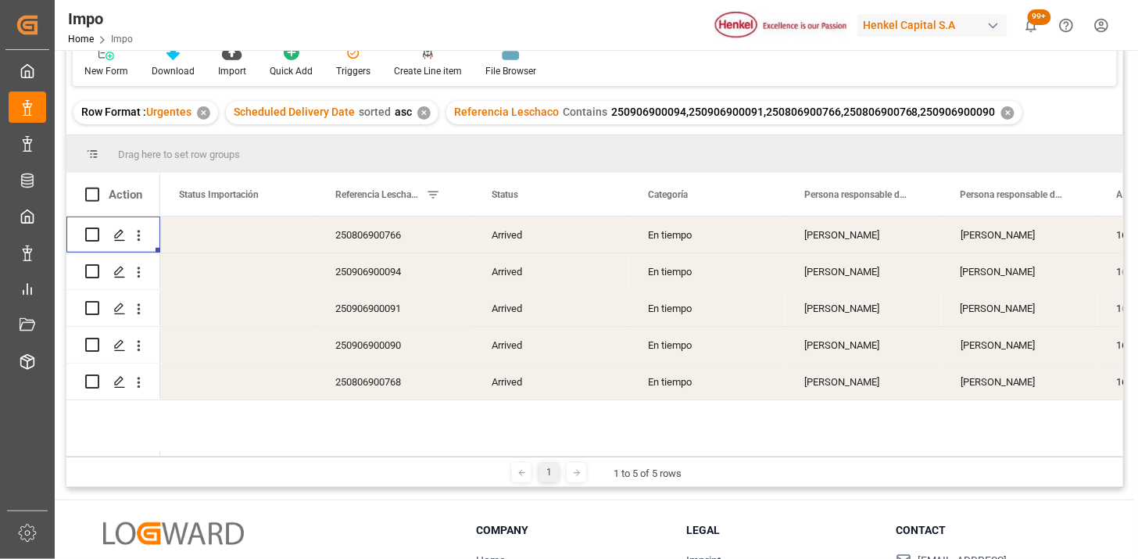
scroll to position [87, 0]
